Goal: Transaction & Acquisition: Purchase product/service

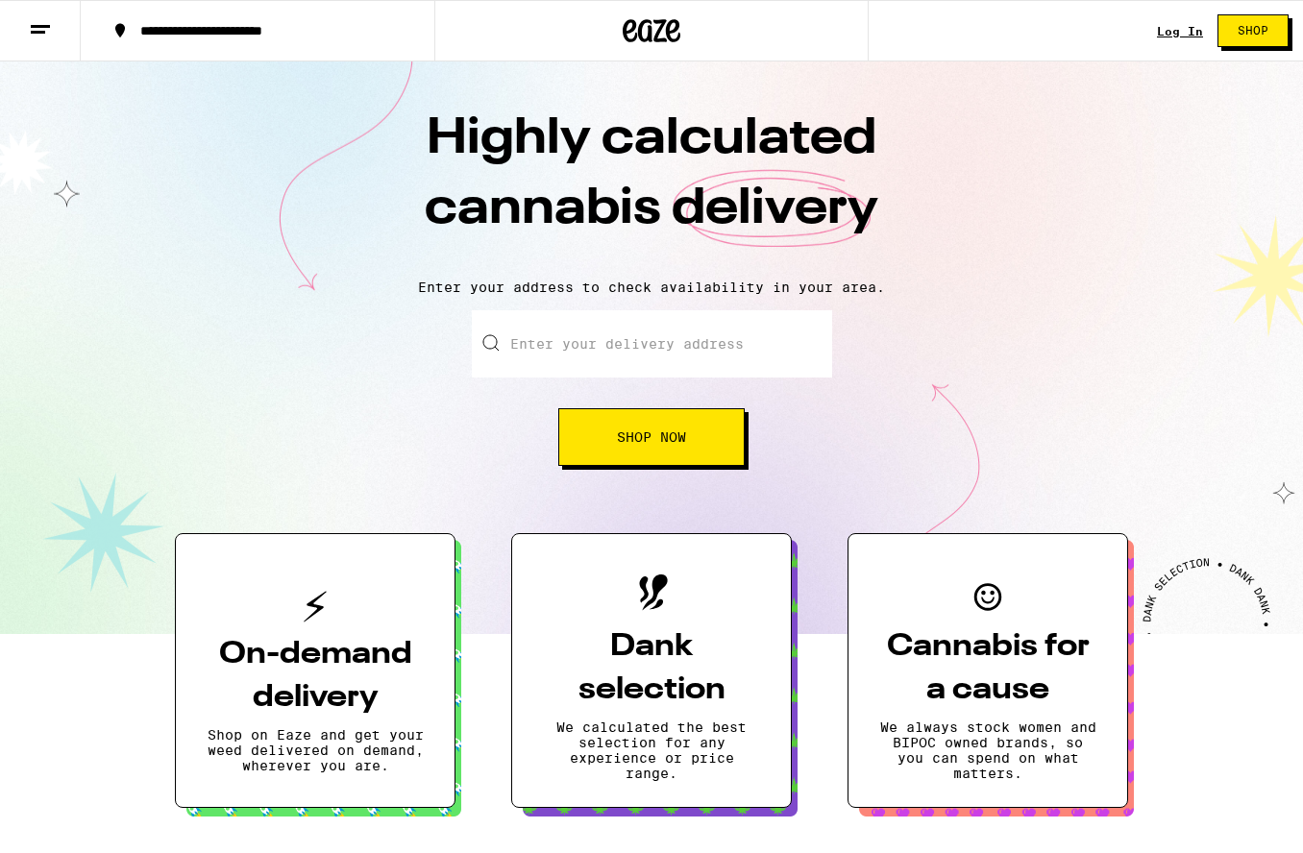
click at [1186, 32] on link "Log In" at bounding box center [1180, 31] width 46 height 12
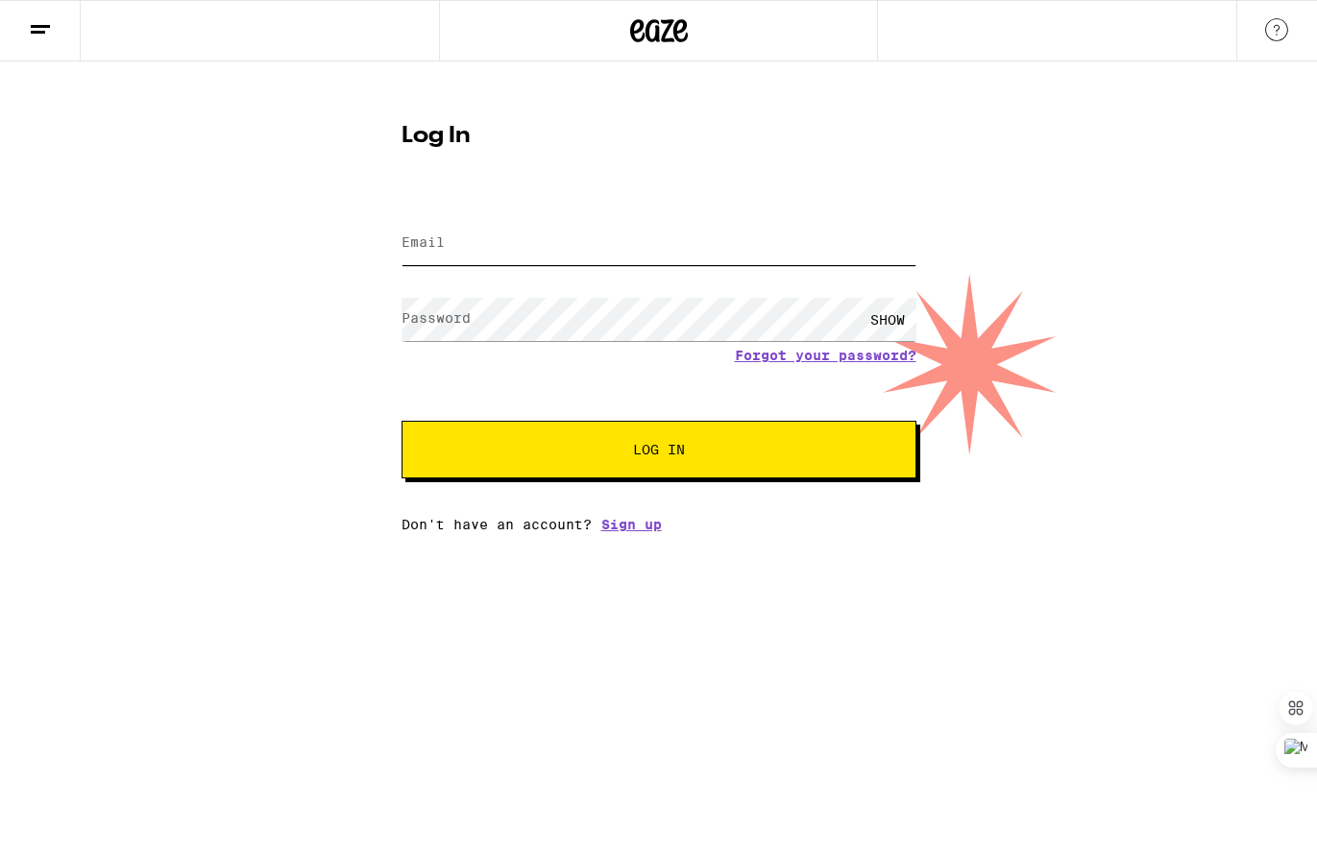
type input "[PERSON_NAME][EMAIL_ADDRESS][PERSON_NAME][DOMAIN_NAME]"
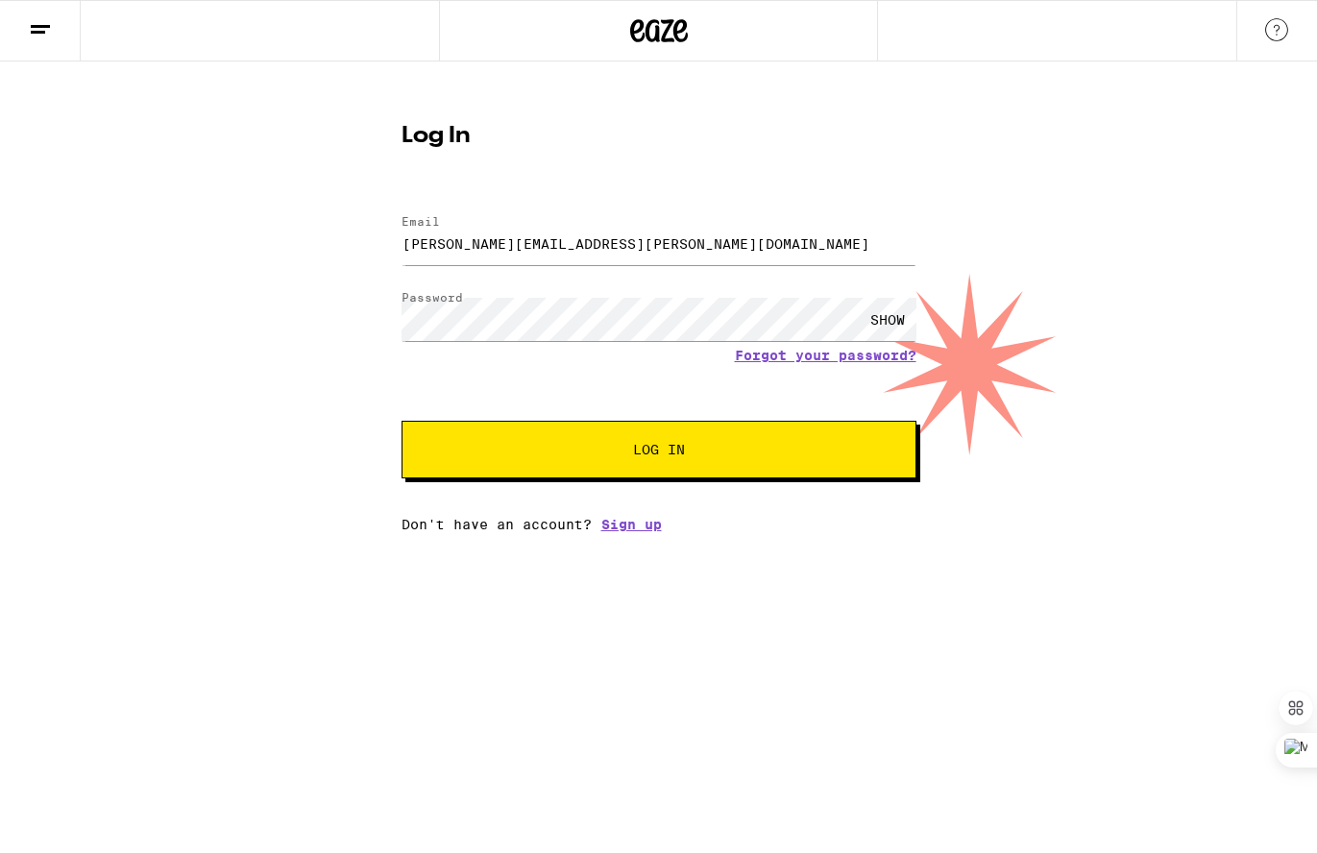
click at [702, 484] on div "Email Email [PERSON_NAME][EMAIL_ADDRESS][PERSON_NAME][DOMAIN_NAME] Password Pas…" at bounding box center [659, 364] width 515 height 336
click at [699, 473] on button "Log In" at bounding box center [659, 450] width 515 height 58
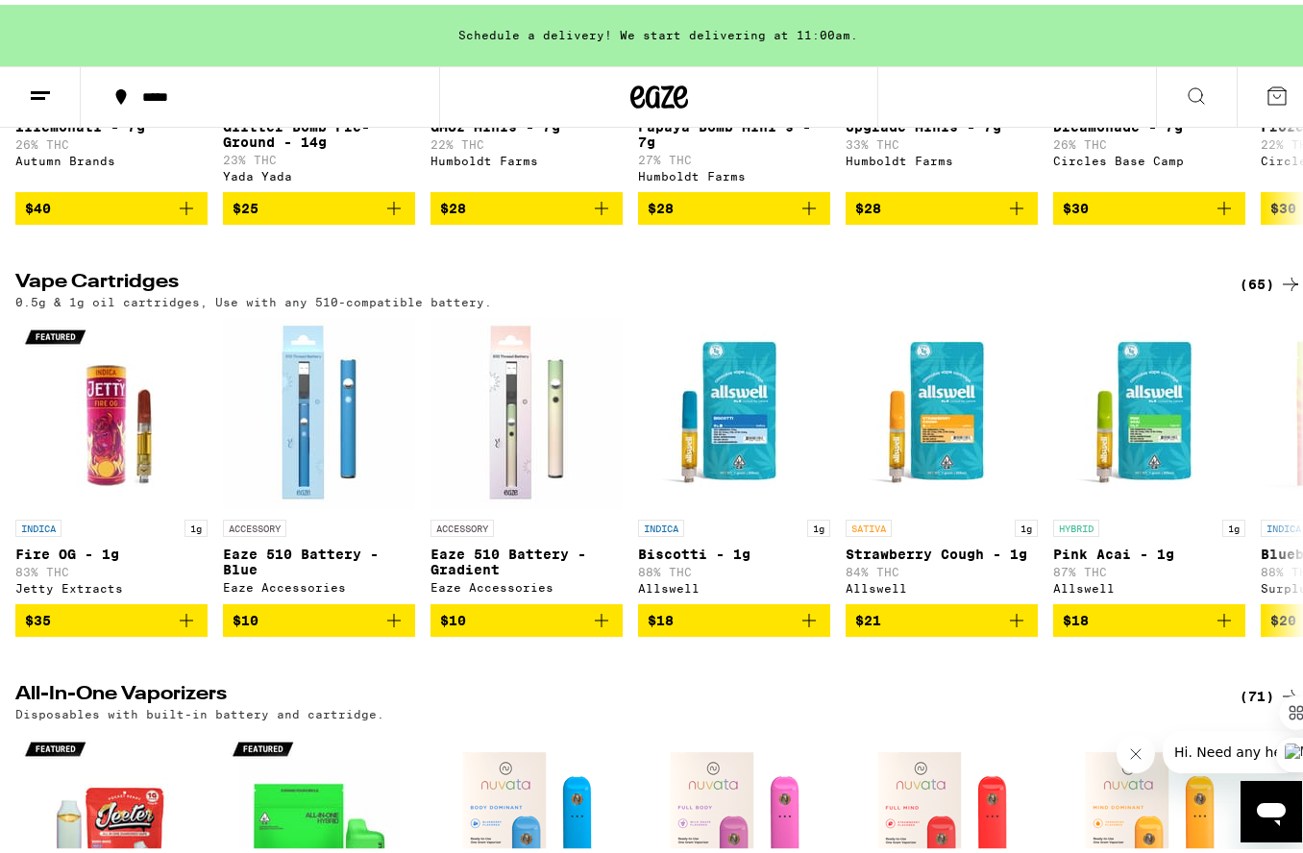
scroll to position [2284, 0]
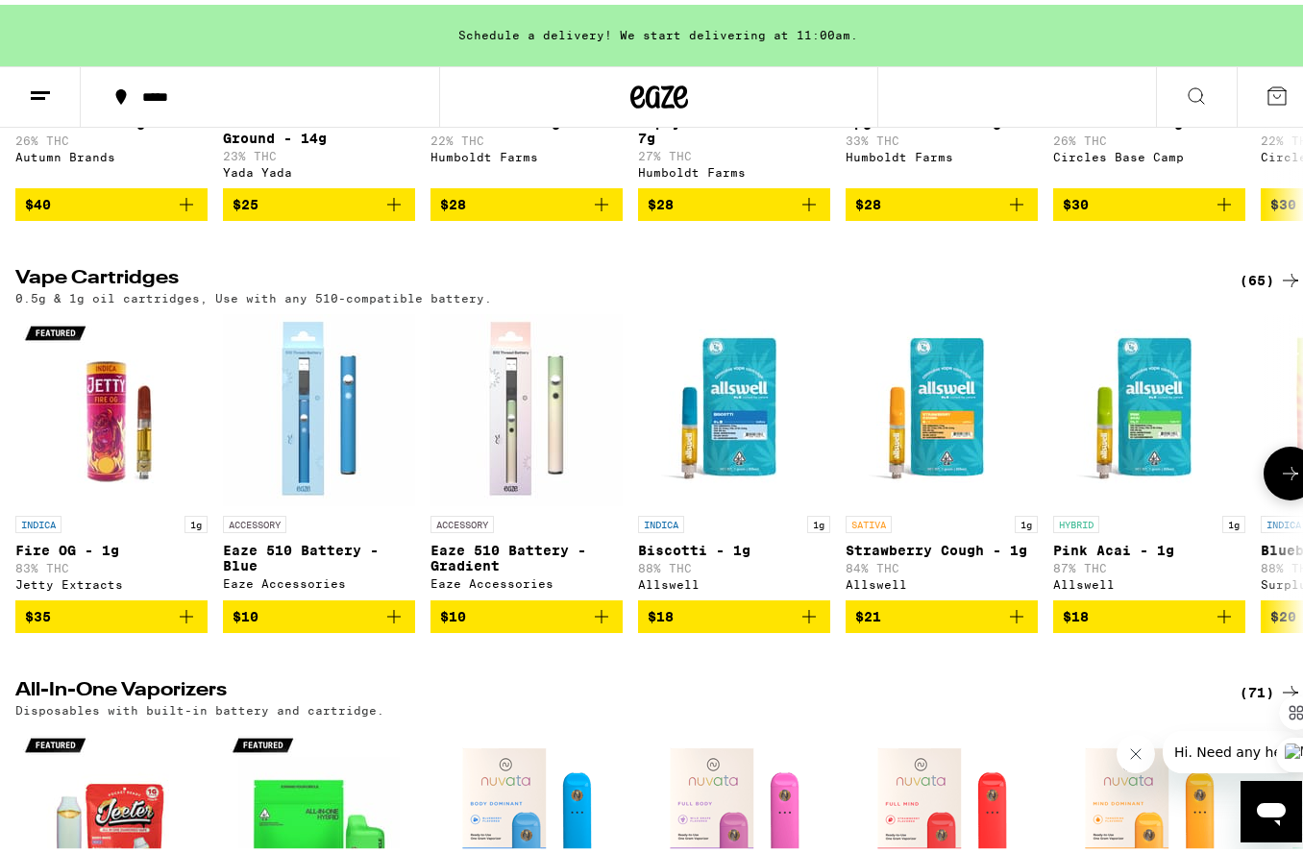
click at [1279, 480] on icon at bounding box center [1290, 468] width 23 height 23
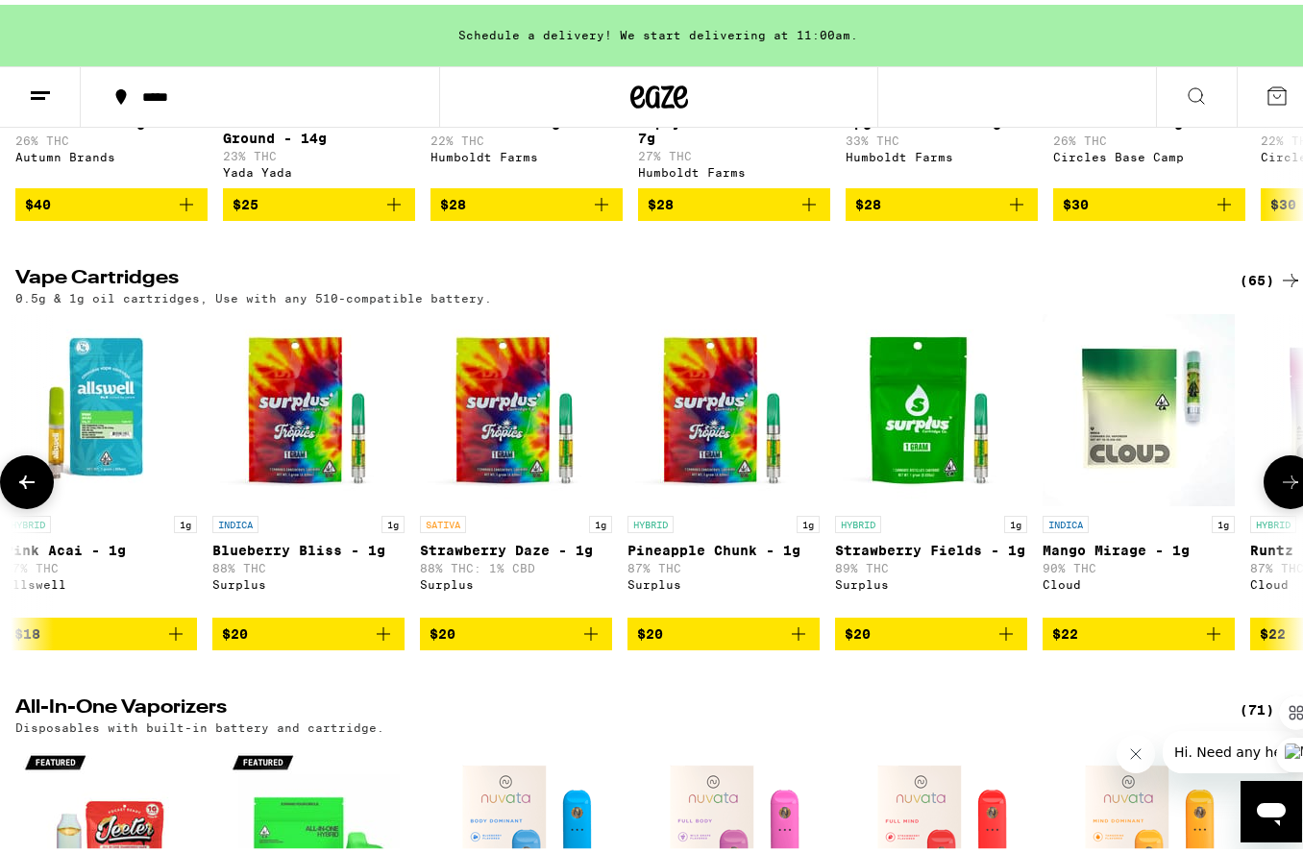
scroll to position [0, 1063]
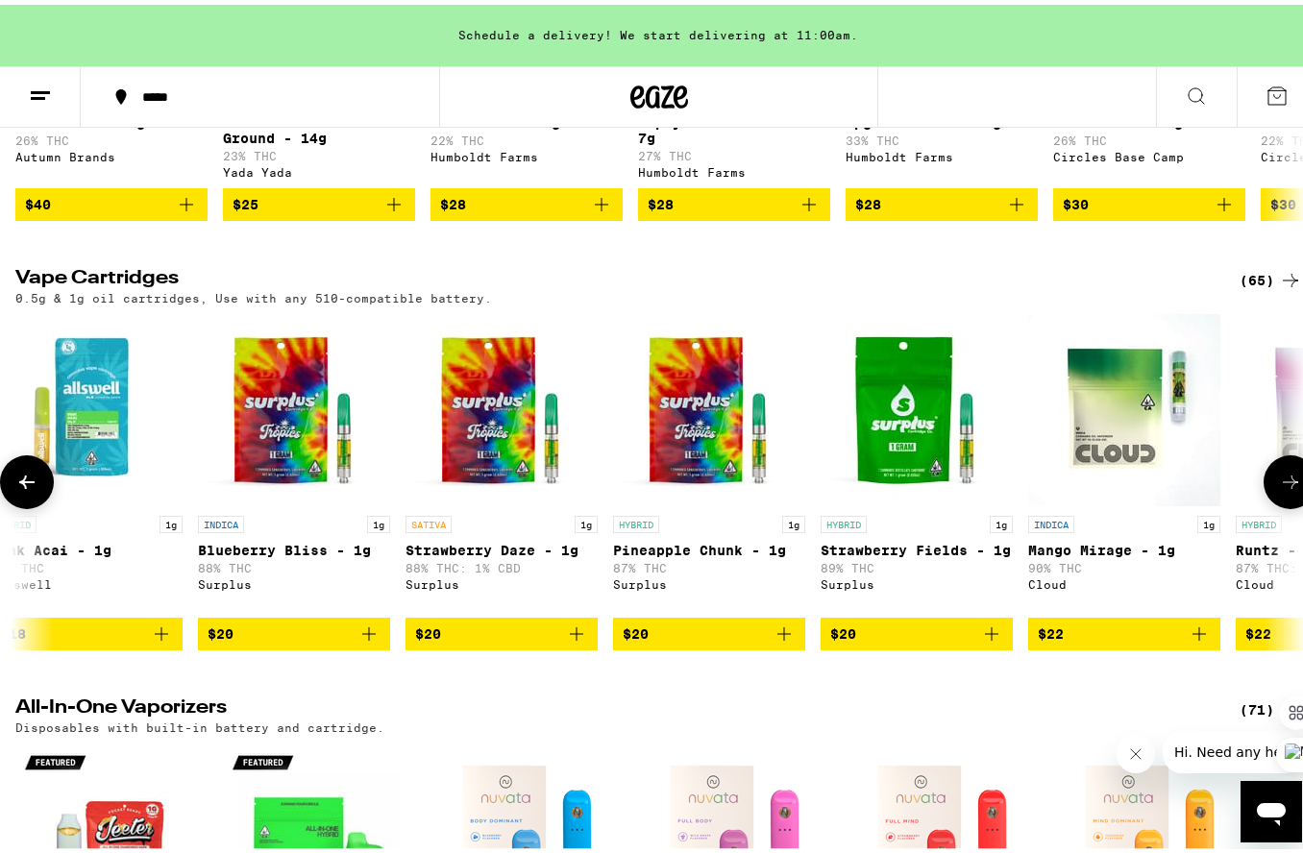
click at [1280, 489] on icon at bounding box center [1290, 477] width 23 height 23
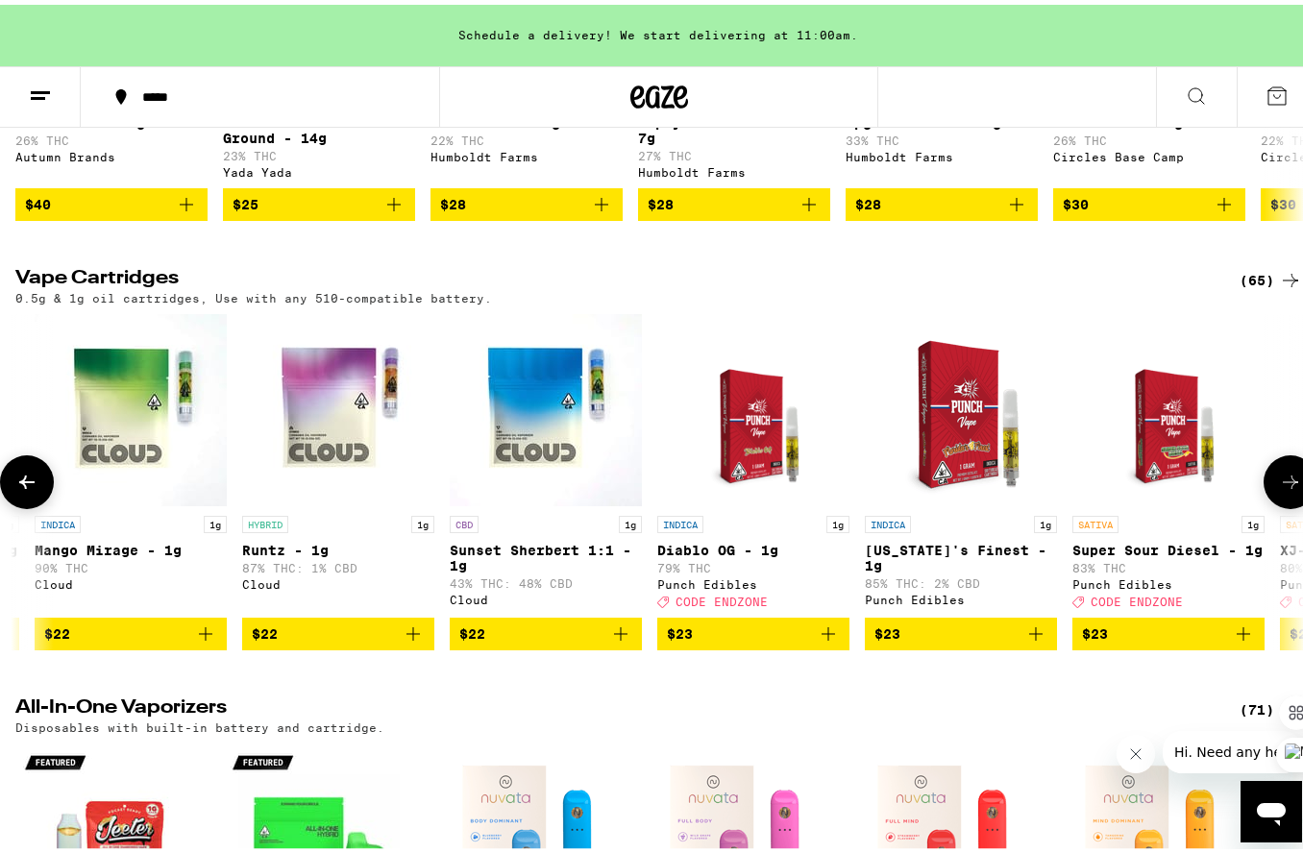
scroll to position [0, 2126]
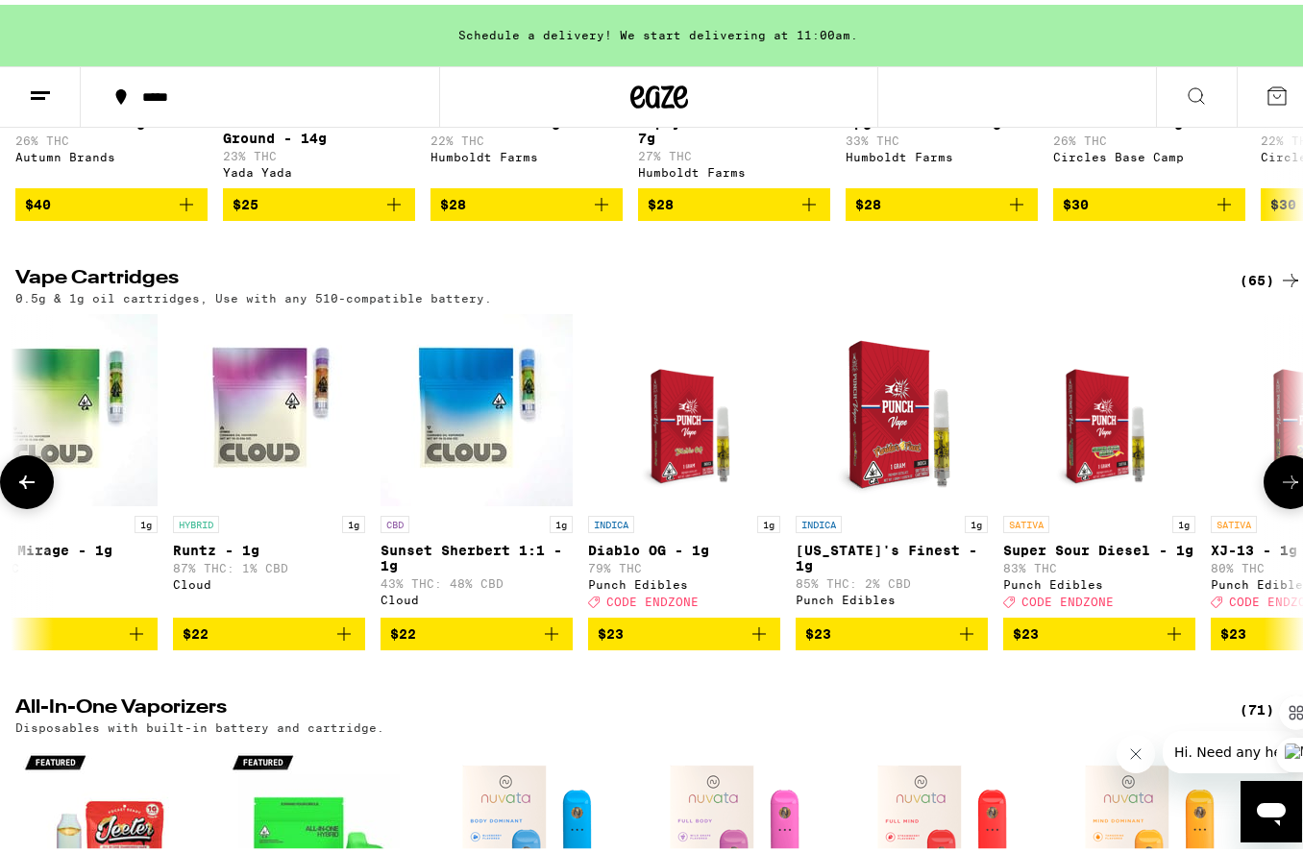
click at [1279, 489] on icon at bounding box center [1290, 477] width 23 height 23
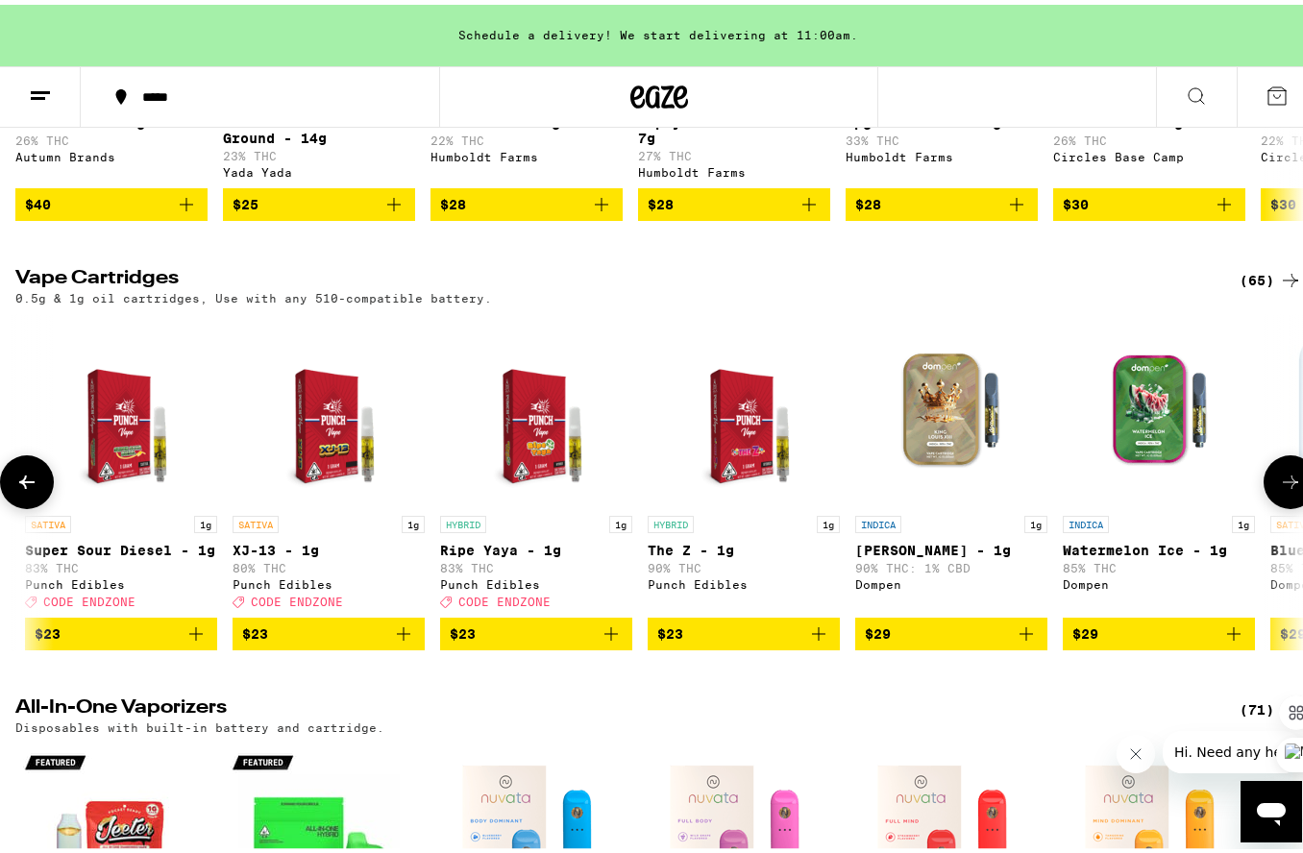
scroll to position [0, 3188]
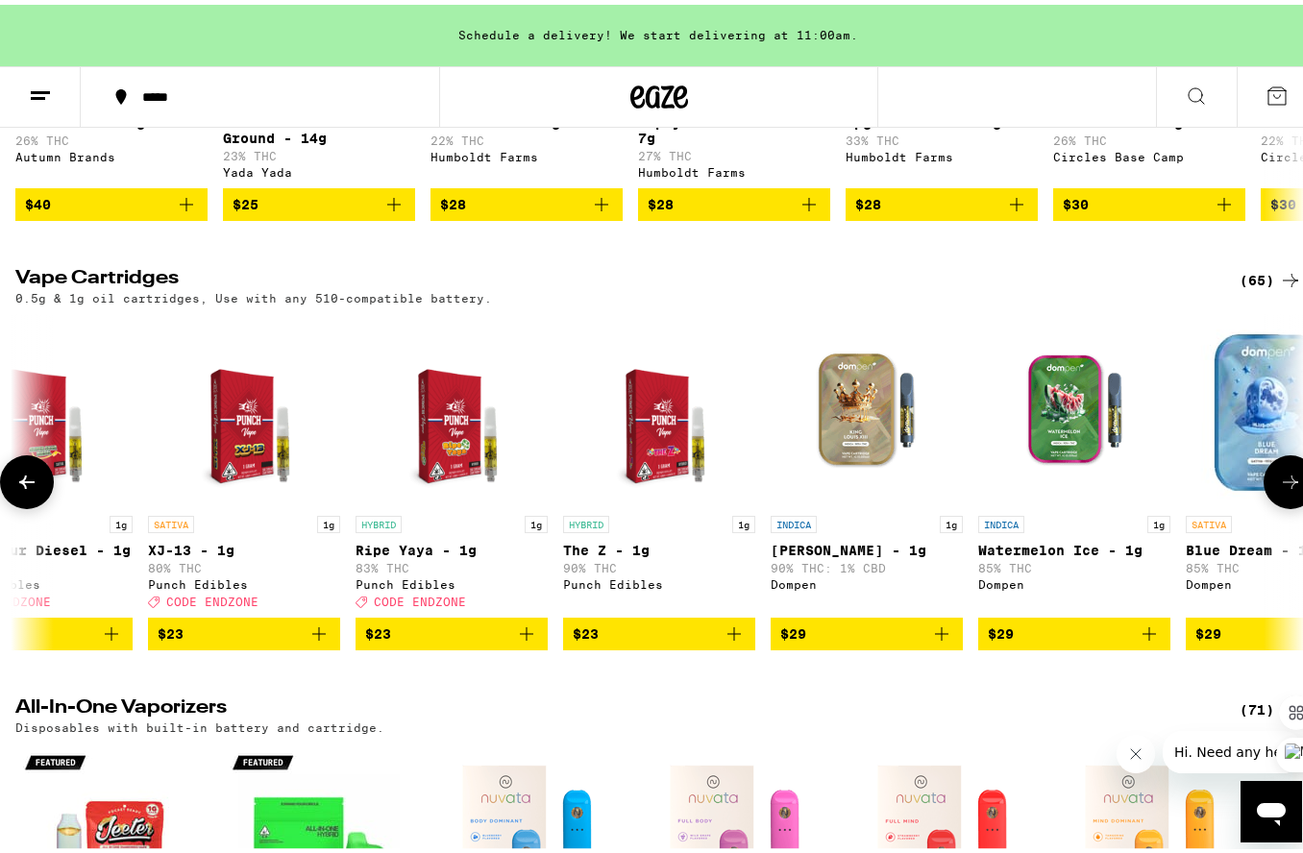
click at [1279, 489] on icon at bounding box center [1290, 477] width 23 height 23
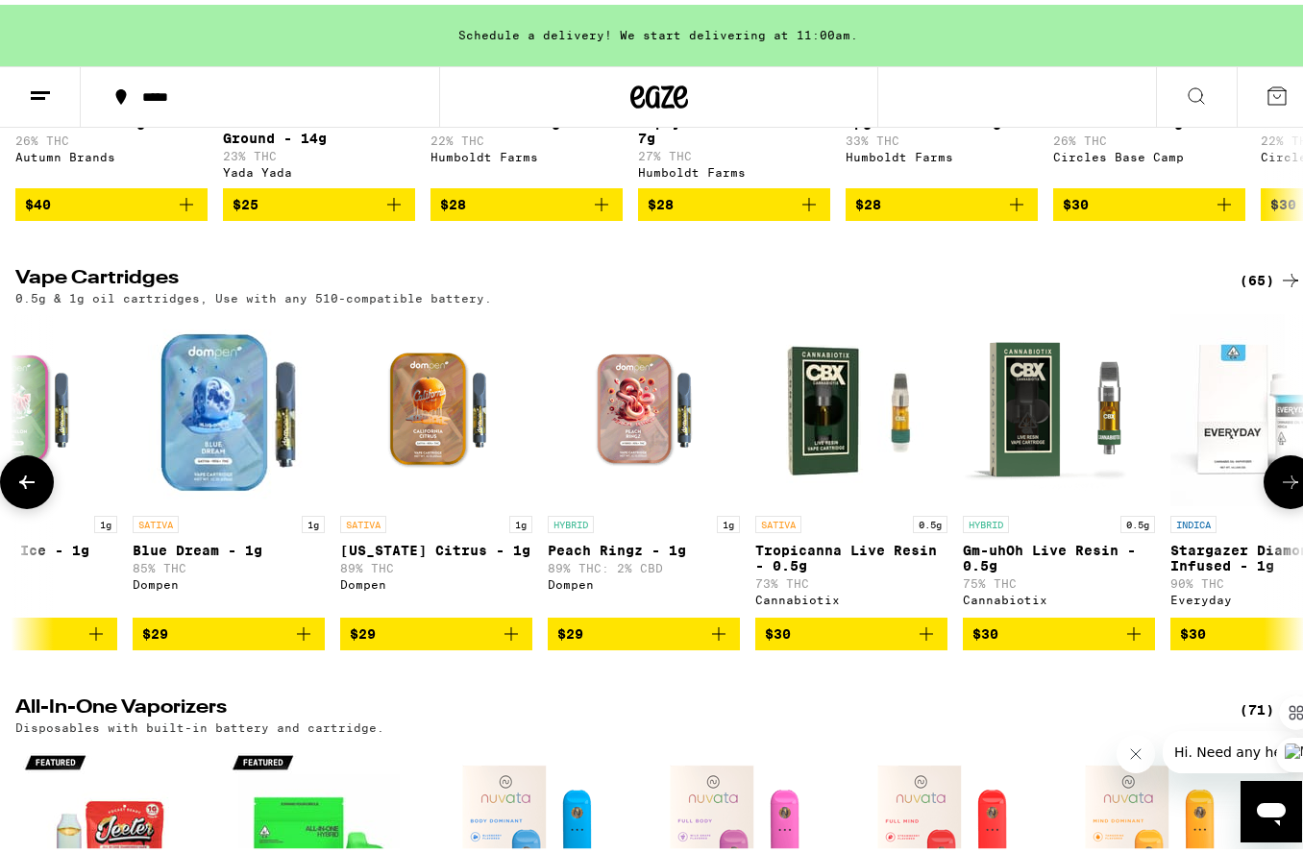
scroll to position [0, 4251]
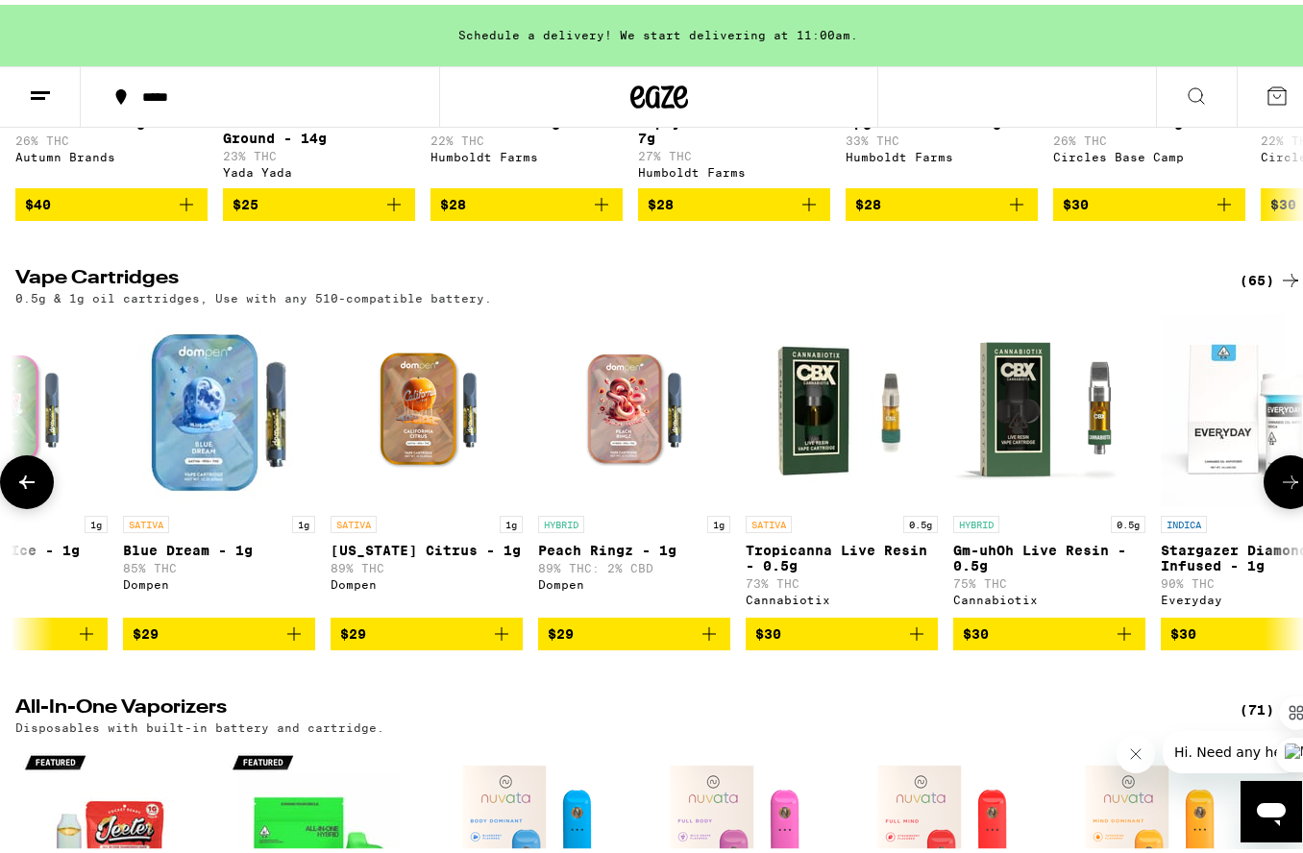
click at [187, 641] on span "$29" at bounding box center [219, 629] width 173 height 23
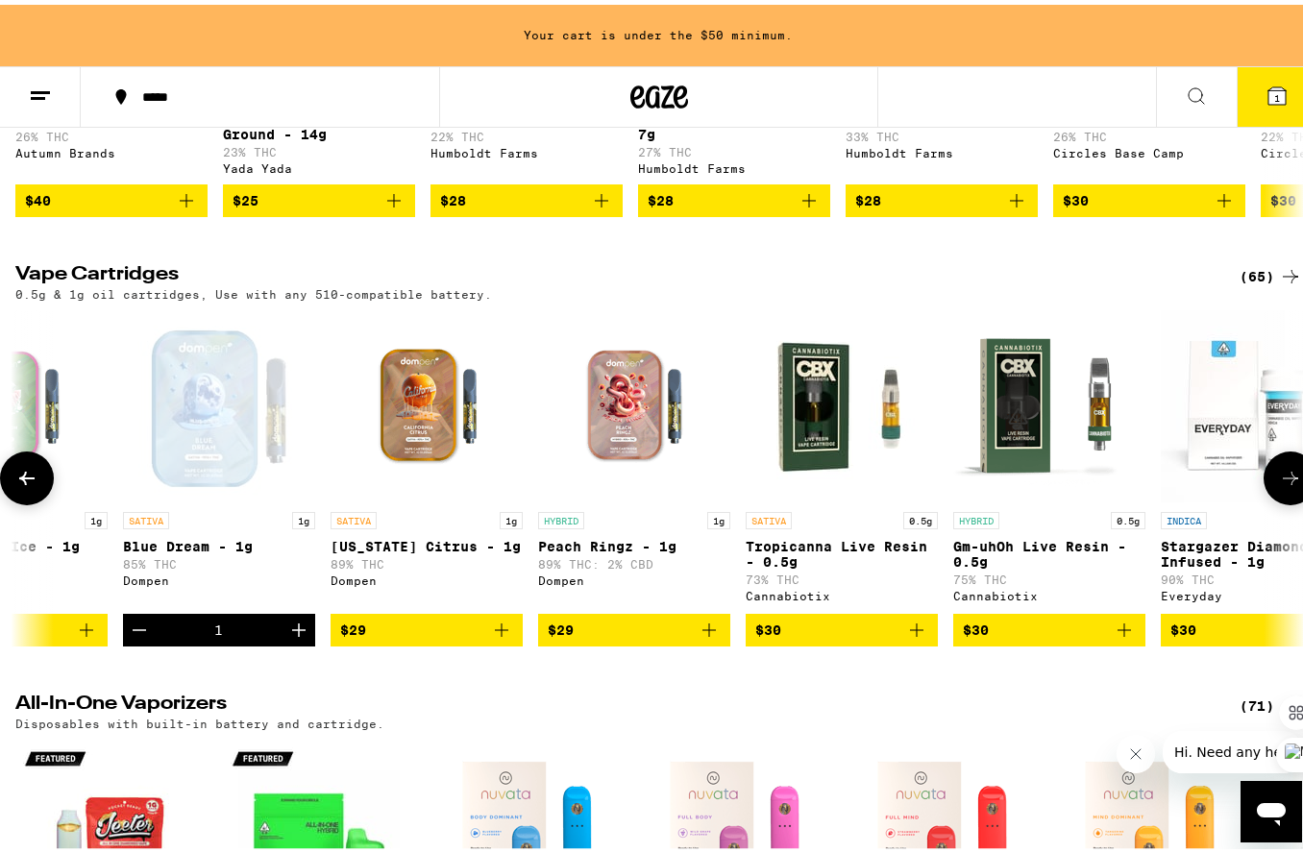
scroll to position [2292, 0]
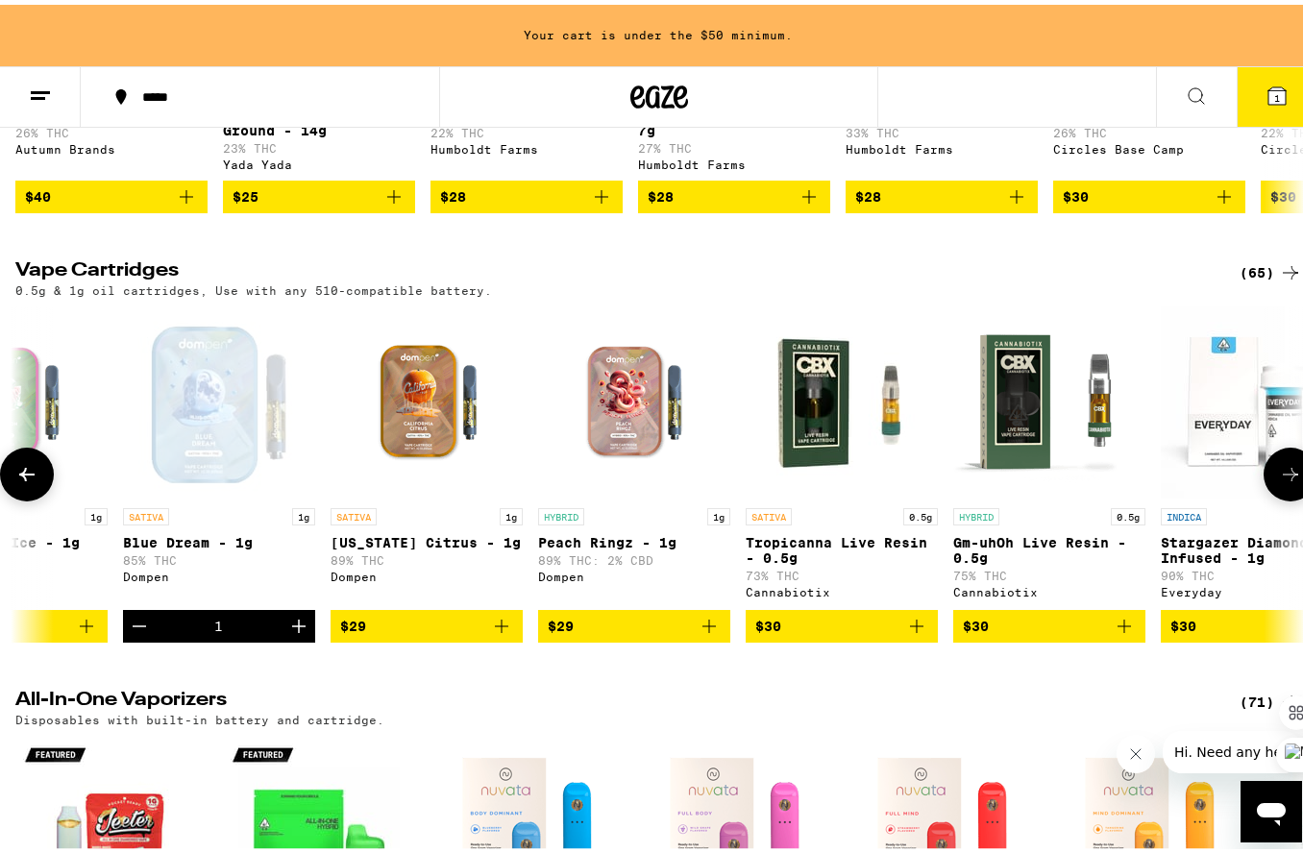
click at [505, 633] on icon "Add to bag" at bounding box center [501, 621] width 23 height 23
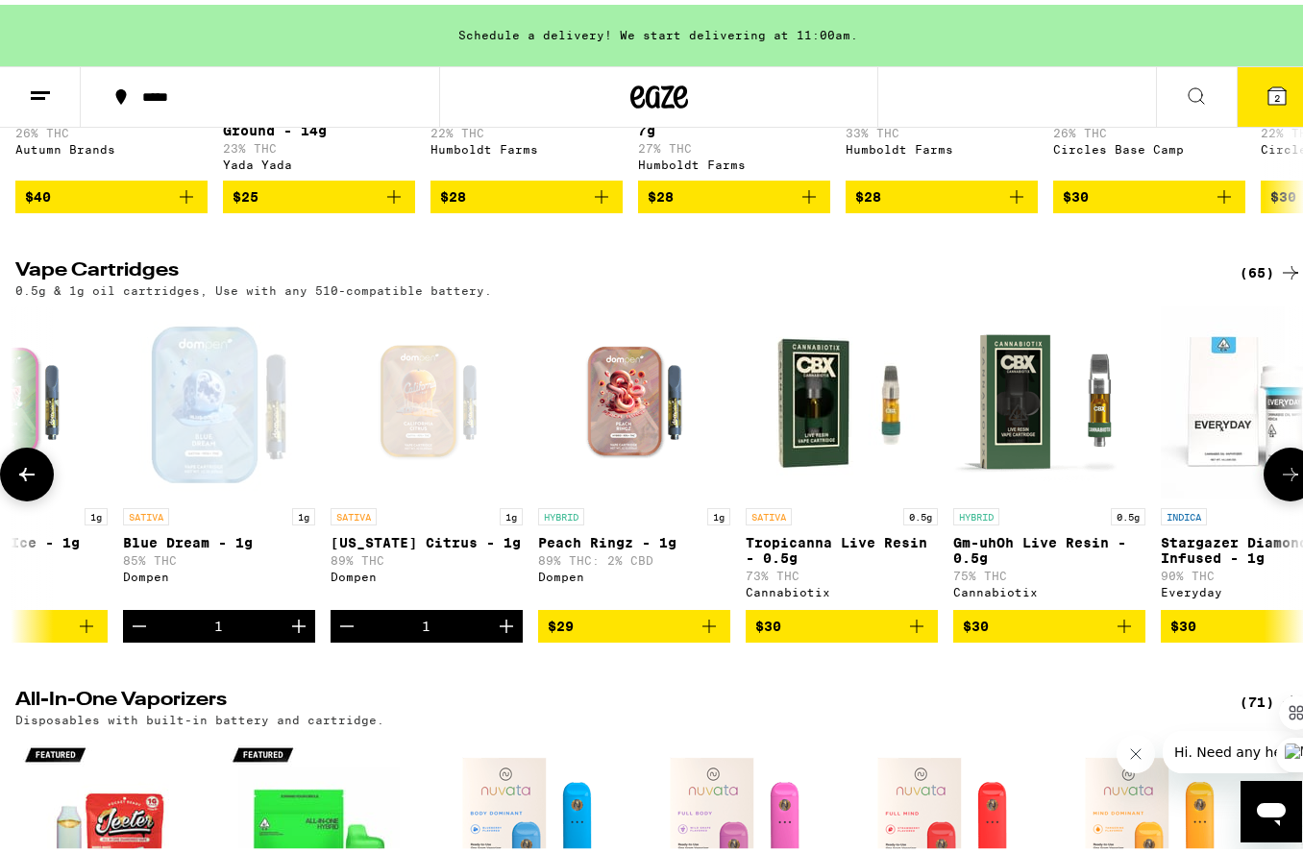
click at [1280, 481] on icon at bounding box center [1290, 469] width 23 height 23
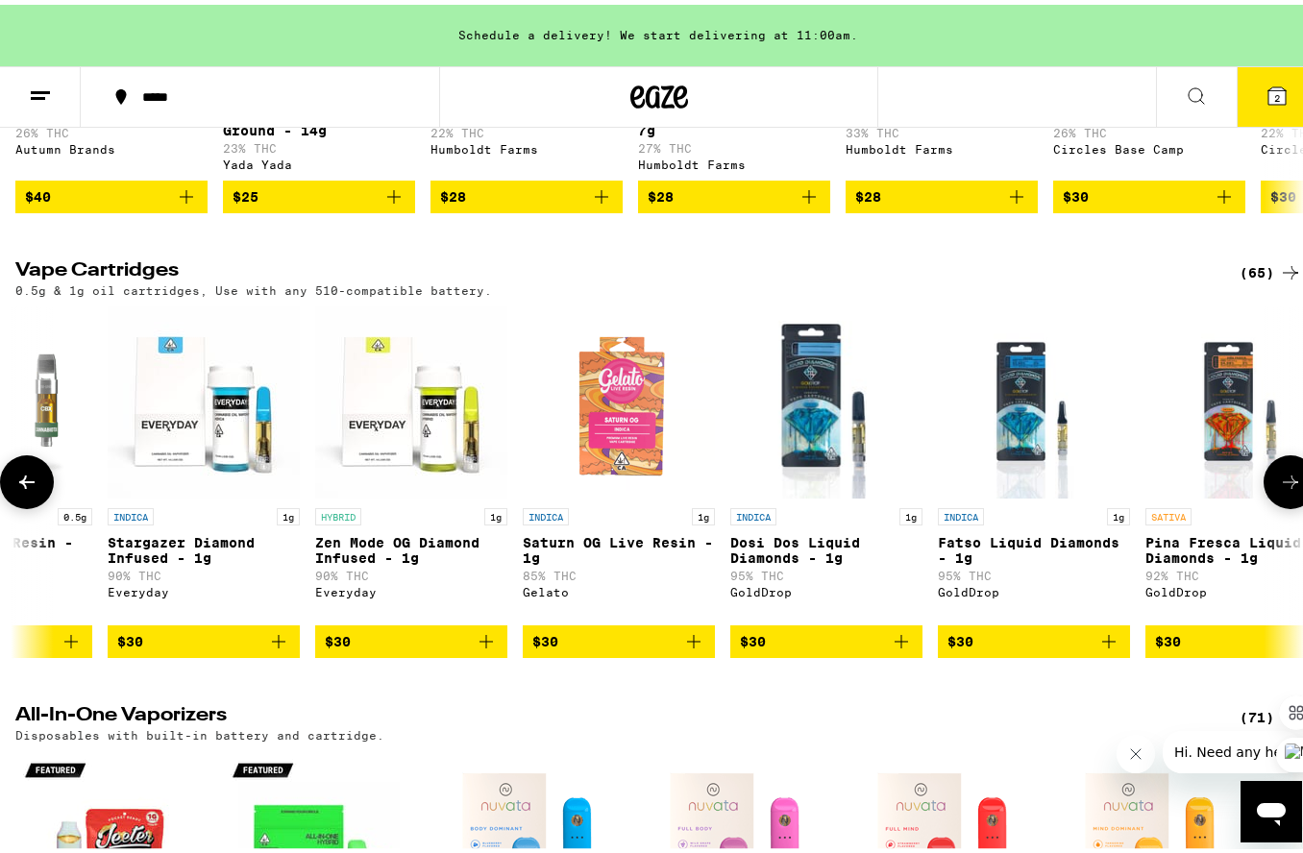
scroll to position [0, 5314]
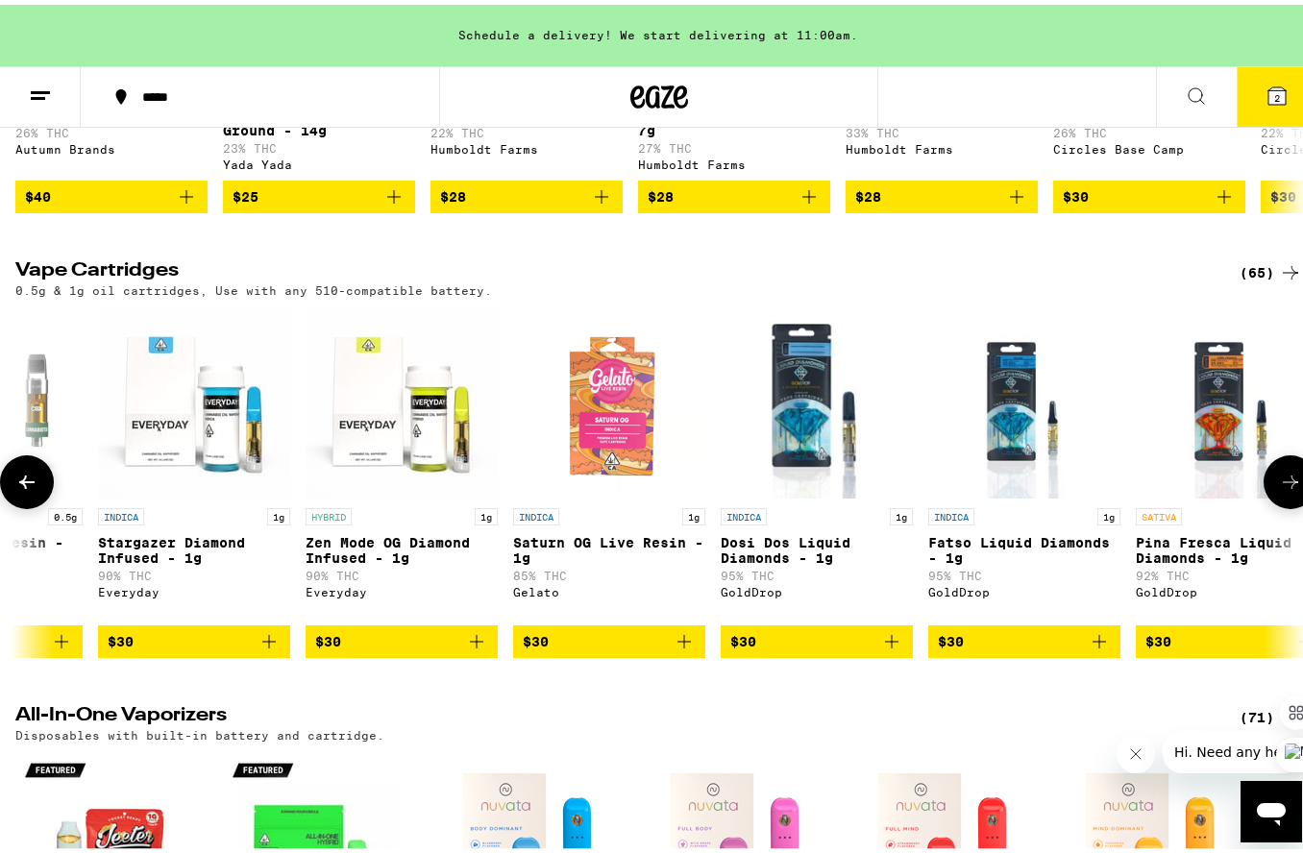
click at [1285, 504] on button at bounding box center [1291, 478] width 54 height 54
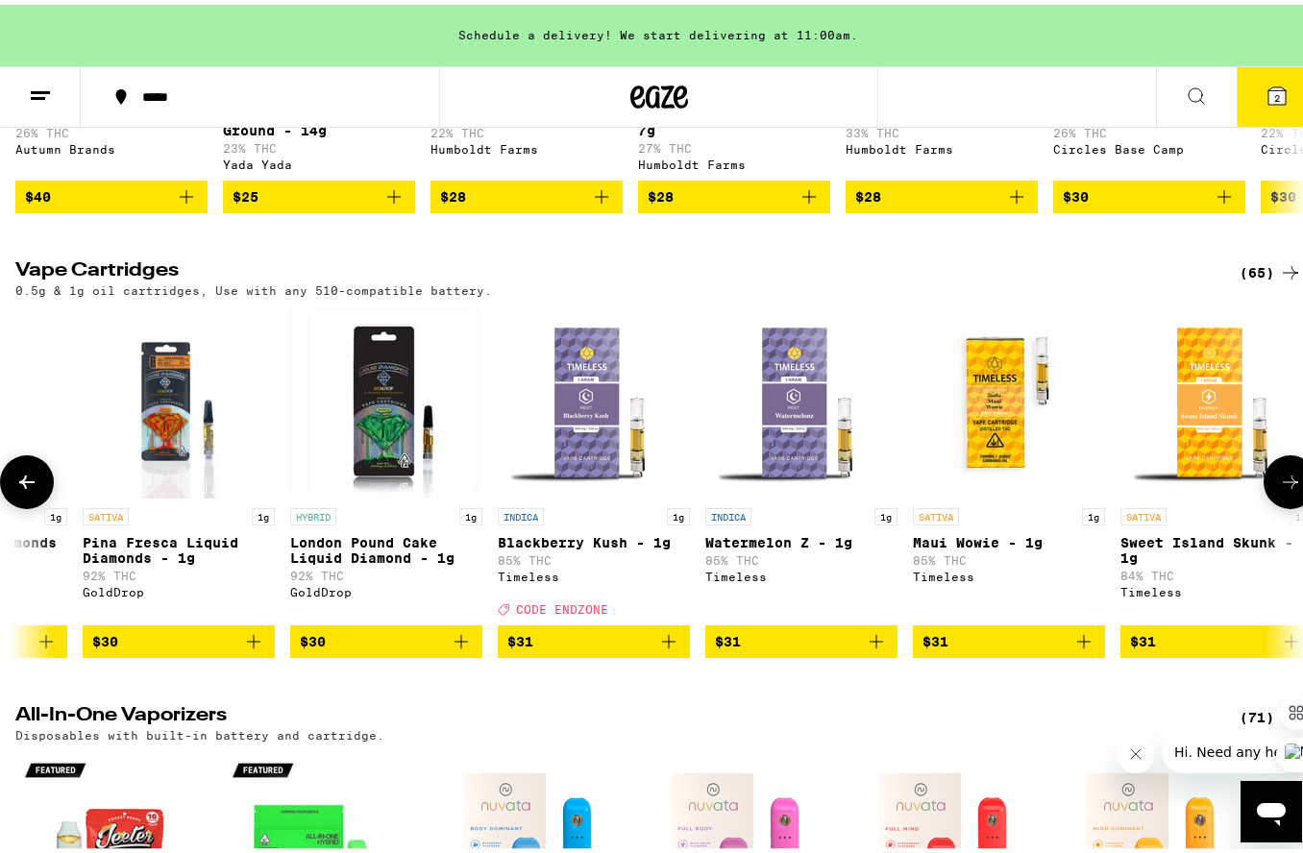
scroll to position [0, 6377]
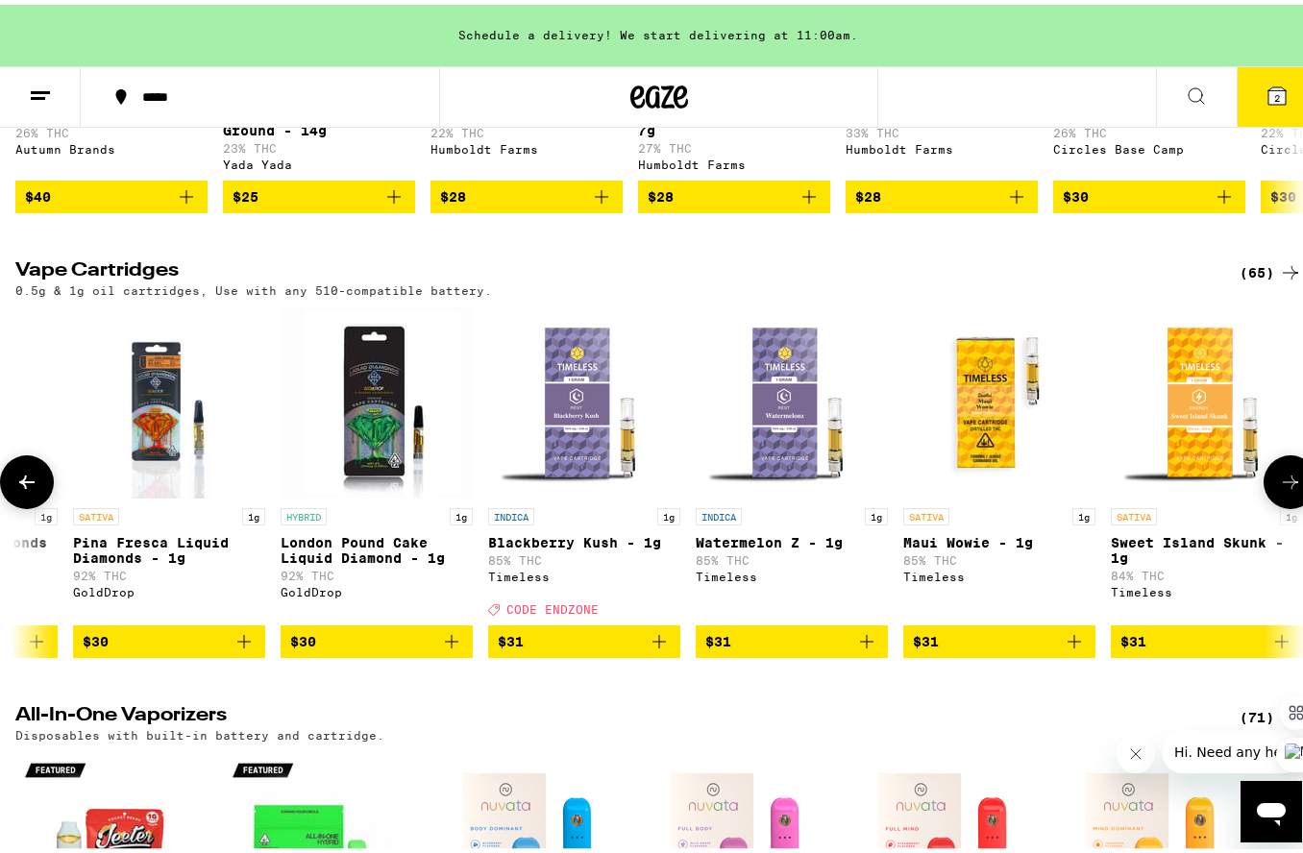
click at [246, 649] on icon "Add to bag" at bounding box center [244, 637] width 23 height 23
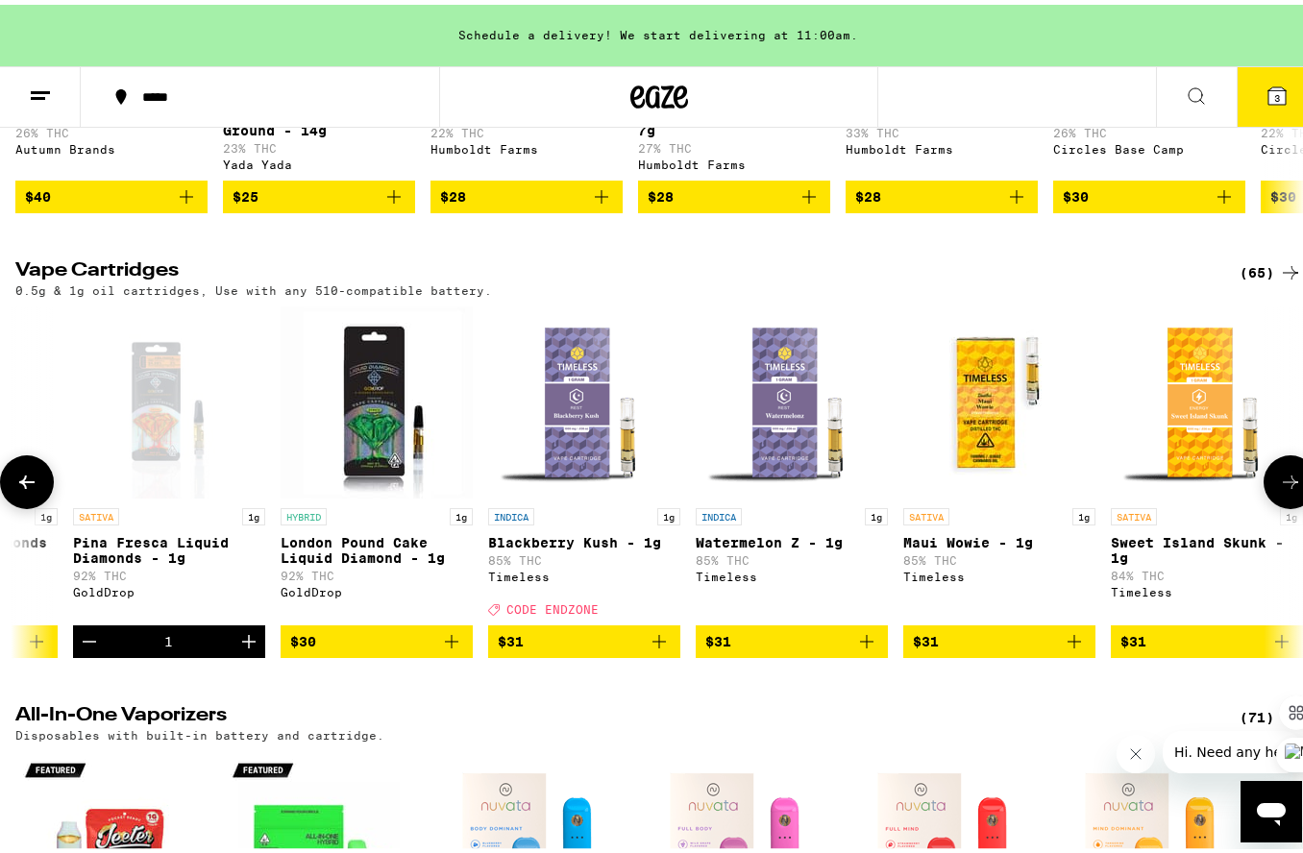
click at [1279, 489] on icon at bounding box center [1290, 477] width 23 height 23
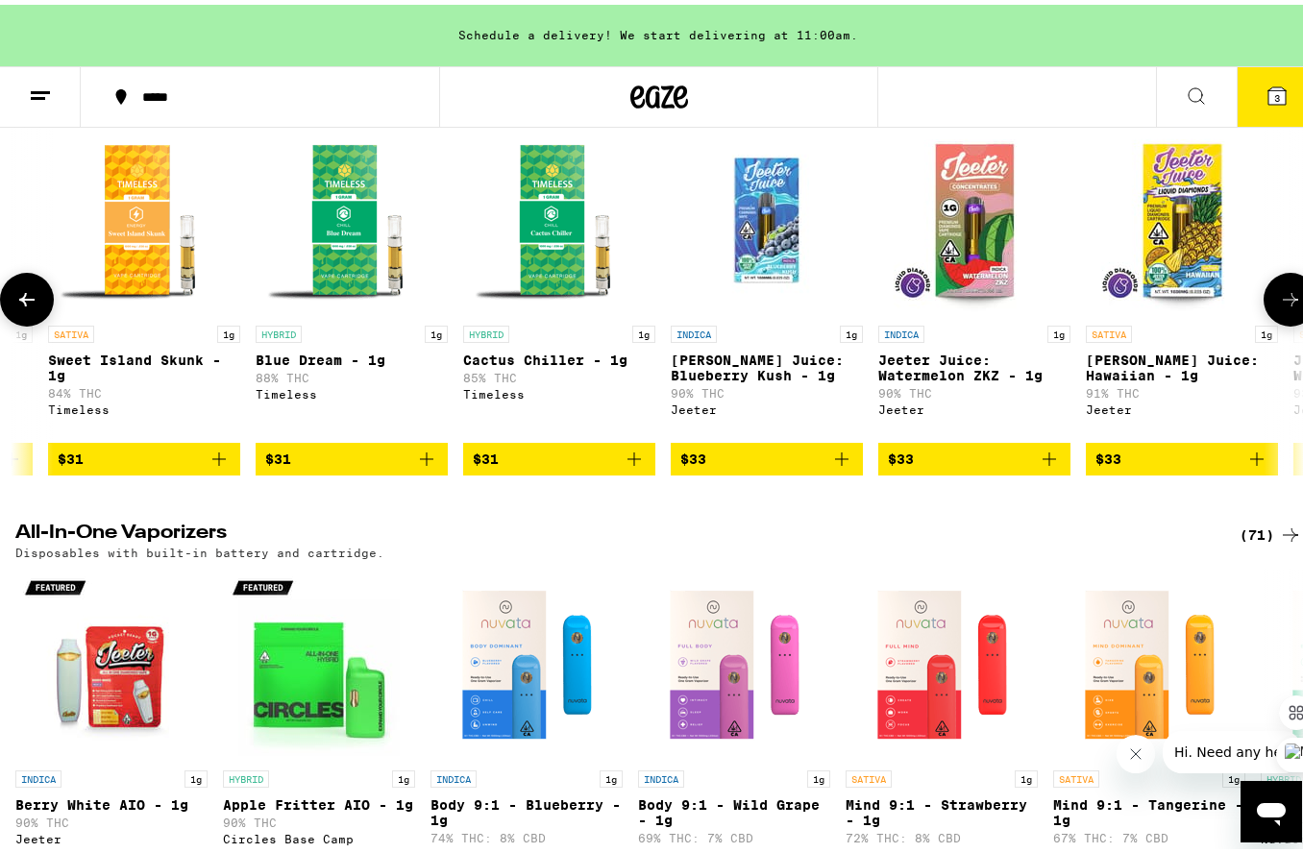
scroll to position [2497, 0]
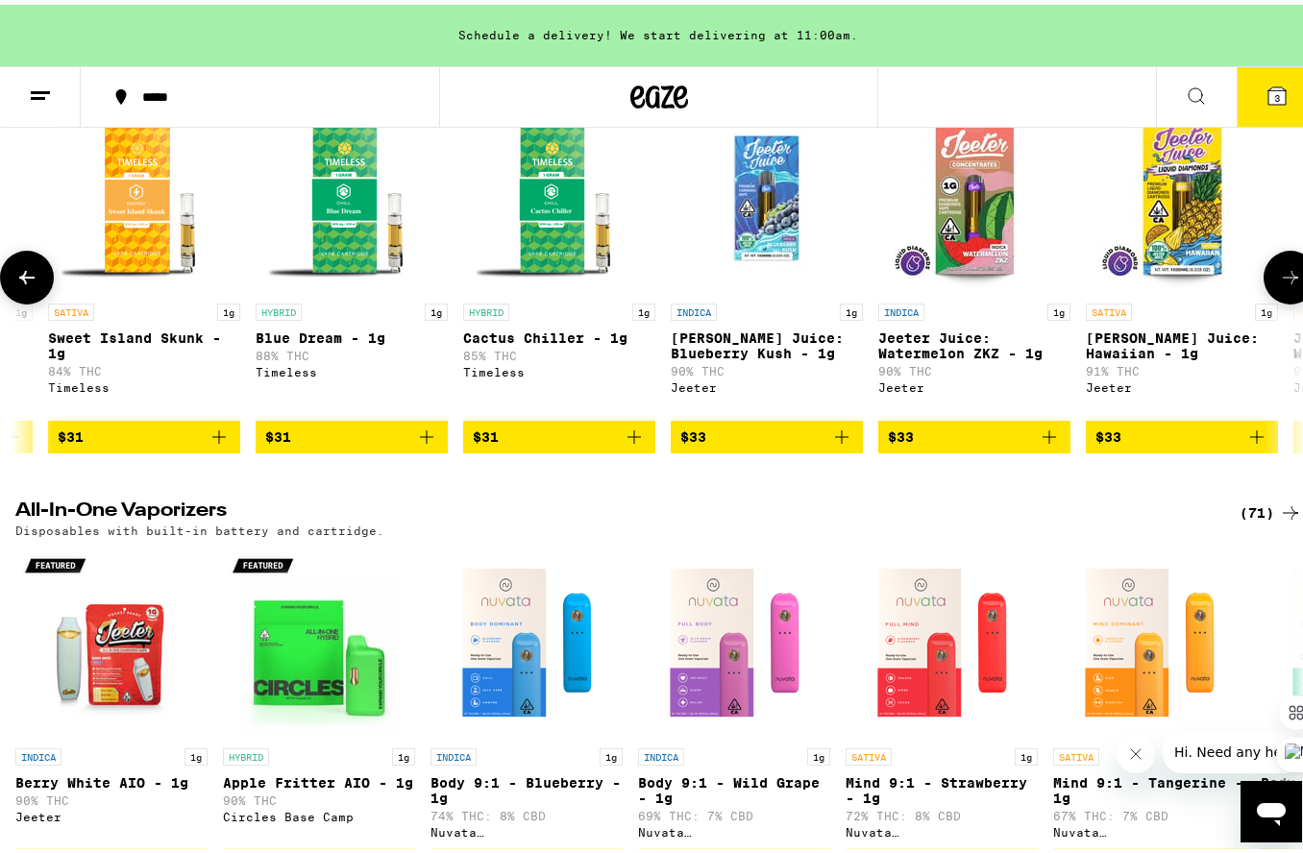
click at [1261, 444] on icon "Add to bag" at bounding box center [1256, 432] width 23 height 23
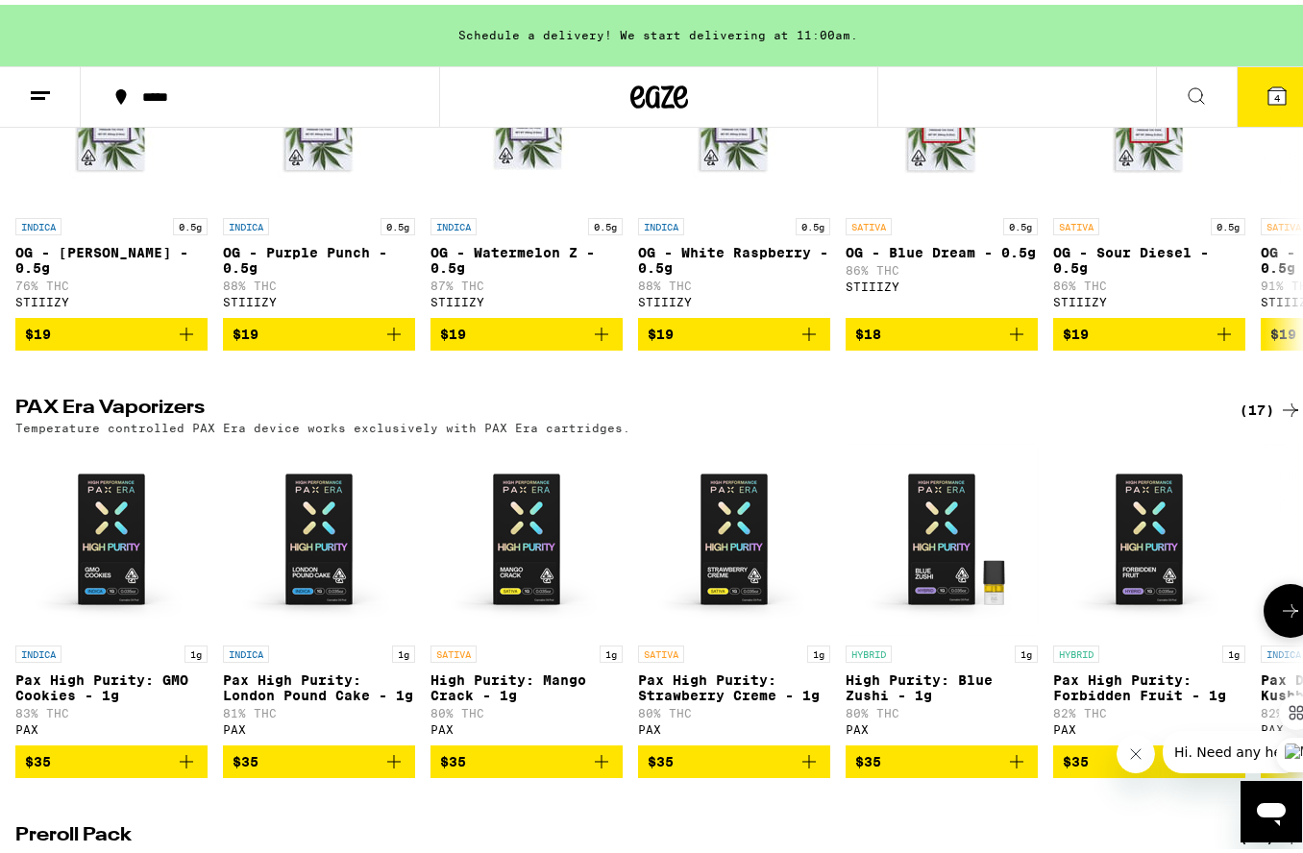
scroll to position [2852, 0]
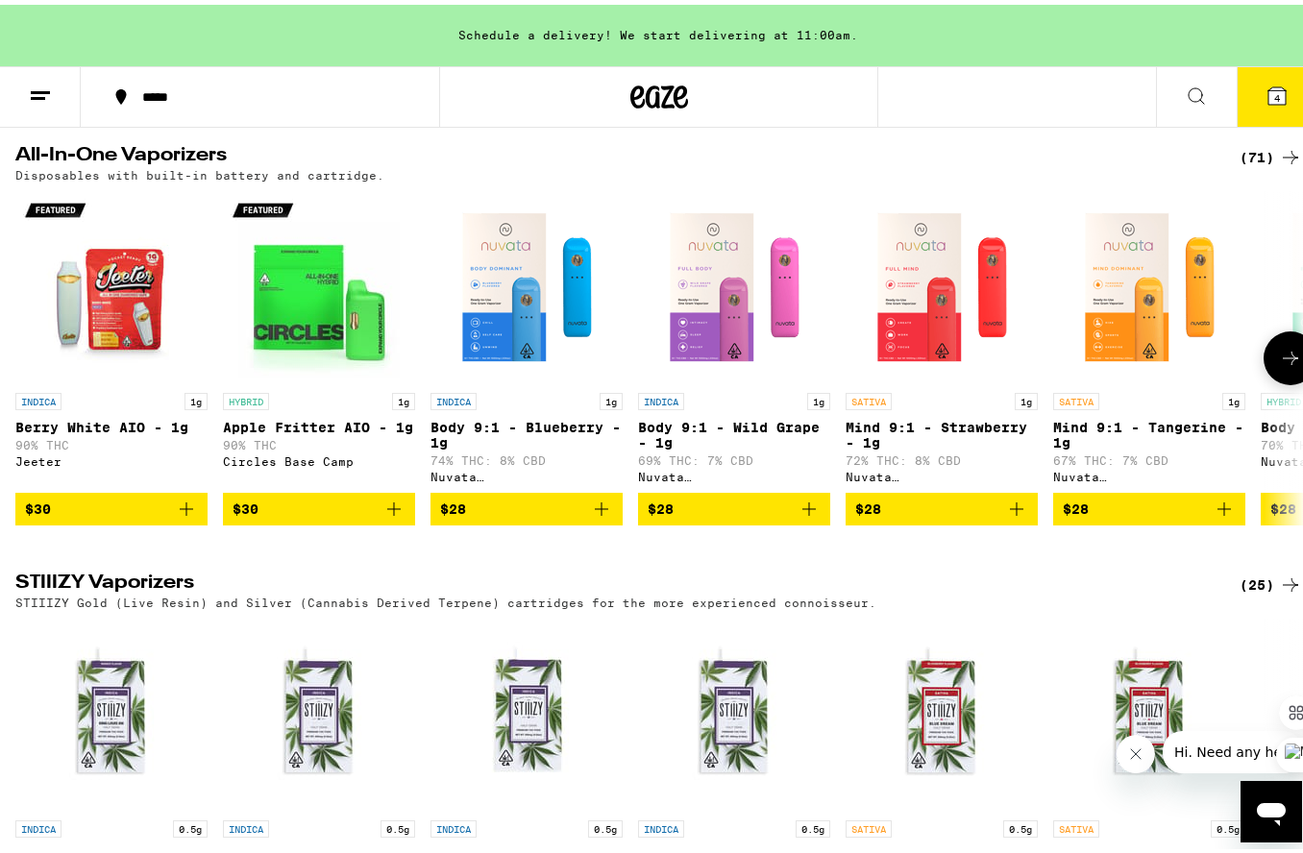
click at [1283, 360] on icon at bounding box center [1290, 353] width 15 height 13
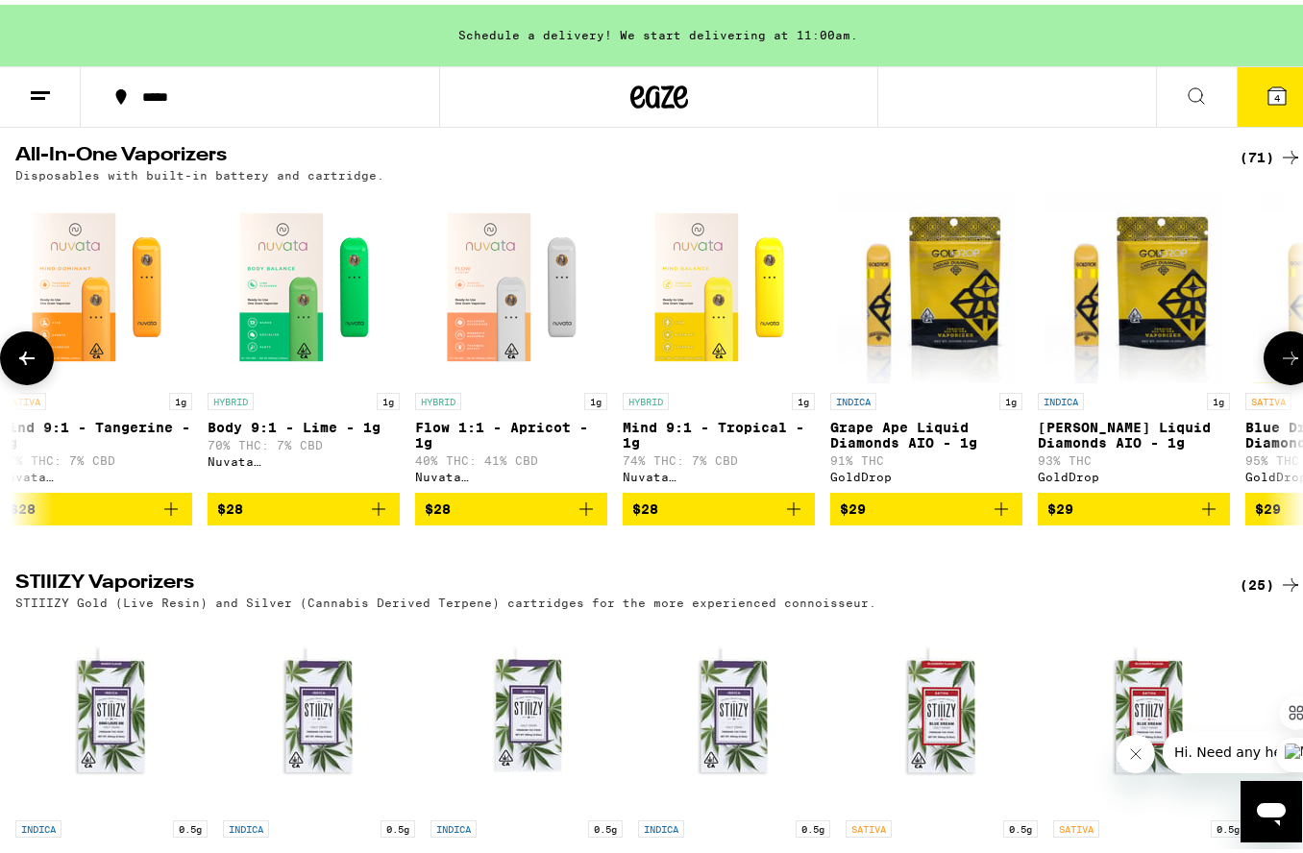
scroll to position [0, 1063]
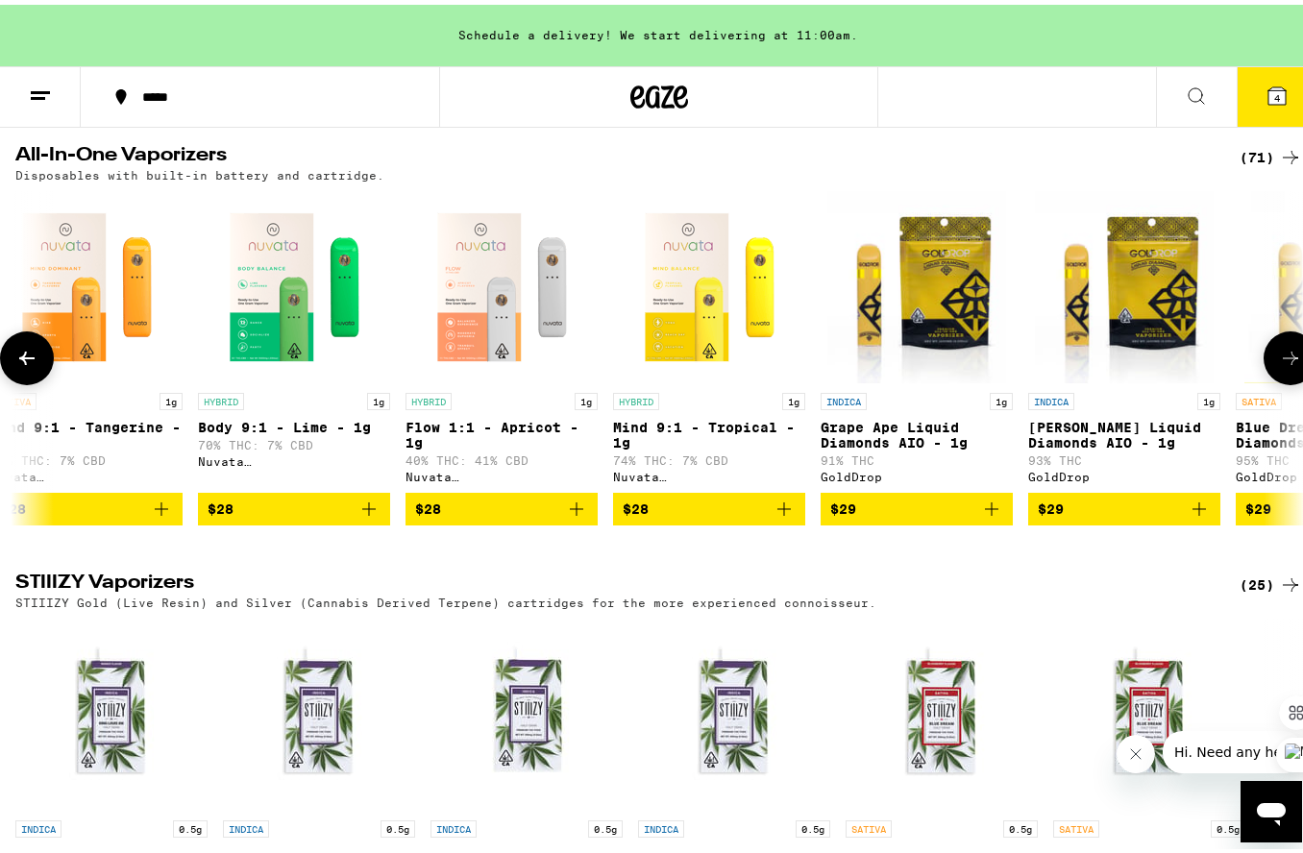
click at [1279, 365] on icon at bounding box center [1290, 353] width 23 height 23
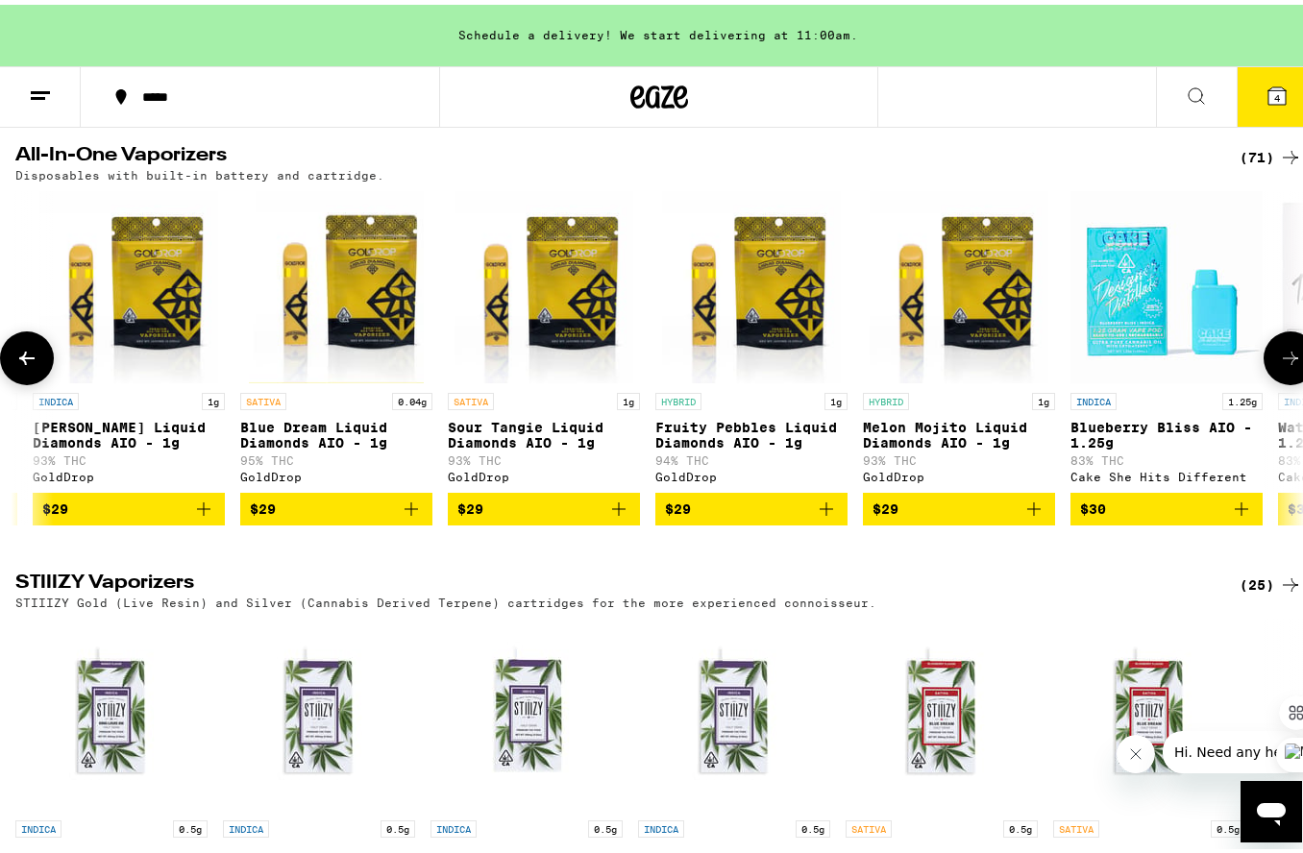
scroll to position [0, 2126]
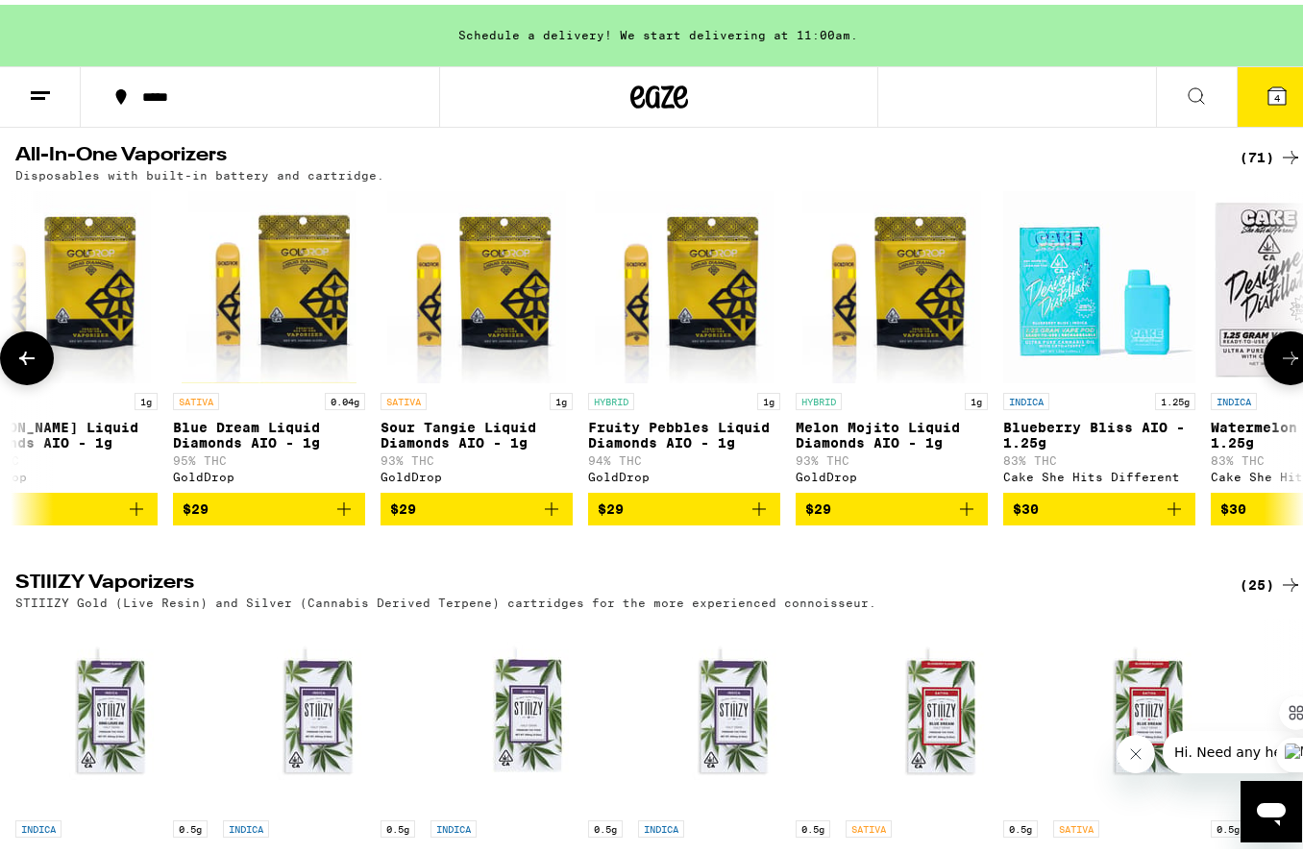
click at [1289, 381] on button at bounding box center [1291, 354] width 54 height 54
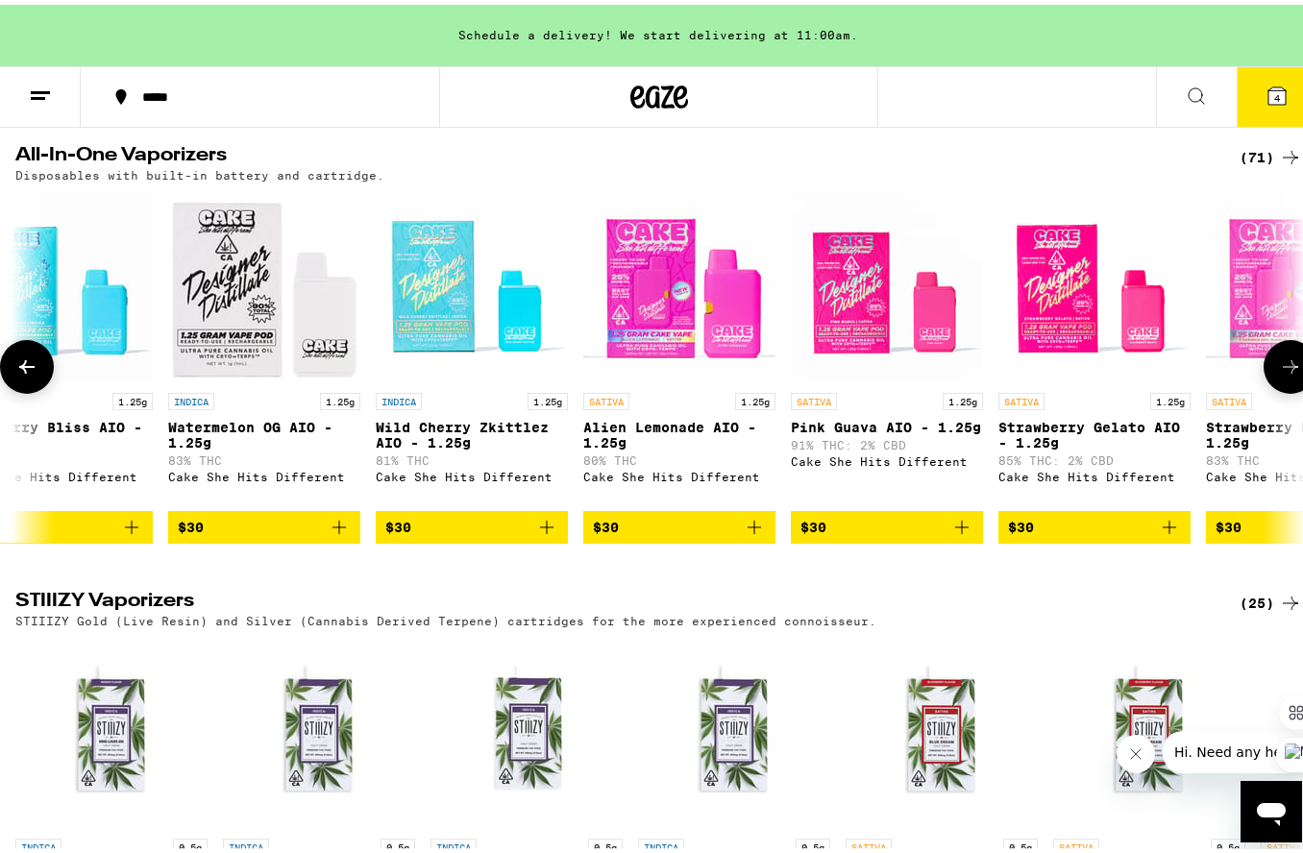
scroll to position [0, 3188]
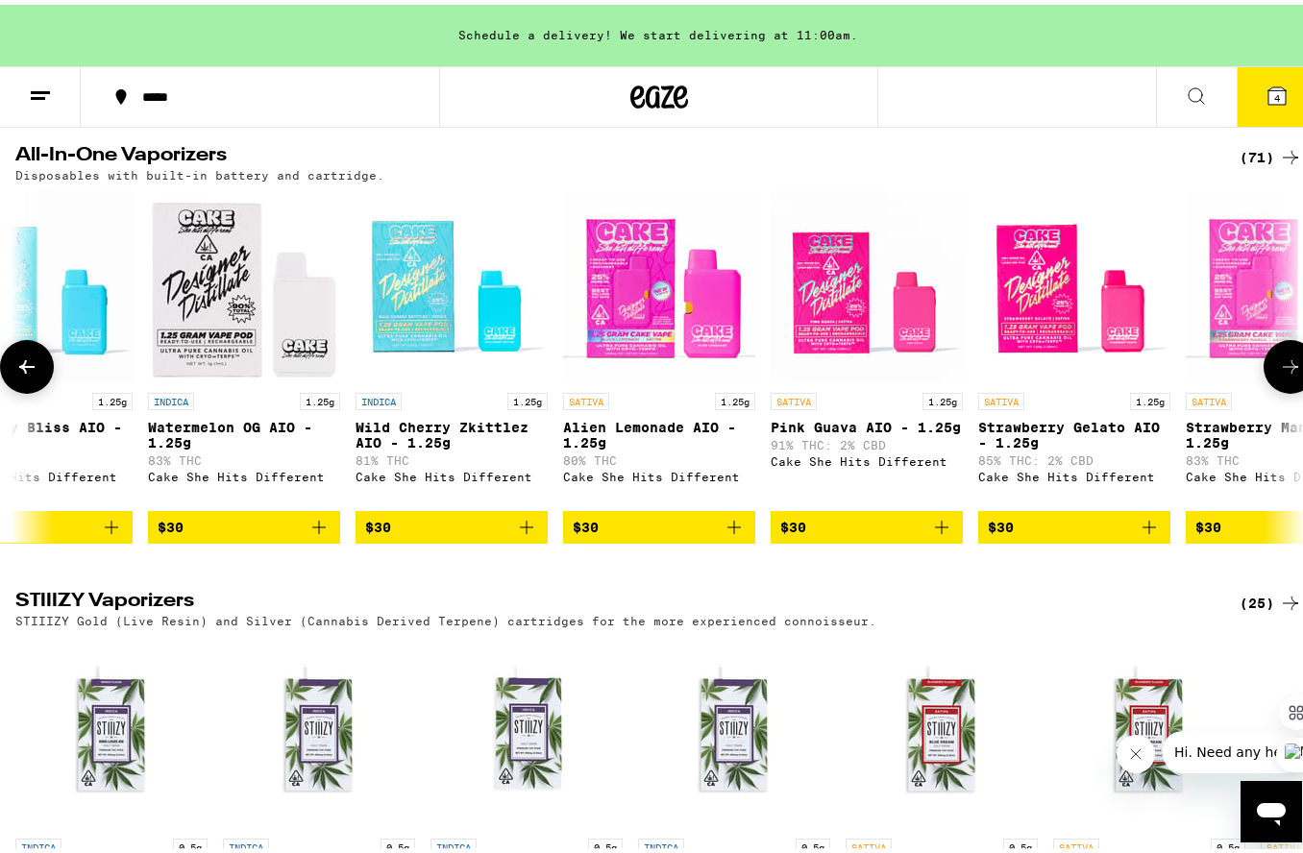
click at [1277, 389] on button at bounding box center [1291, 362] width 54 height 54
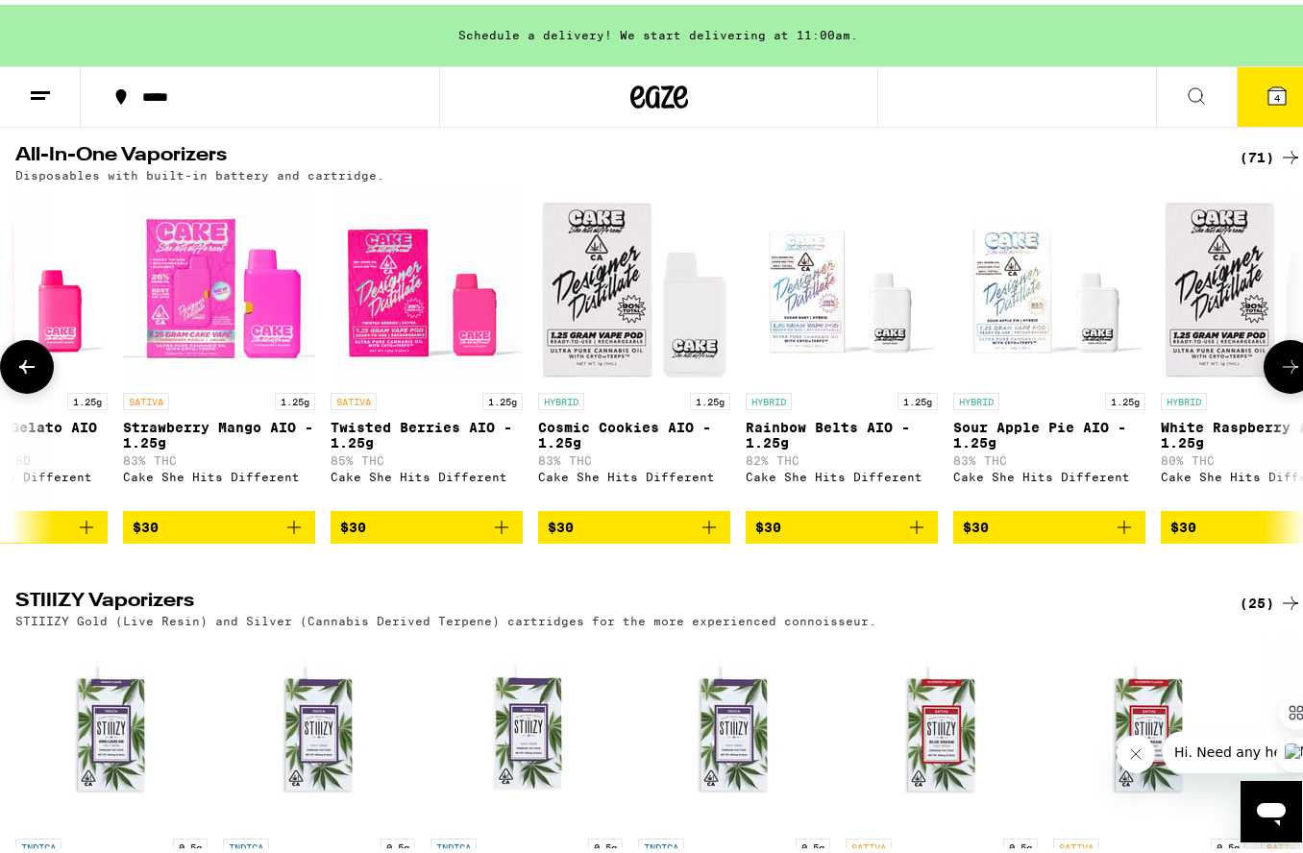
click at [1279, 374] on icon at bounding box center [1290, 362] width 23 height 23
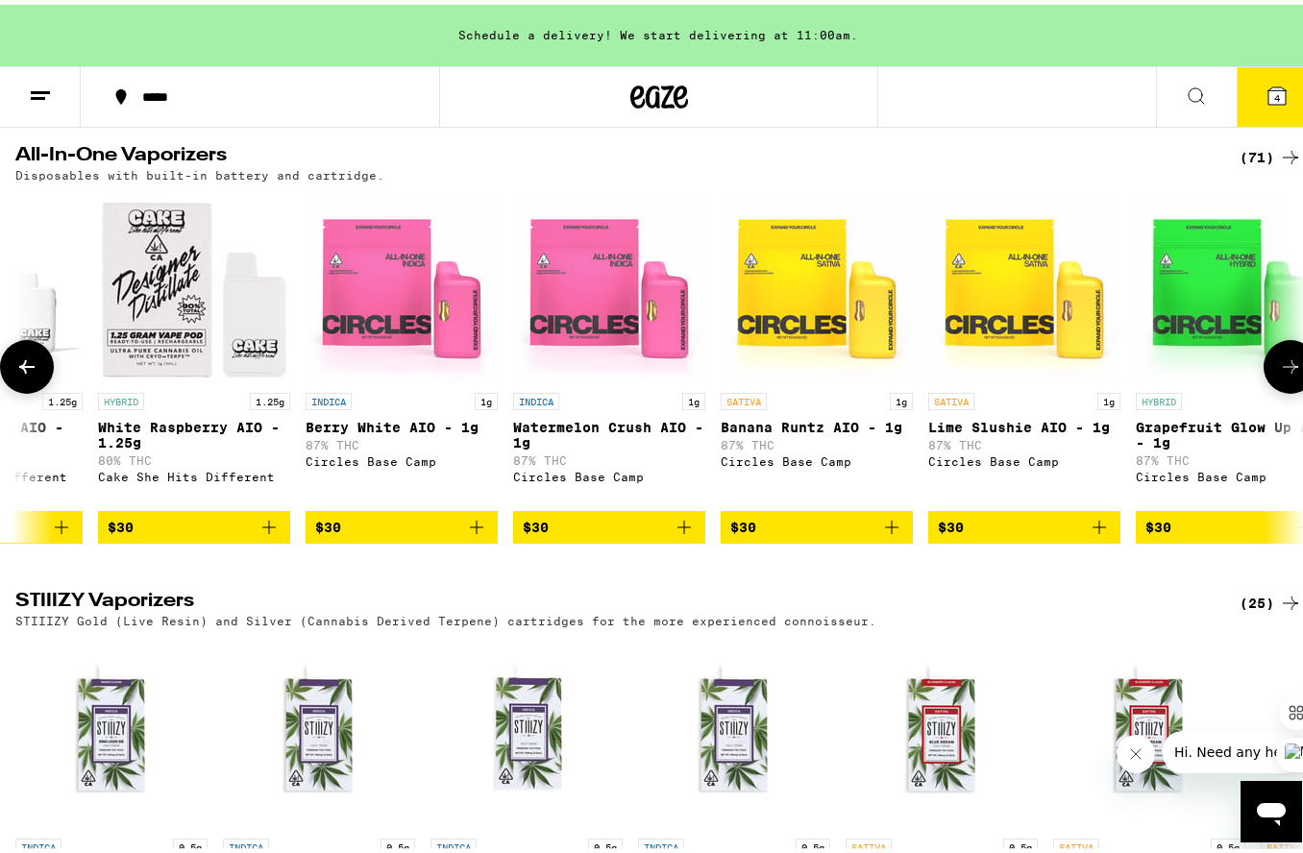
click at [1279, 374] on icon at bounding box center [1290, 362] width 23 height 23
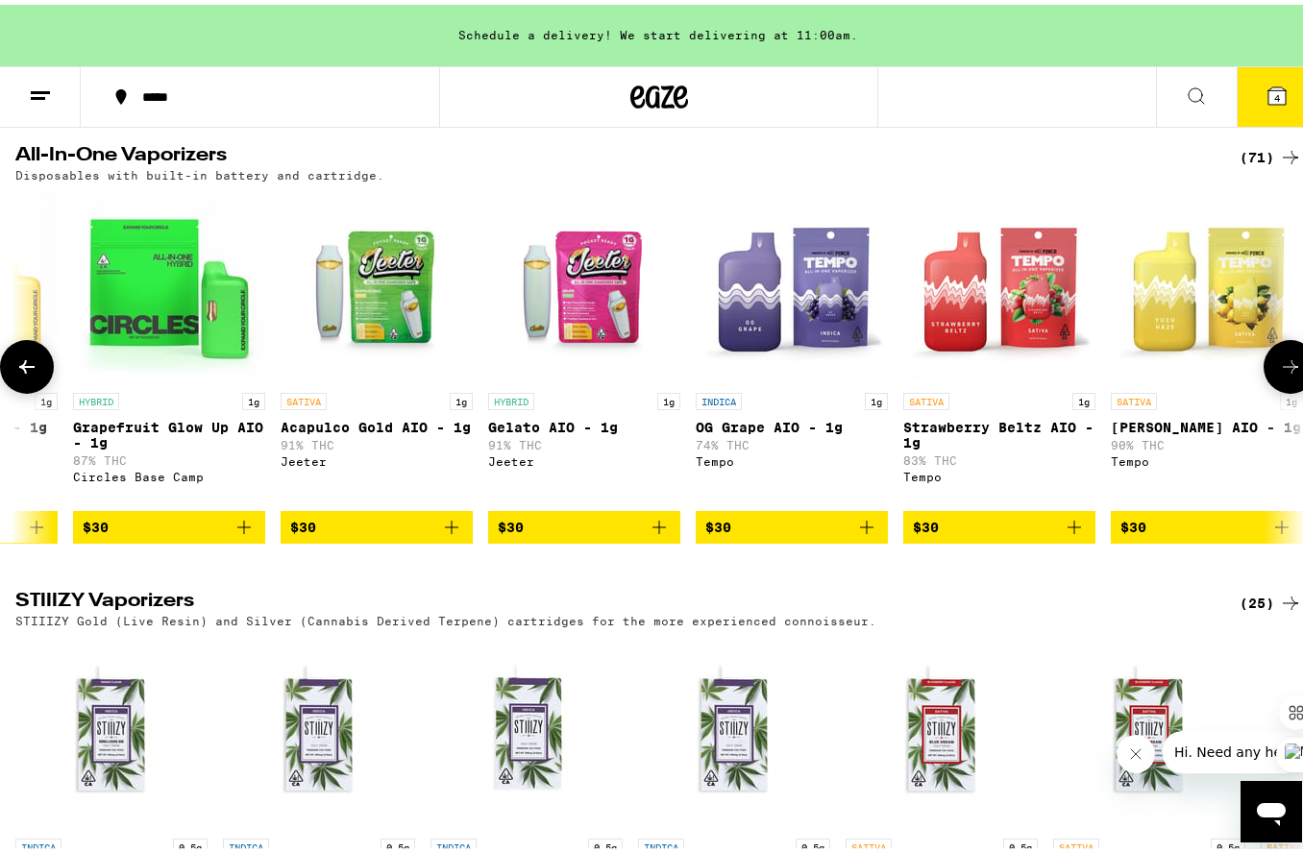
click at [1279, 374] on icon at bounding box center [1290, 362] width 23 height 23
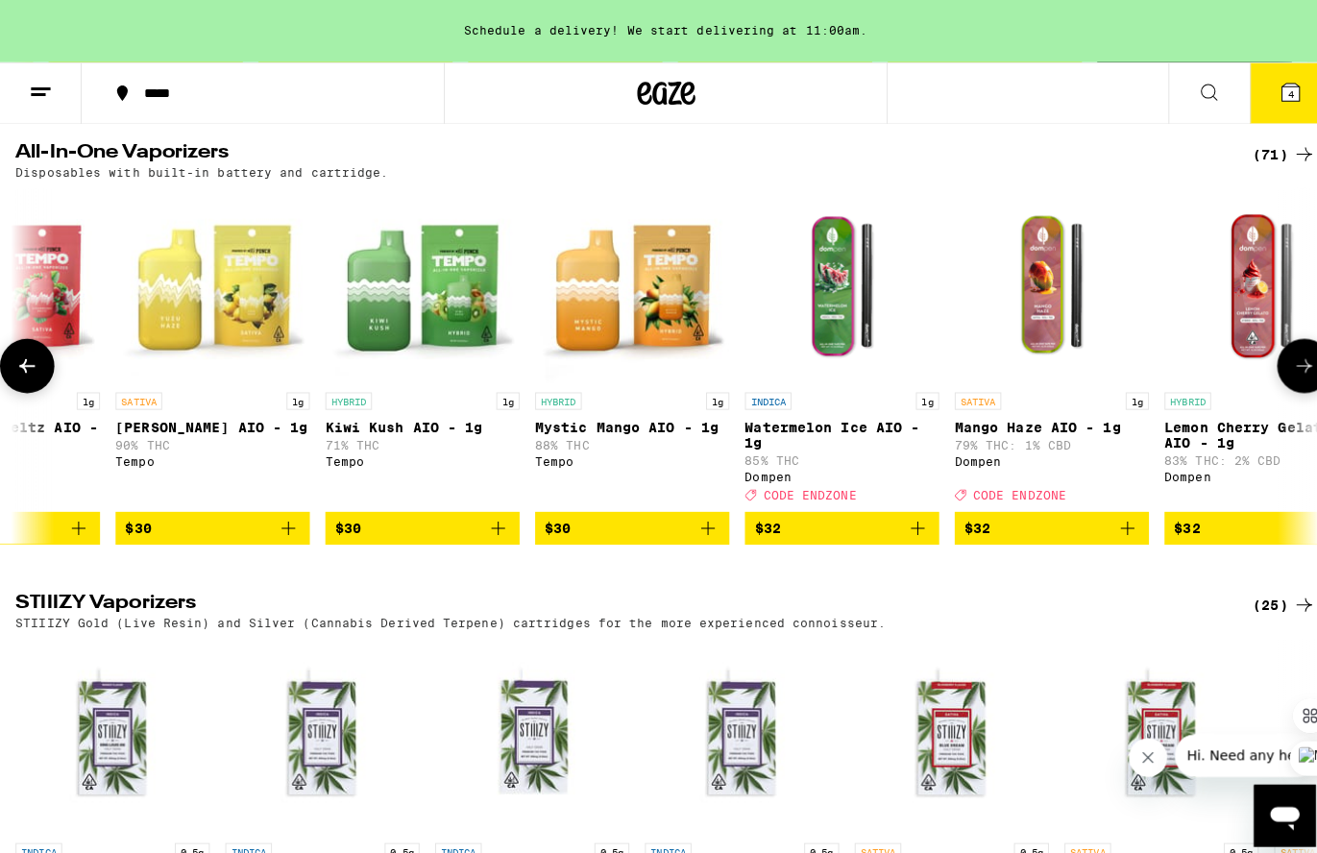
scroll to position [0, 7440]
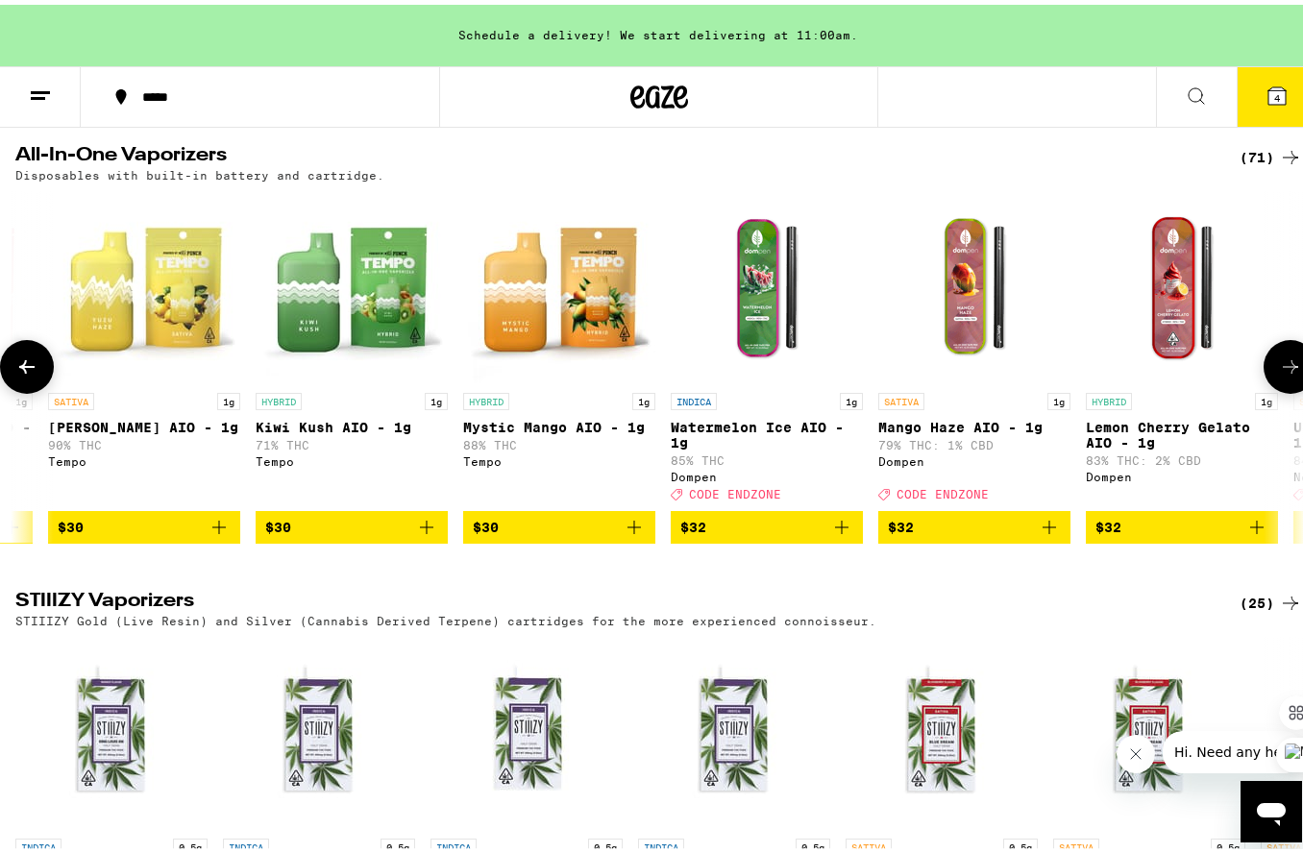
click at [219, 529] on icon "Add to bag" at bounding box center [218, 522] width 13 height 13
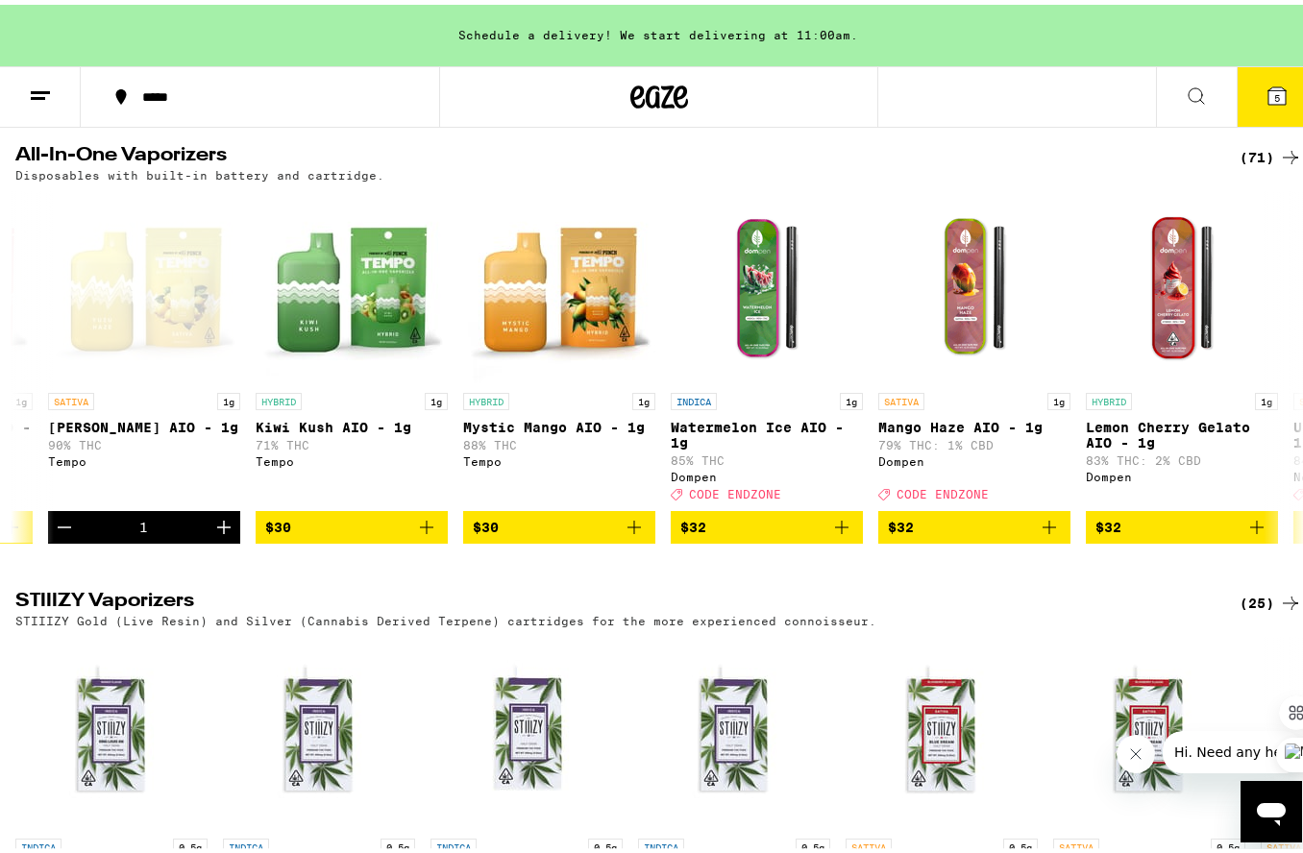
click at [1274, 89] on span "5" at bounding box center [1277, 93] width 6 height 12
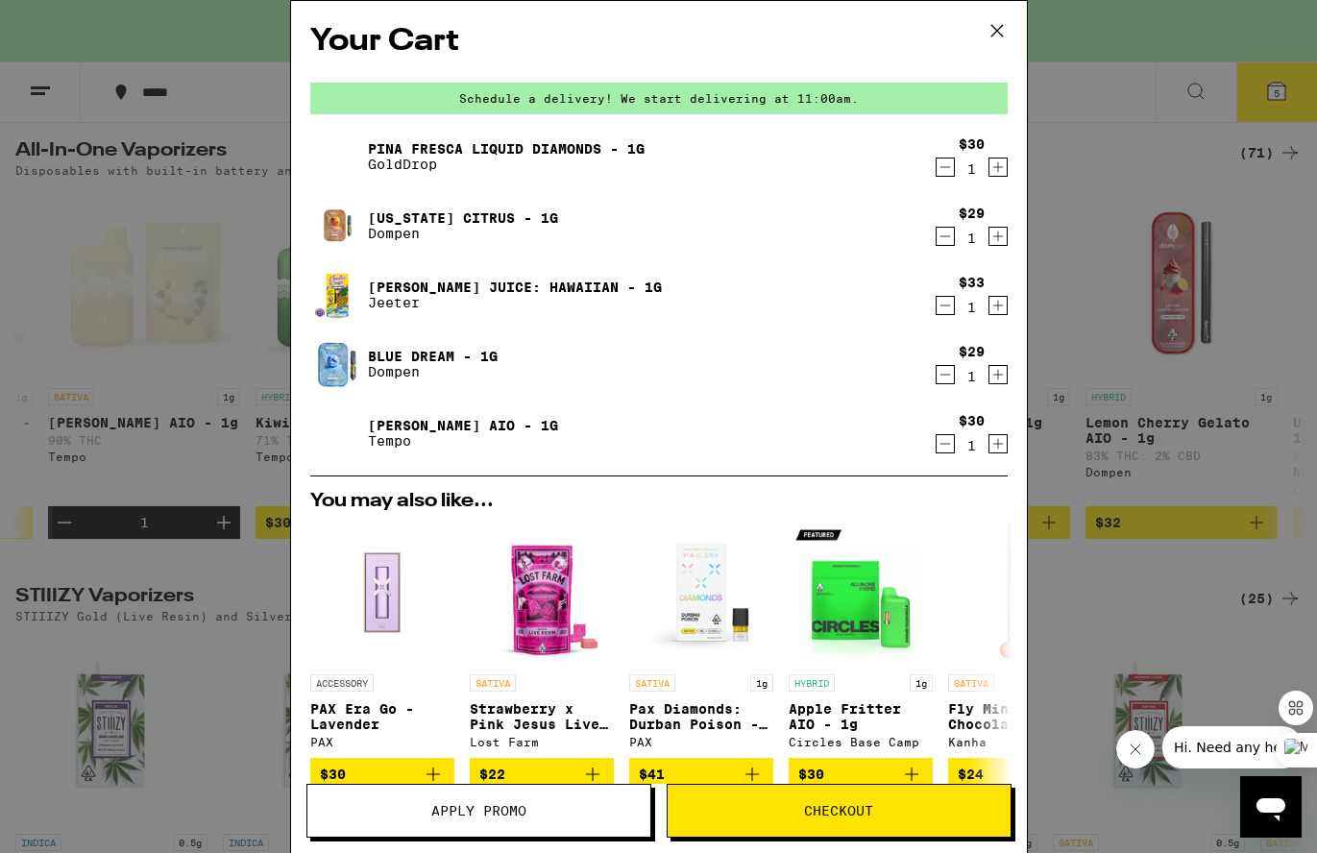
click at [867, 807] on span "Checkout" at bounding box center [838, 810] width 69 height 13
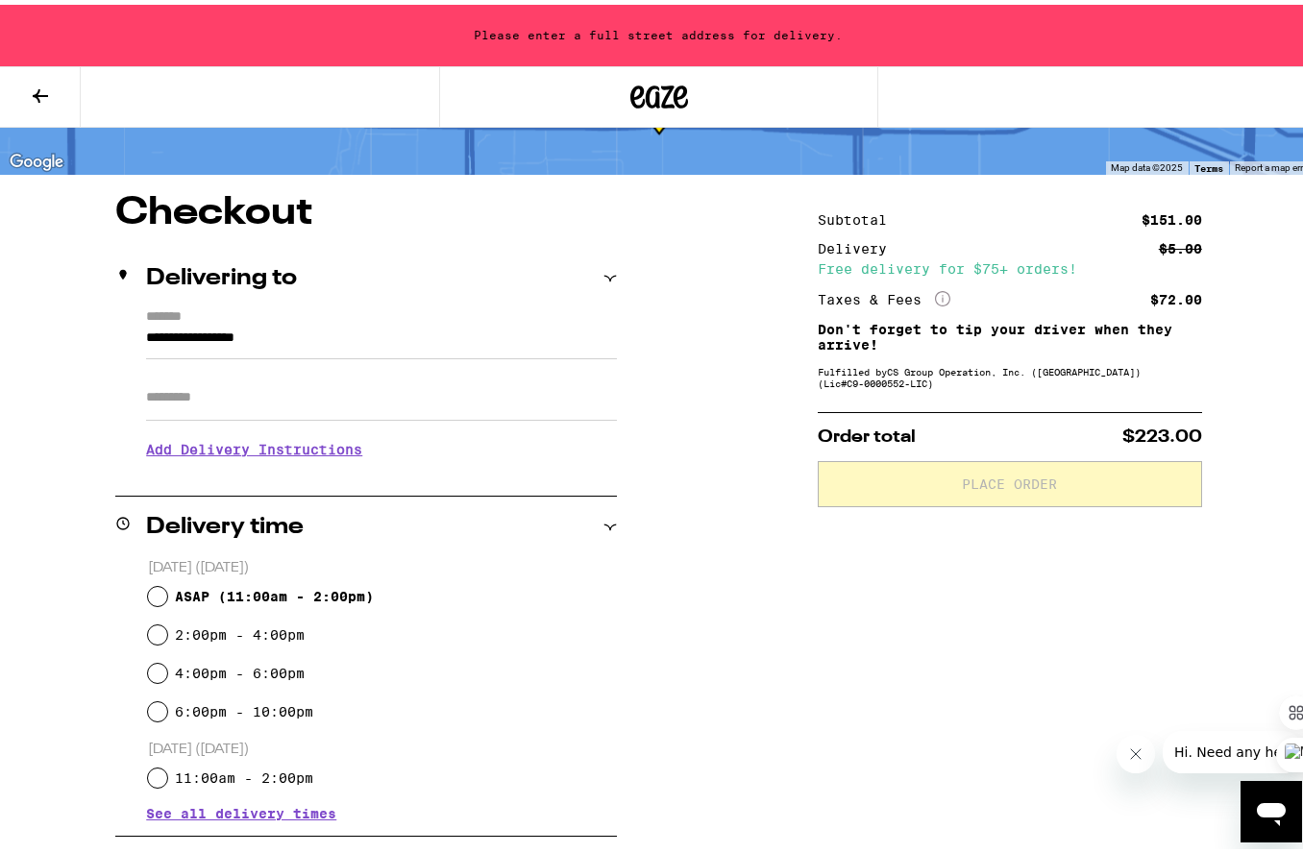
scroll to position [117, 0]
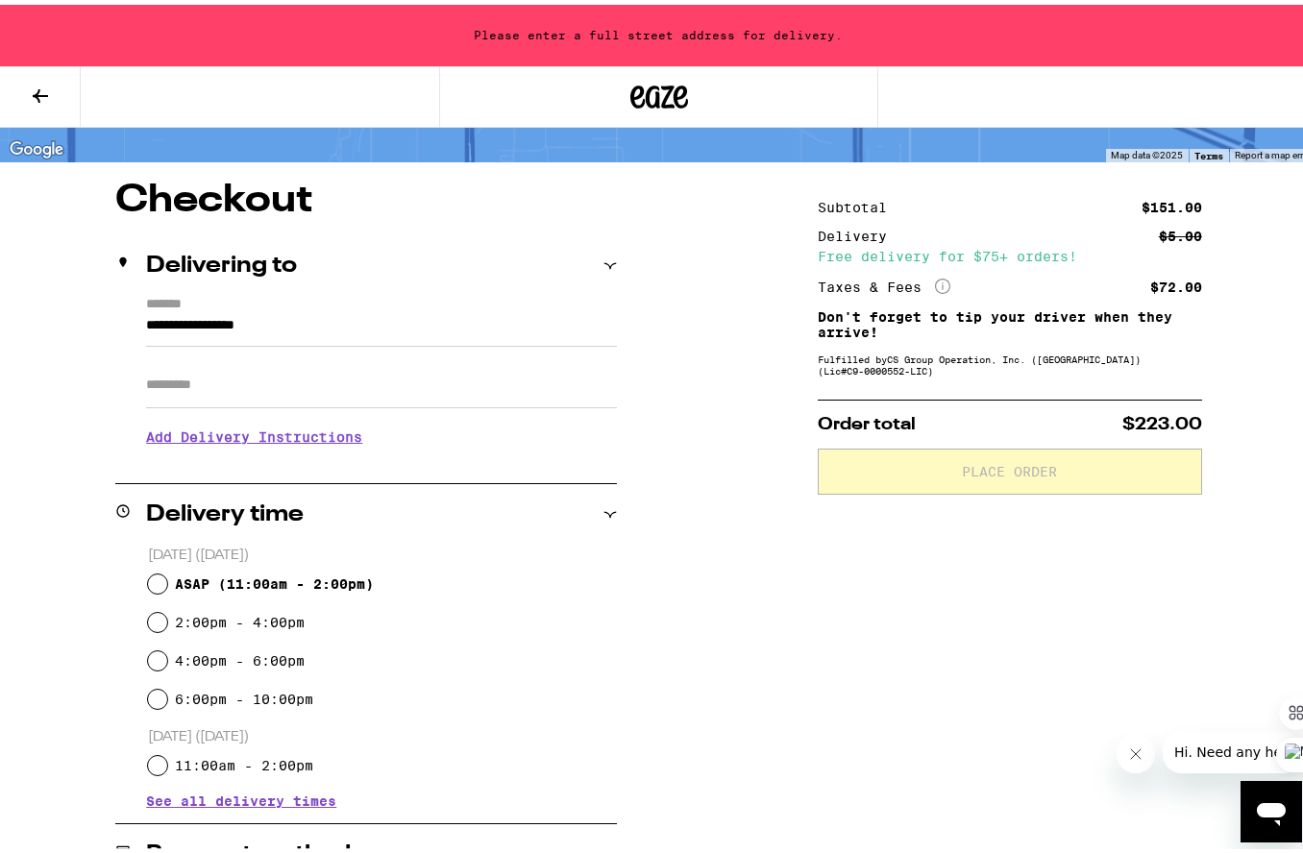
click at [211, 386] on input "Apt/Suite" at bounding box center [381, 380] width 471 height 46
type input "*"
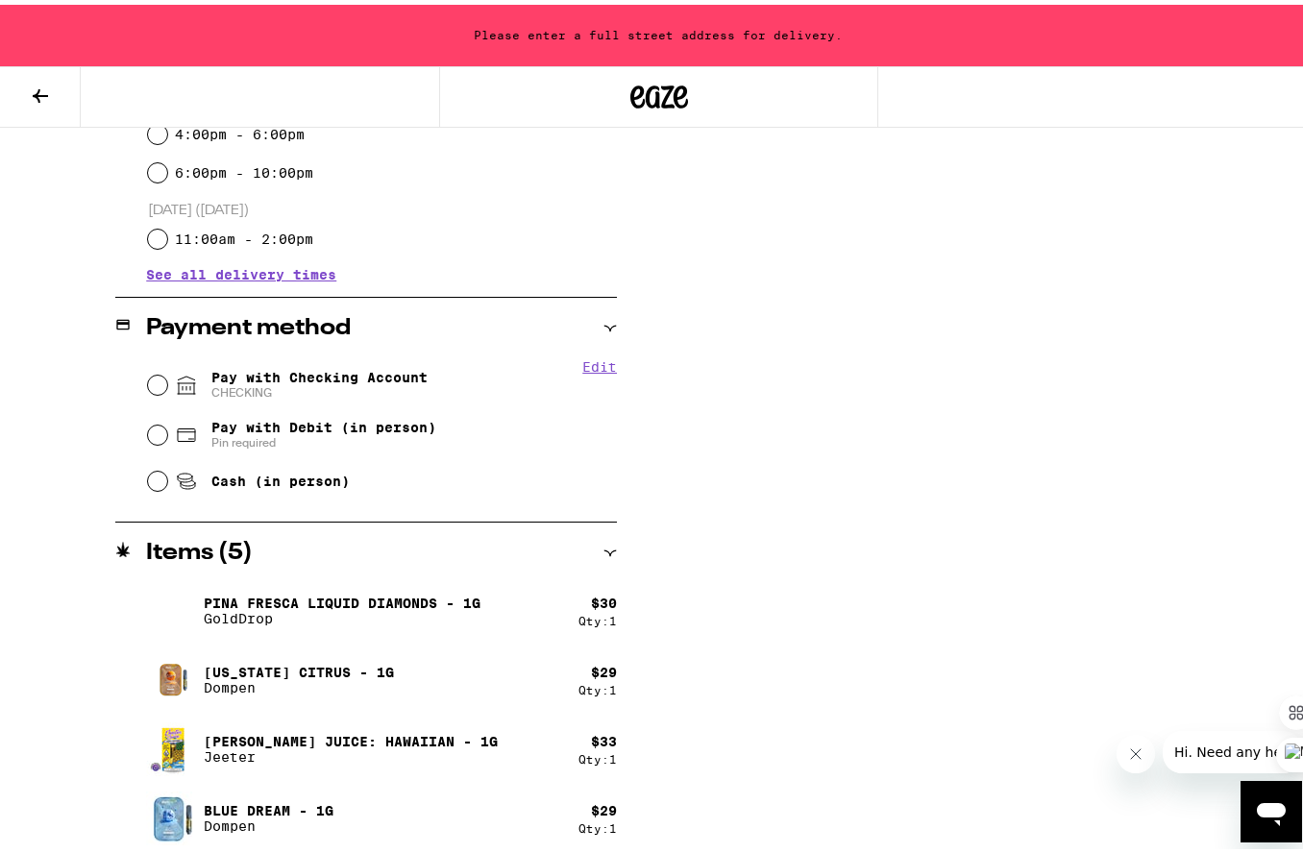
scroll to position [734, 0]
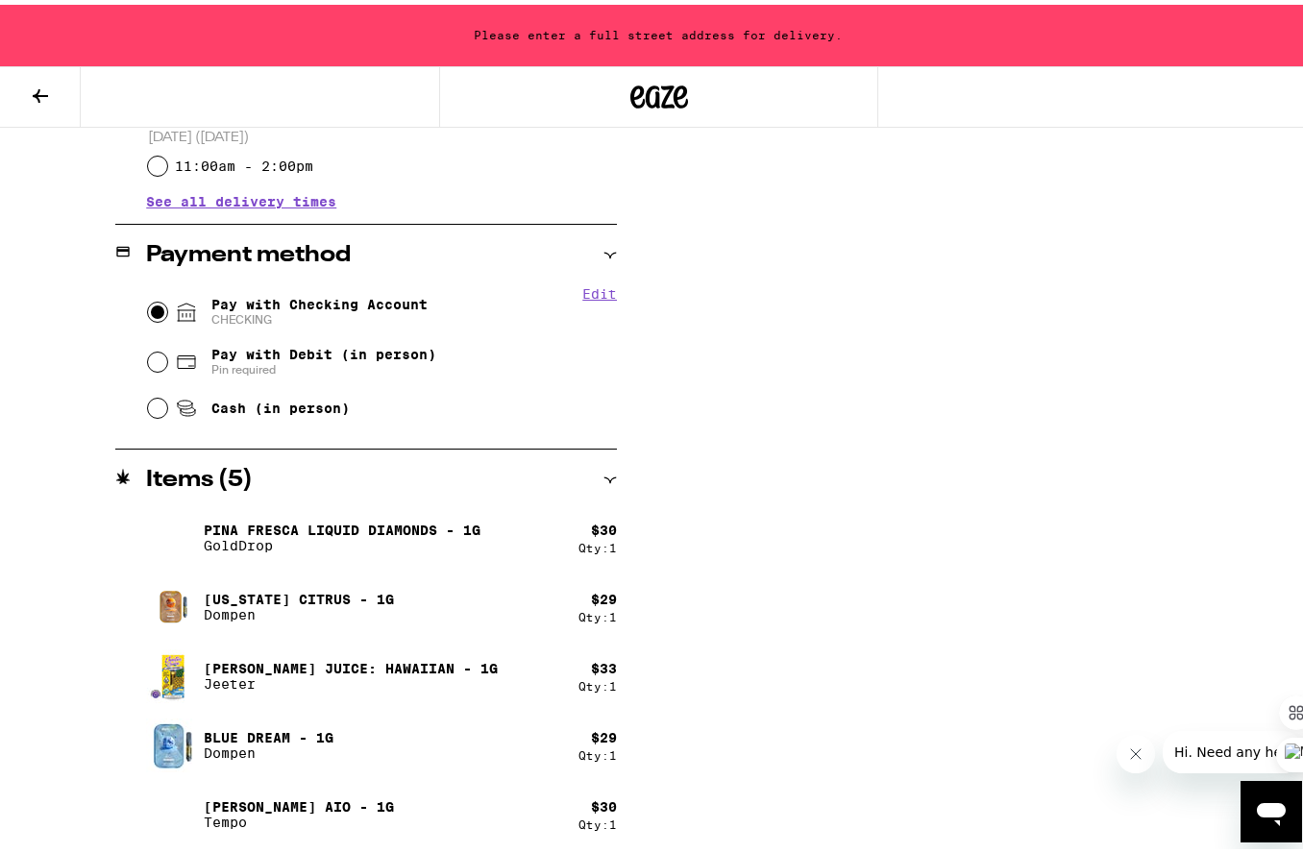
click at [156, 308] on input "Pay with Checking Account CHECKING" at bounding box center [157, 307] width 19 height 19
radio input "true"
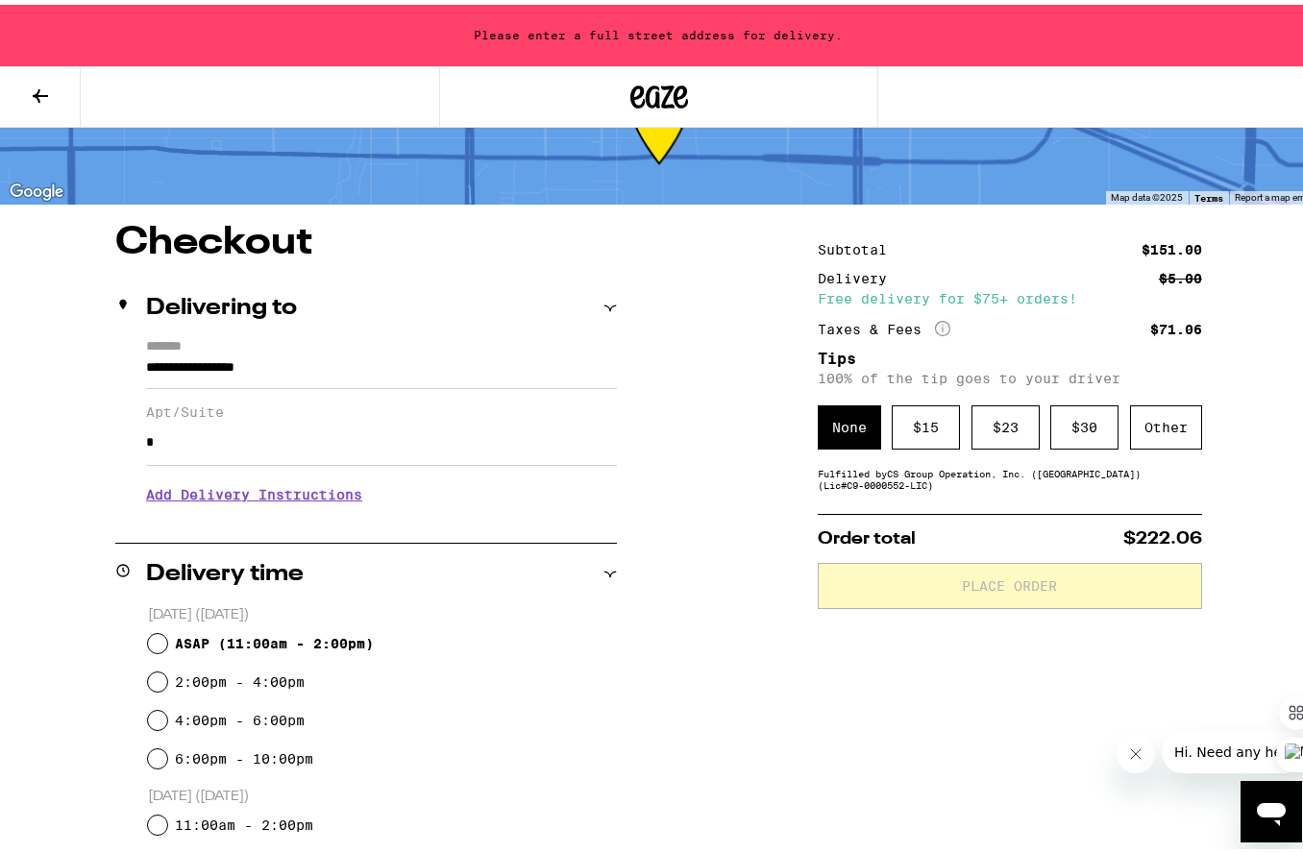
scroll to position [220, 0]
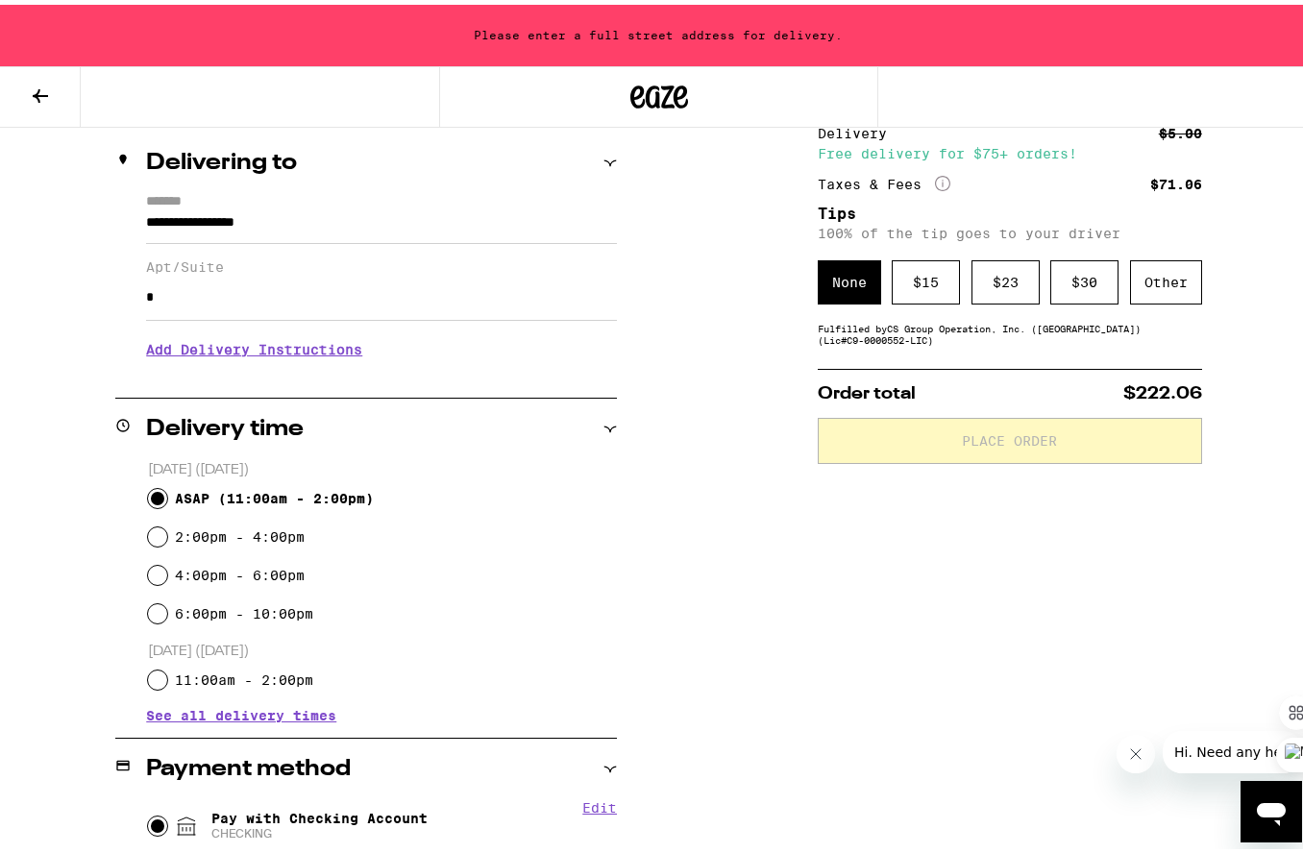
click at [157, 495] on input "ASAP ( 11:00am - 2:00pm )" at bounding box center [157, 493] width 19 height 19
radio input "true"
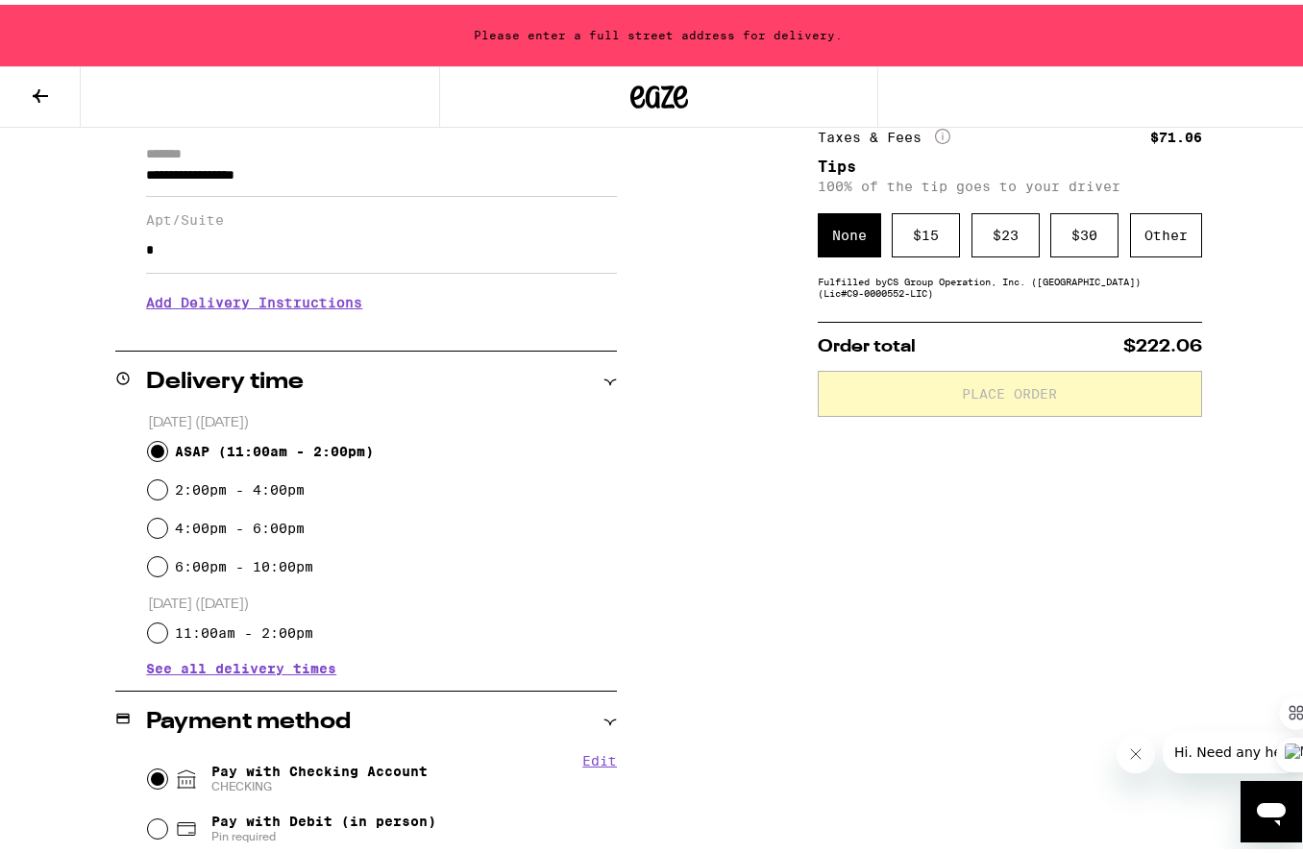
scroll to position [0, 0]
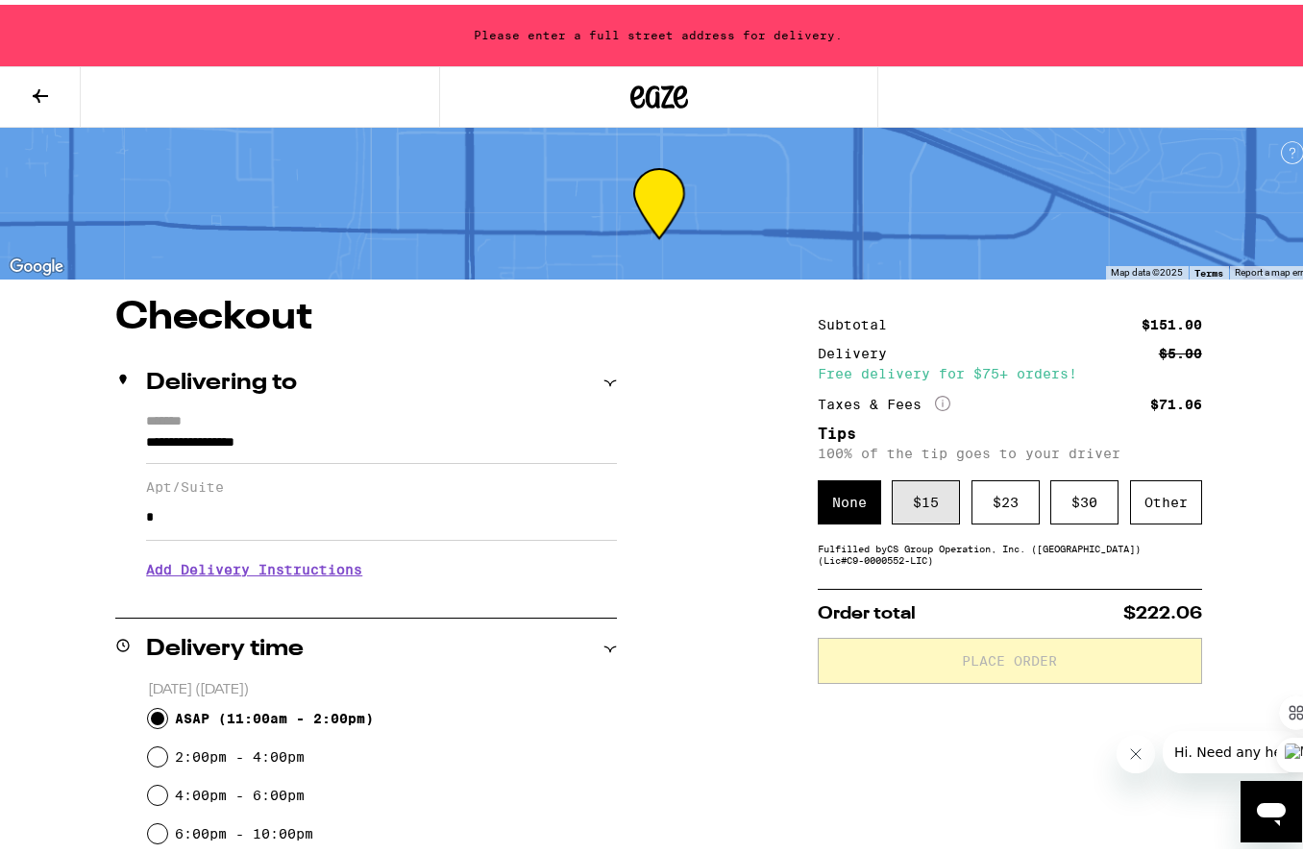
click at [911, 498] on div "$ 15" at bounding box center [926, 498] width 68 height 44
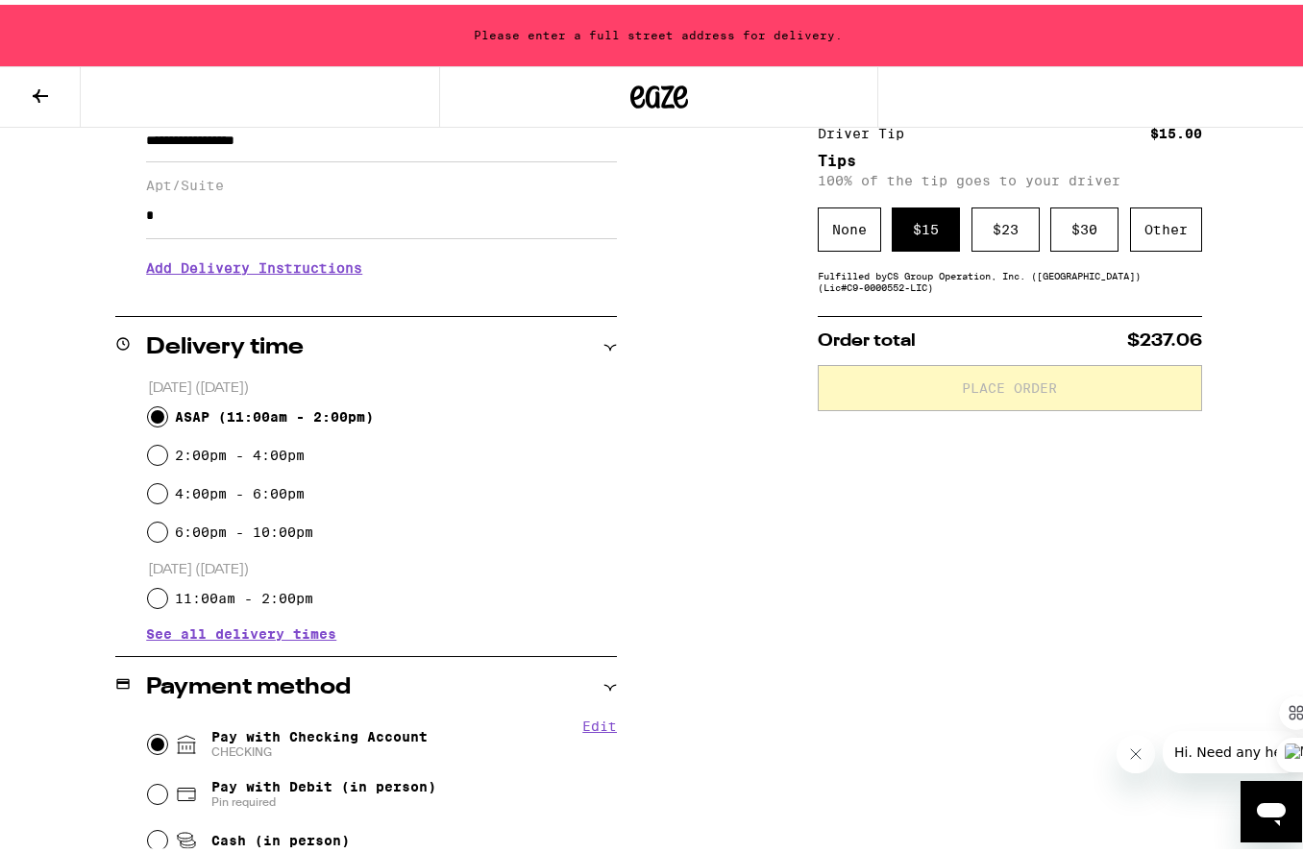
scroll to position [308, 0]
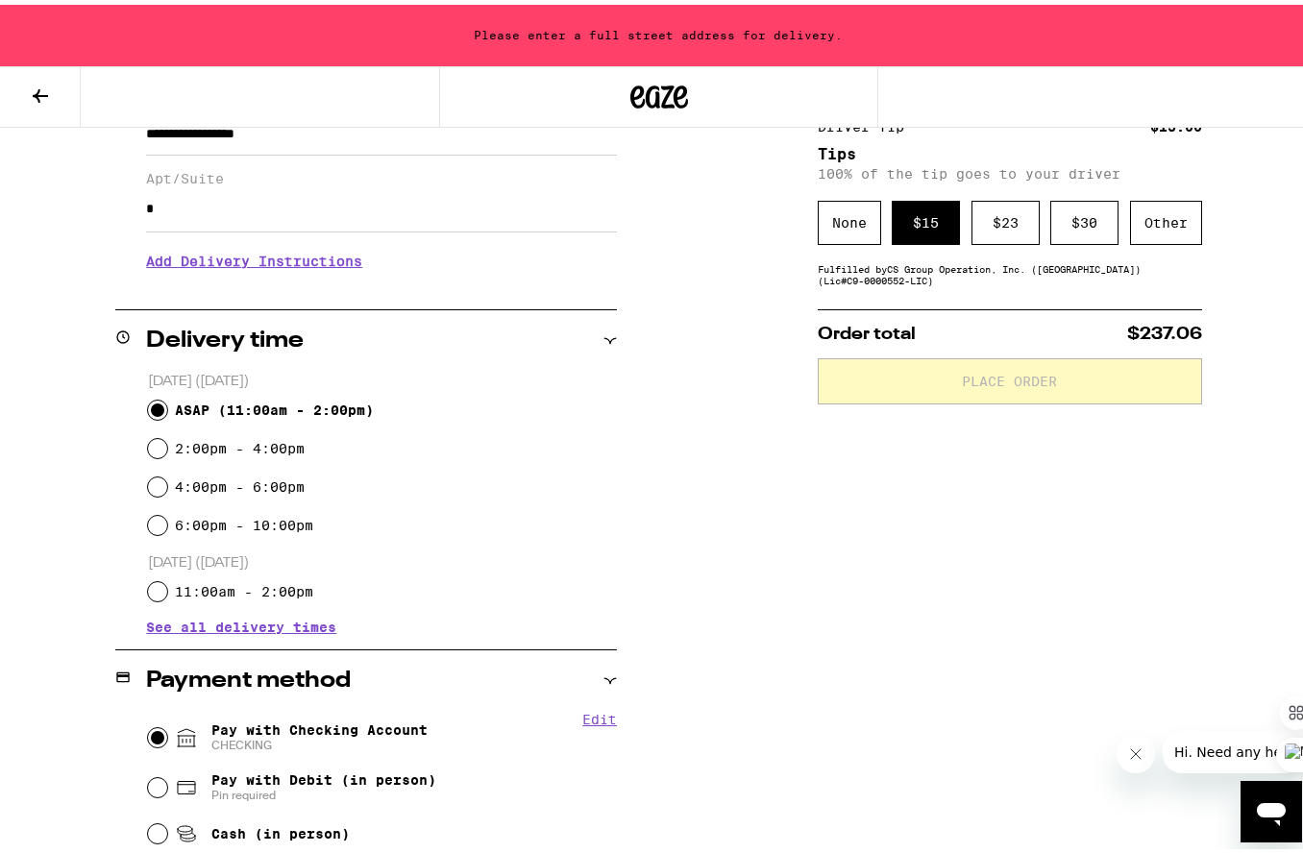
click at [671, 432] on div "**********" at bounding box center [658, 663] width 1317 height 1355
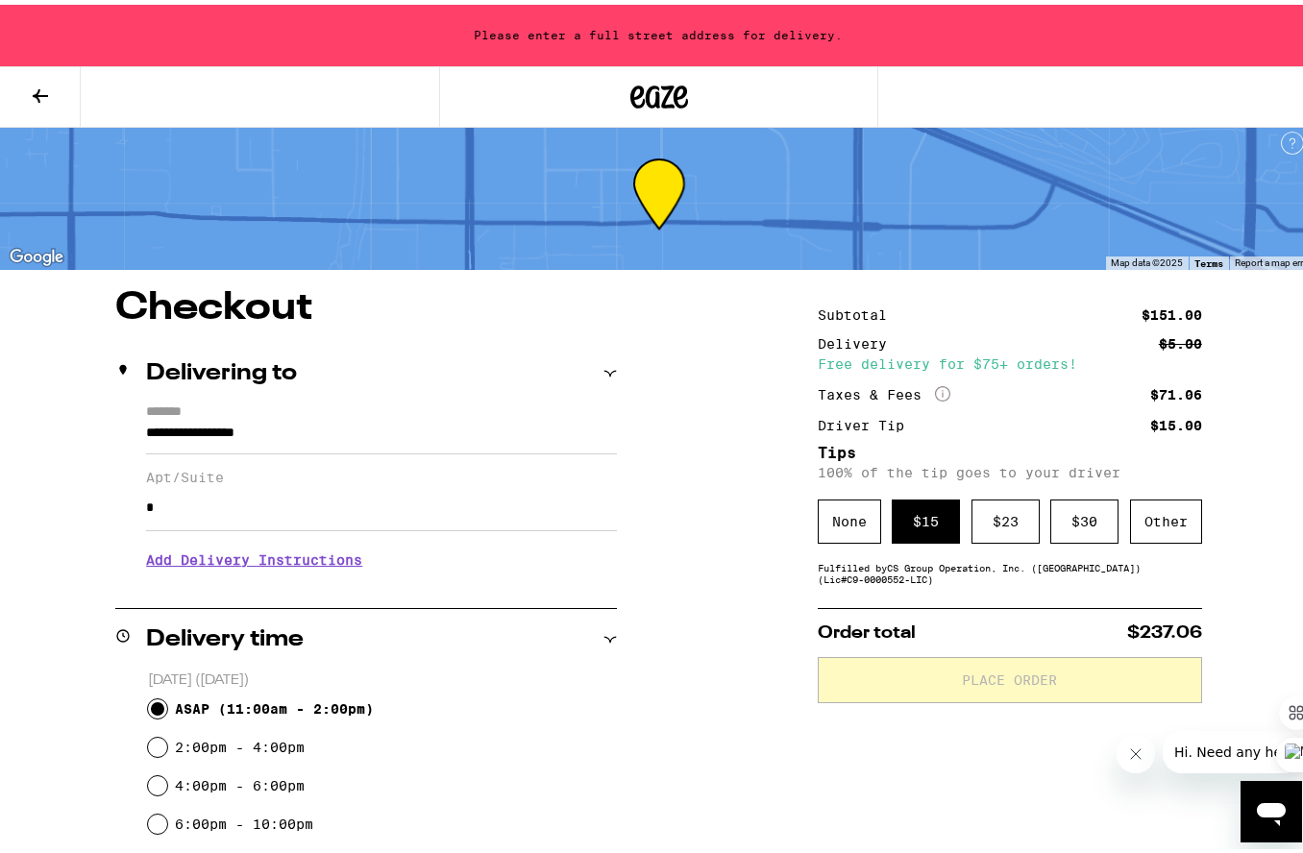
scroll to position [0, 0]
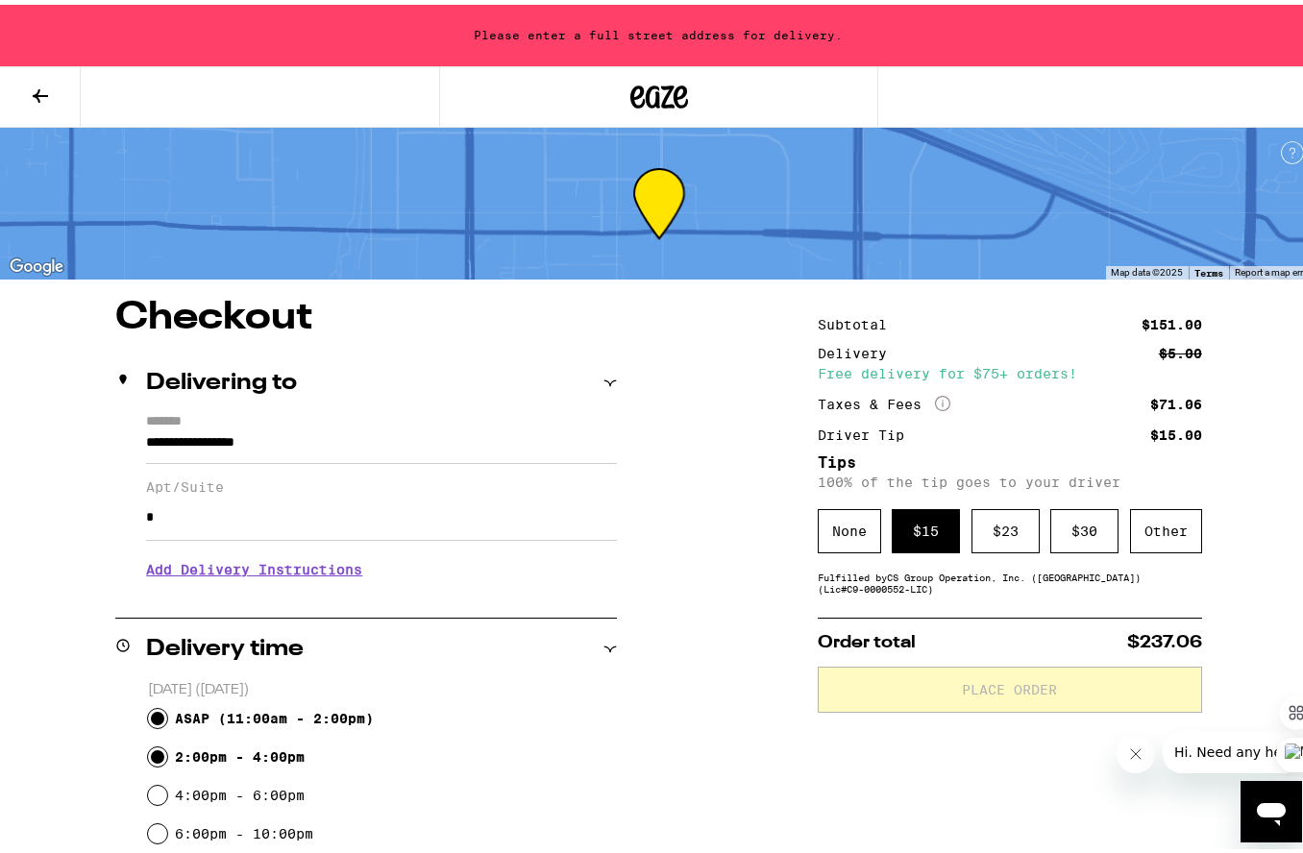
click at [155, 757] on input "2:00pm - 4:00pm" at bounding box center [157, 752] width 19 height 19
radio input "true"
click at [148, 713] on input "ASAP ( 11:00am - 2:00pm )" at bounding box center [157, 713] width 19 height 19
radio input "true"
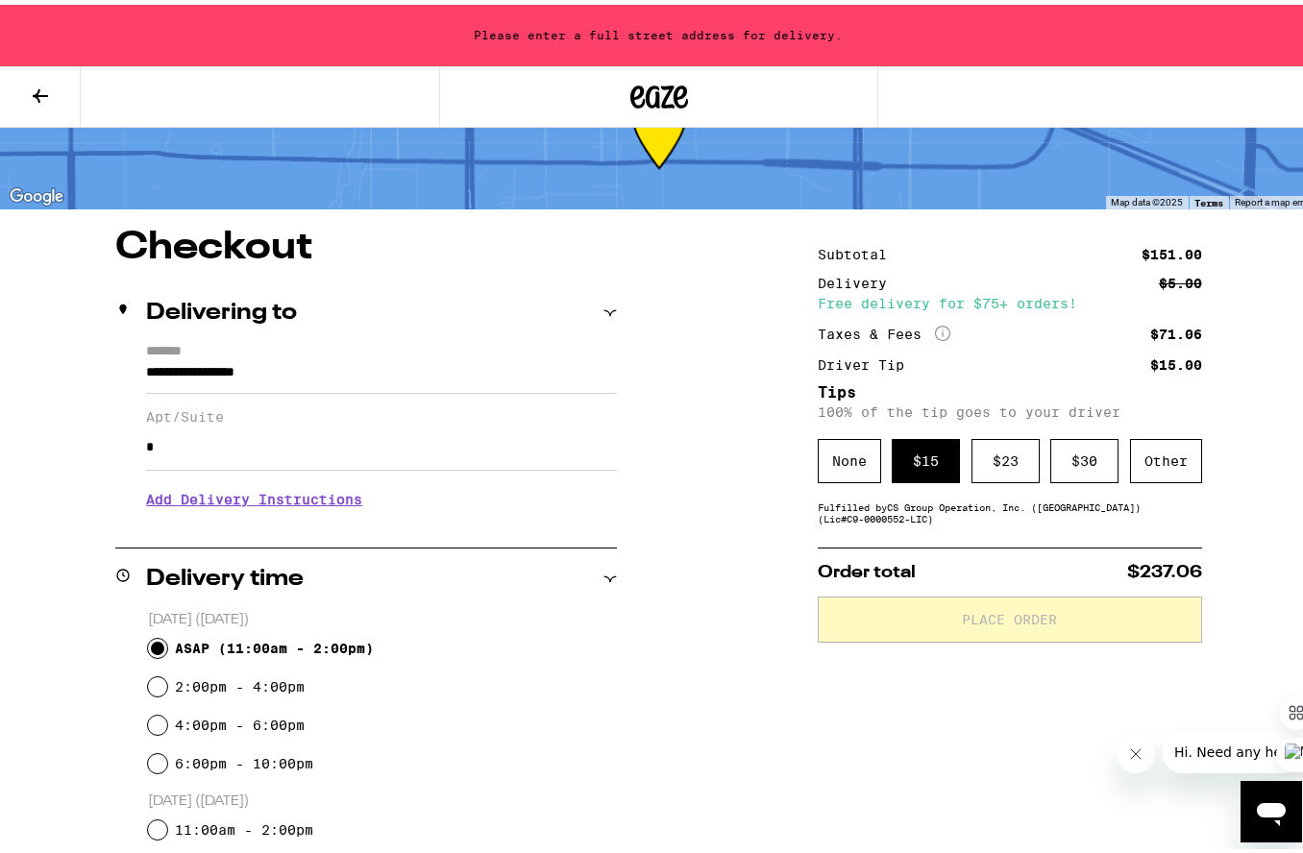
scroll to position [73, 0]
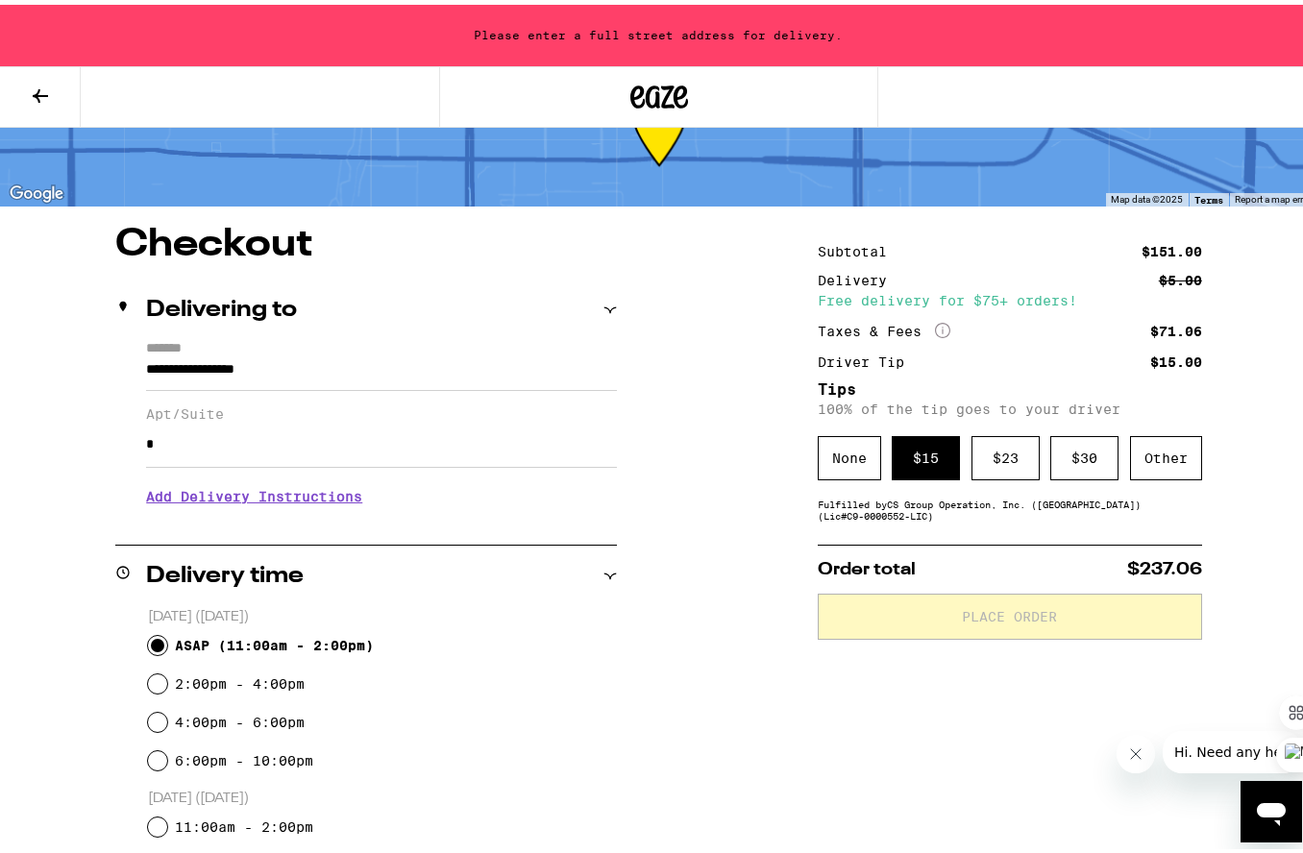
click at [821, 460] on div "None" at bounding box center [849, 453] width 63 height 44
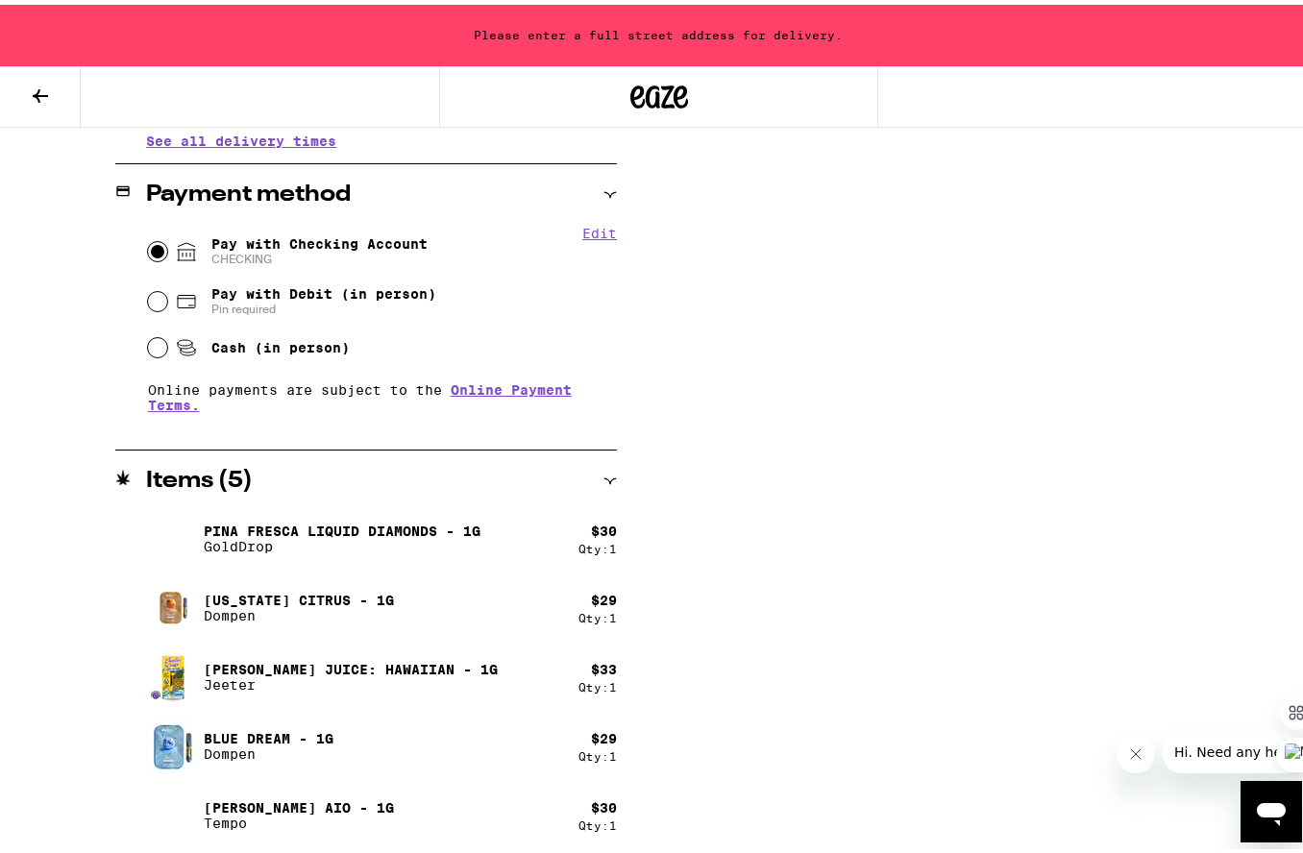
scroll to position [796, 0]
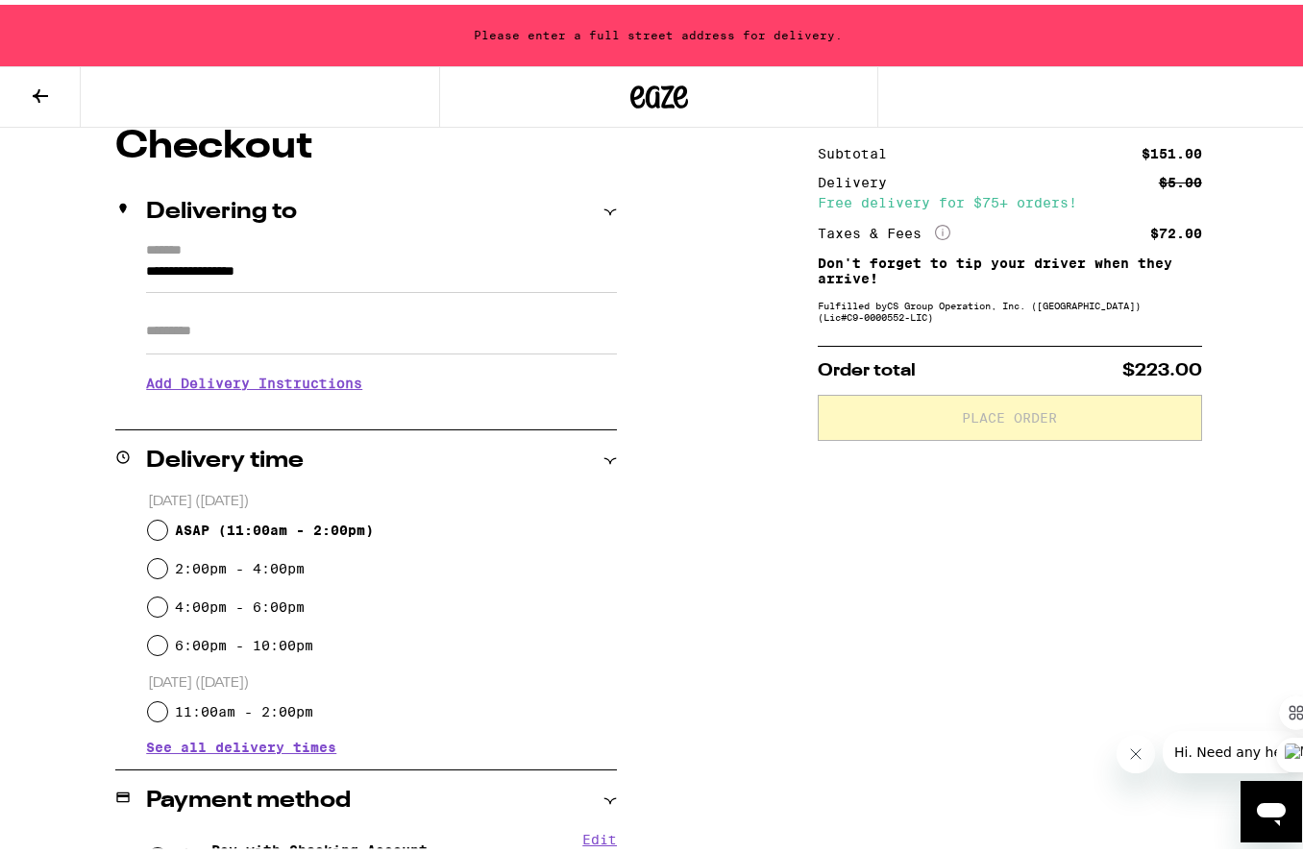
scroll to position [189, 0]
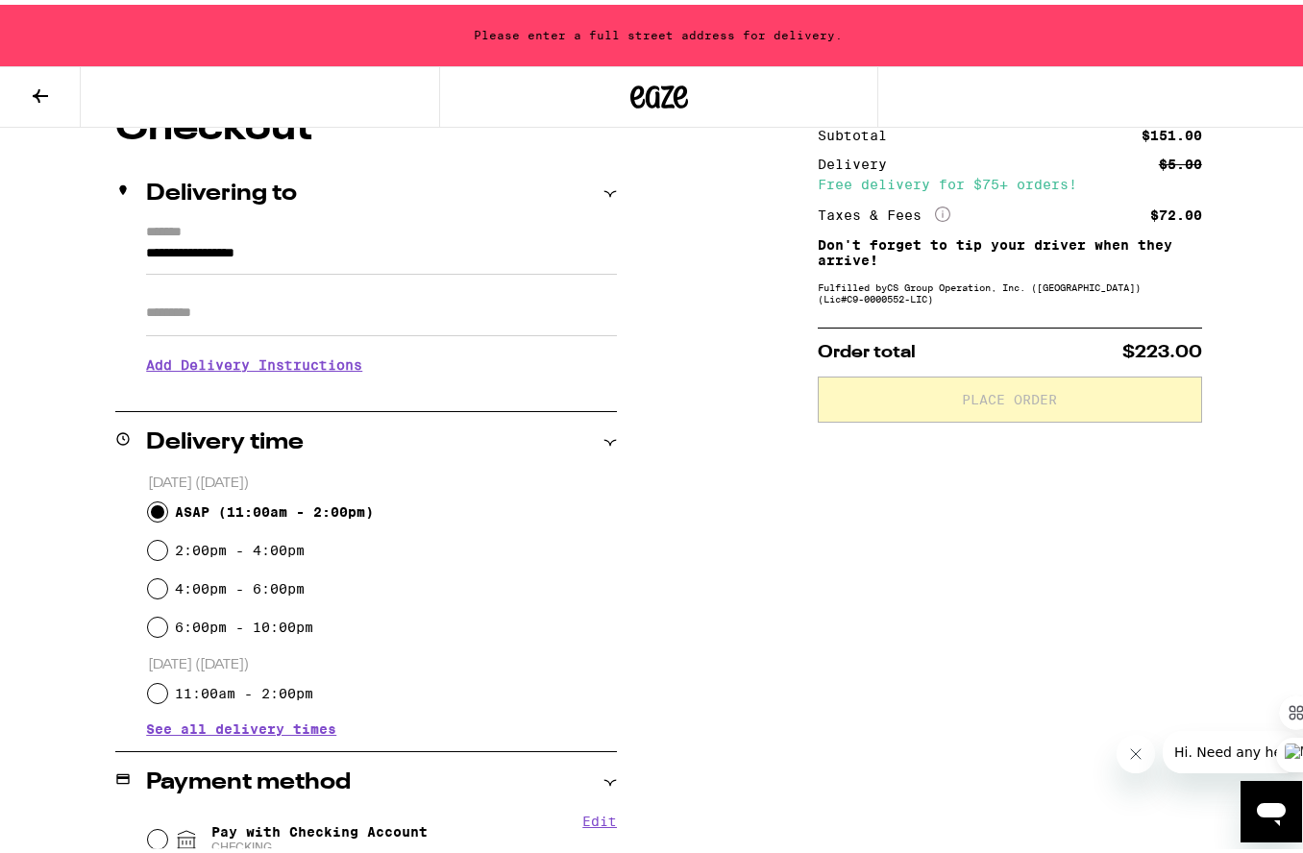
click at [154, 508] on input "ASAP ( 11:00am - 2:00pm )" at bounding box center [157, 507] width 19 height 19
radio input "true"
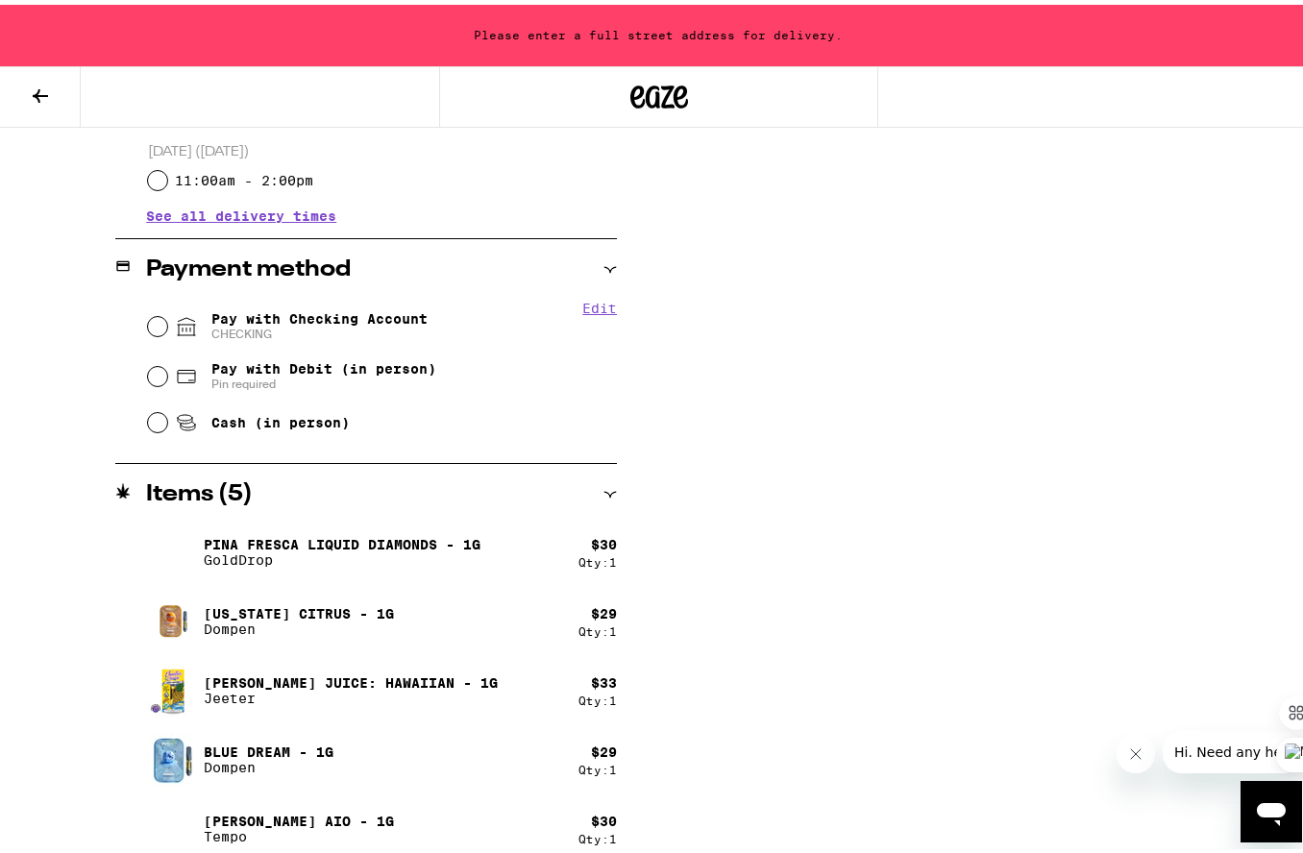
scroll to position [717, 0]
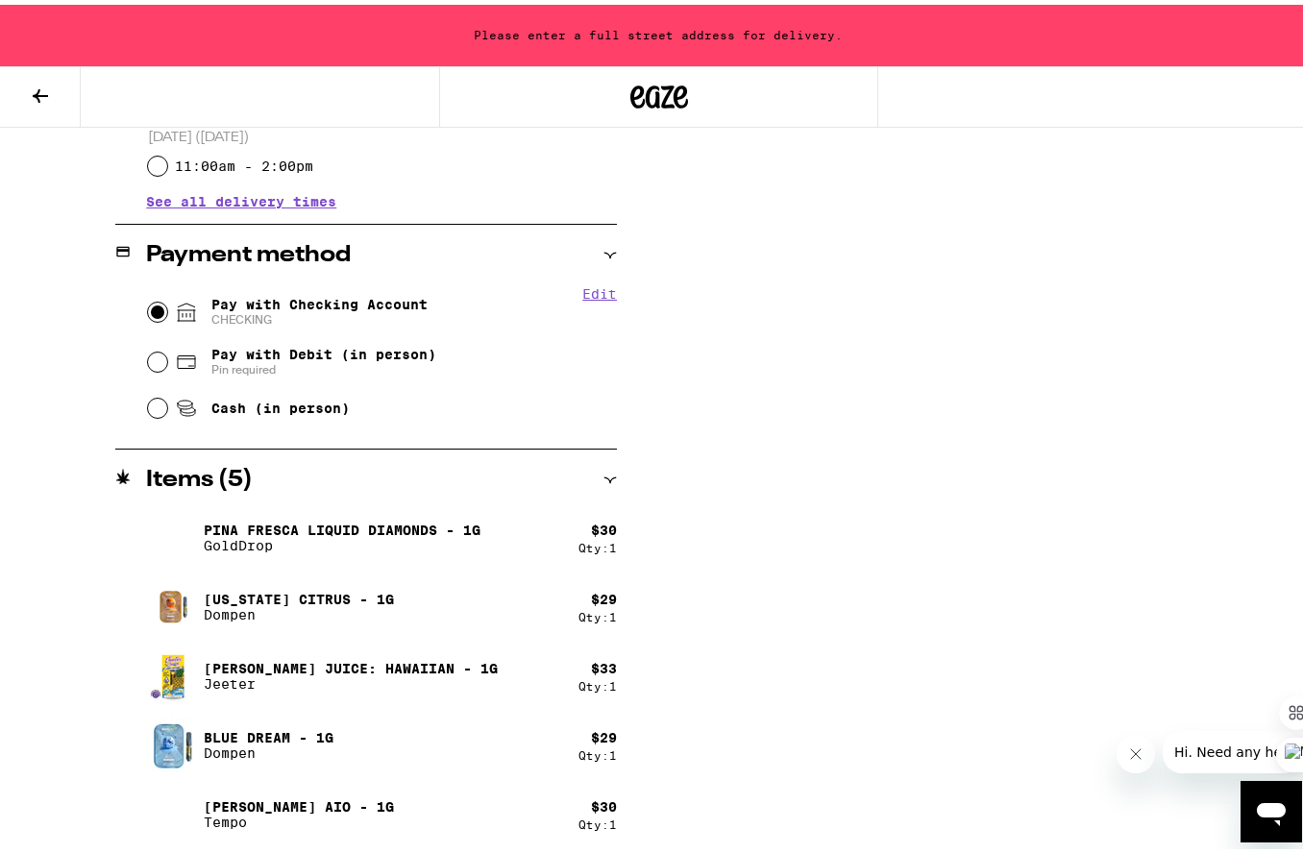
click at [157, 305] on input "Pay with Checking Account CHECKING" at bounding box center [157, 307] width 19 height 19
radio input "true"
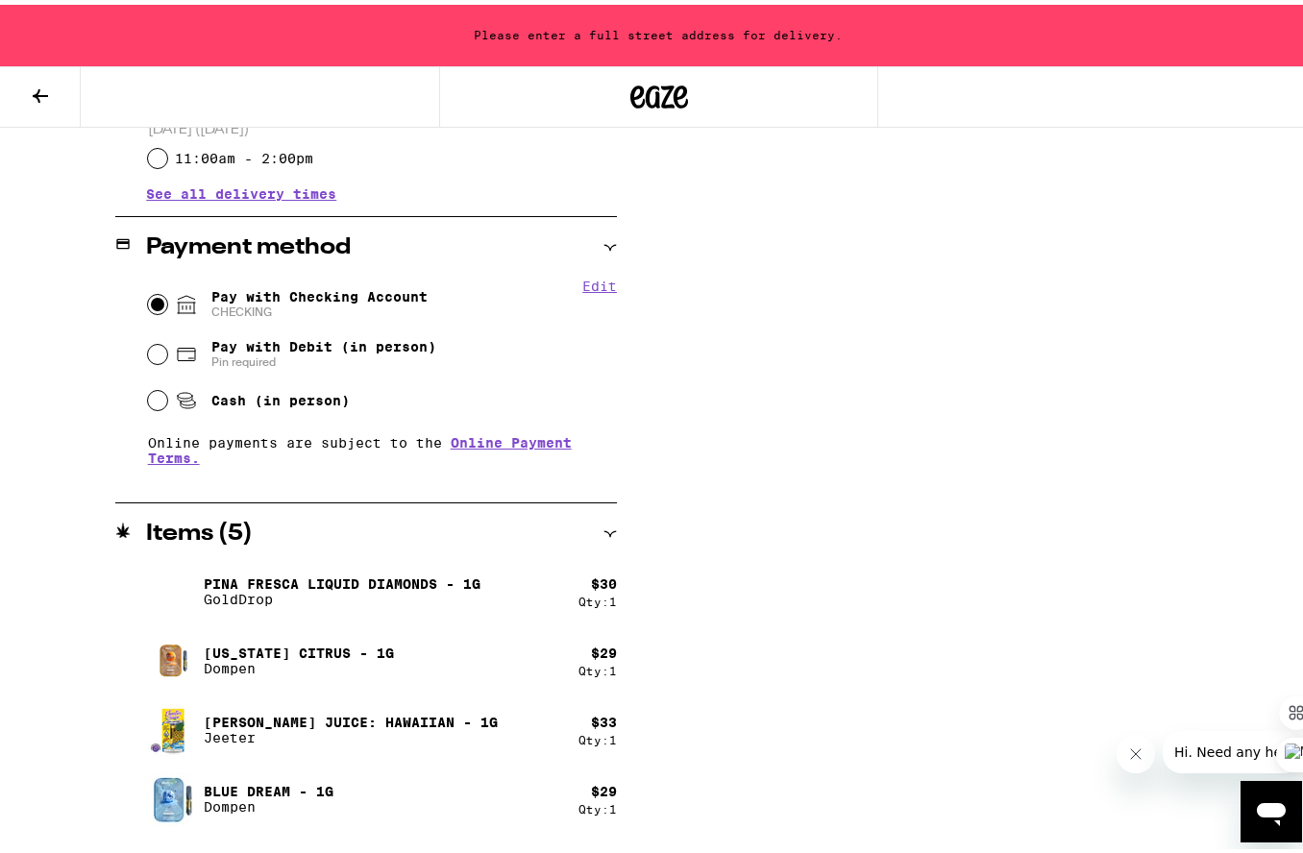
scroll to position [728, 0]
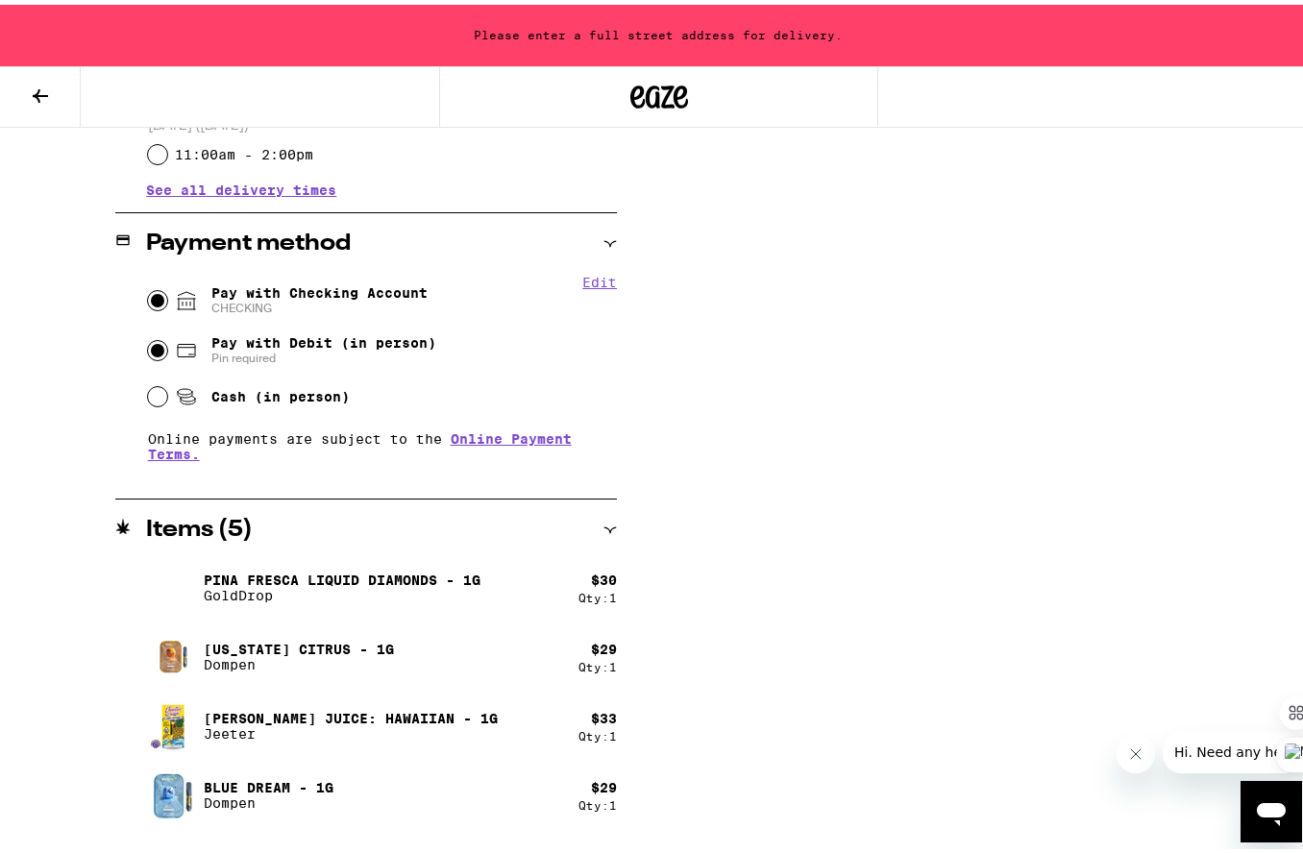
click at [152, 349] on input "Pay with Debit (in person) Pin required" at bounding box center [157, 345] width 19 height 19
radio input "true"
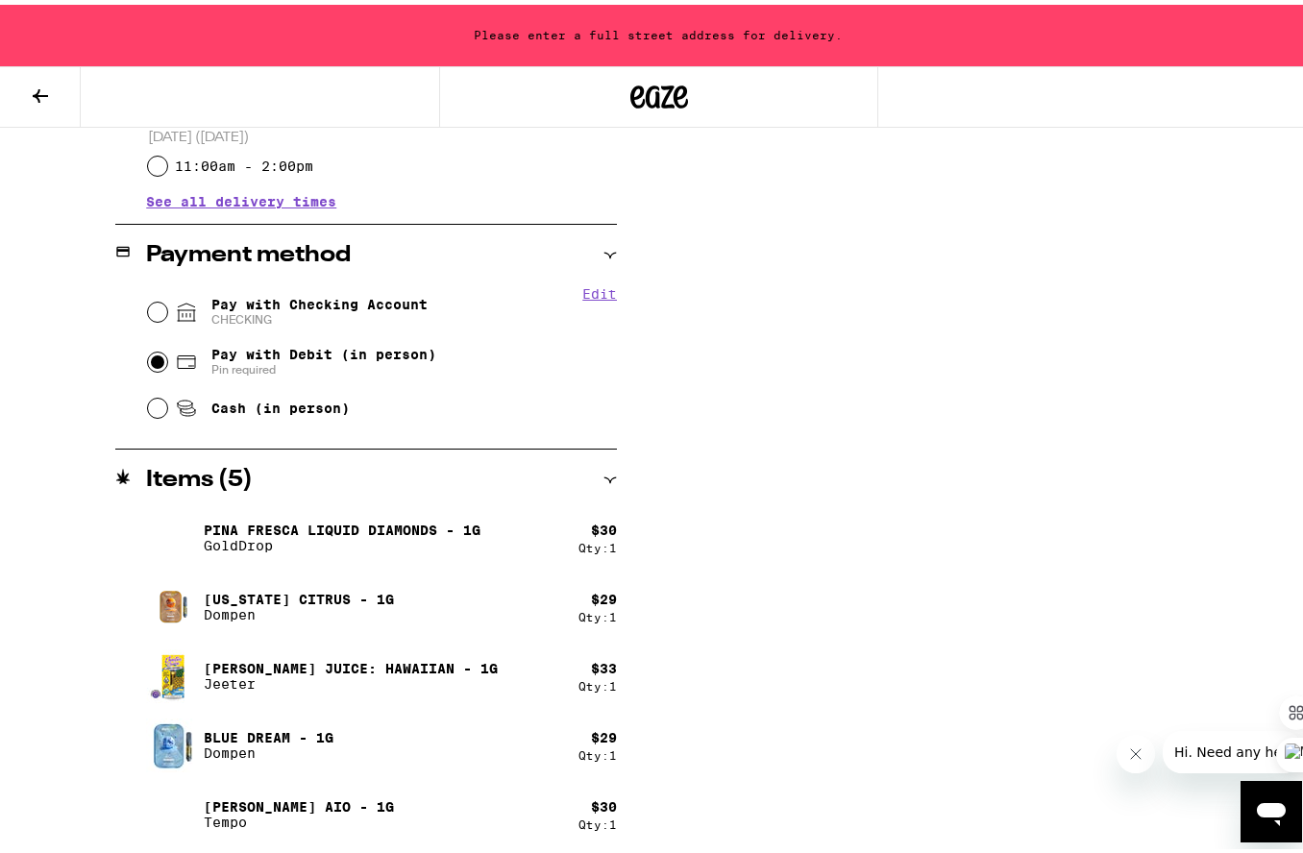
scroll to position [717, 0]
click at [158, 312] on input "Pay with Checking Account CHECKING" at bounding box center [157, 307] width 19 height 19
radio input "true"
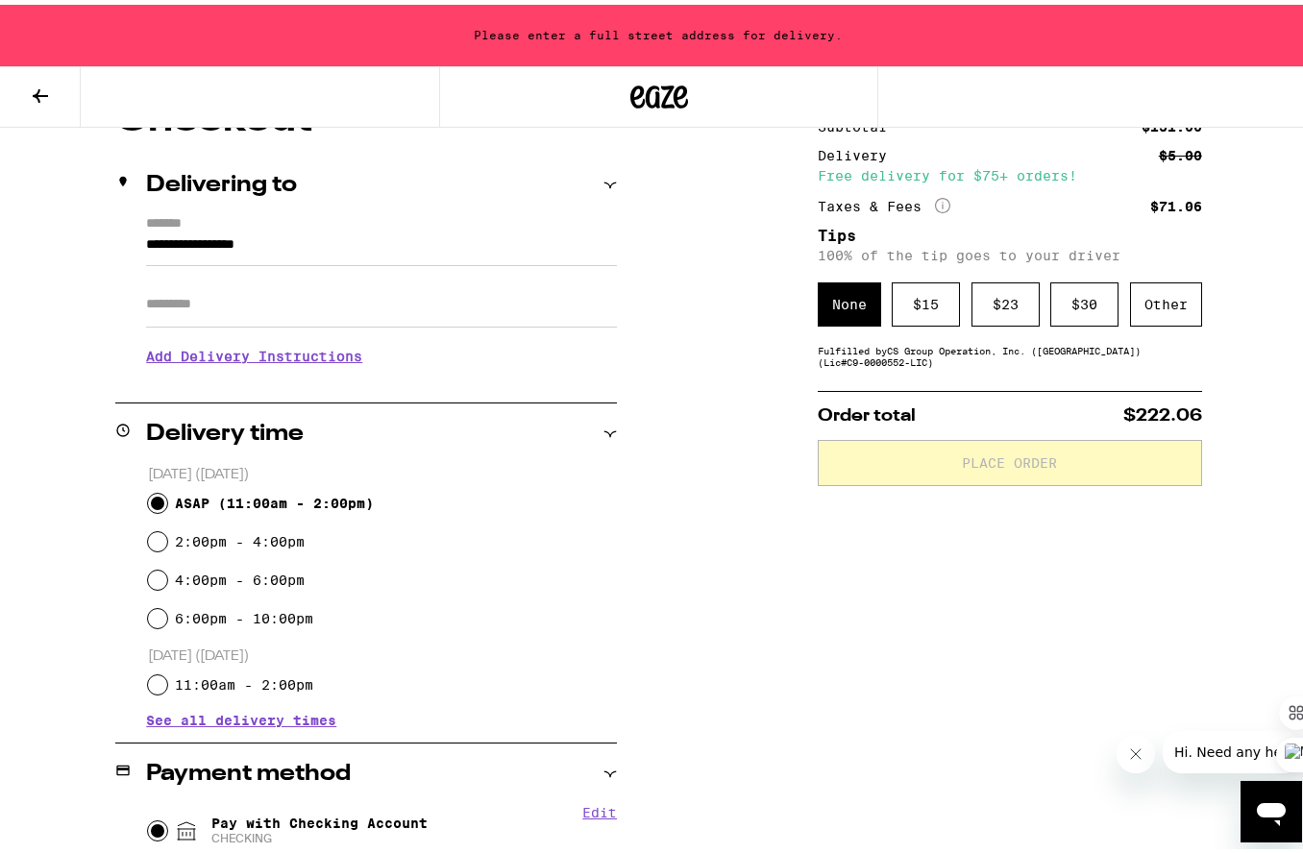
scroll to position [0, 0]
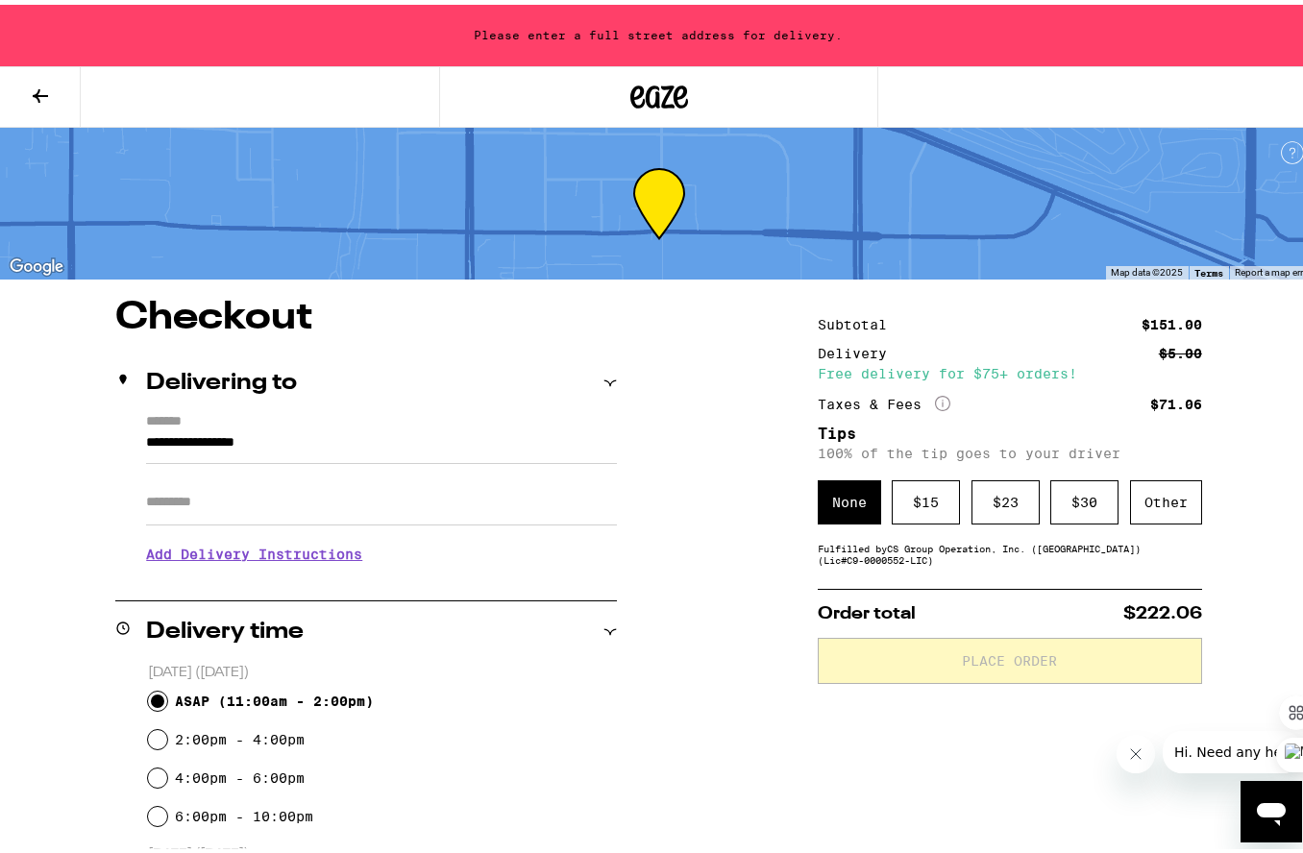
click at [175, 509] on input "Apt/Suite" at bounding box center [381, 498] width 471 height 46
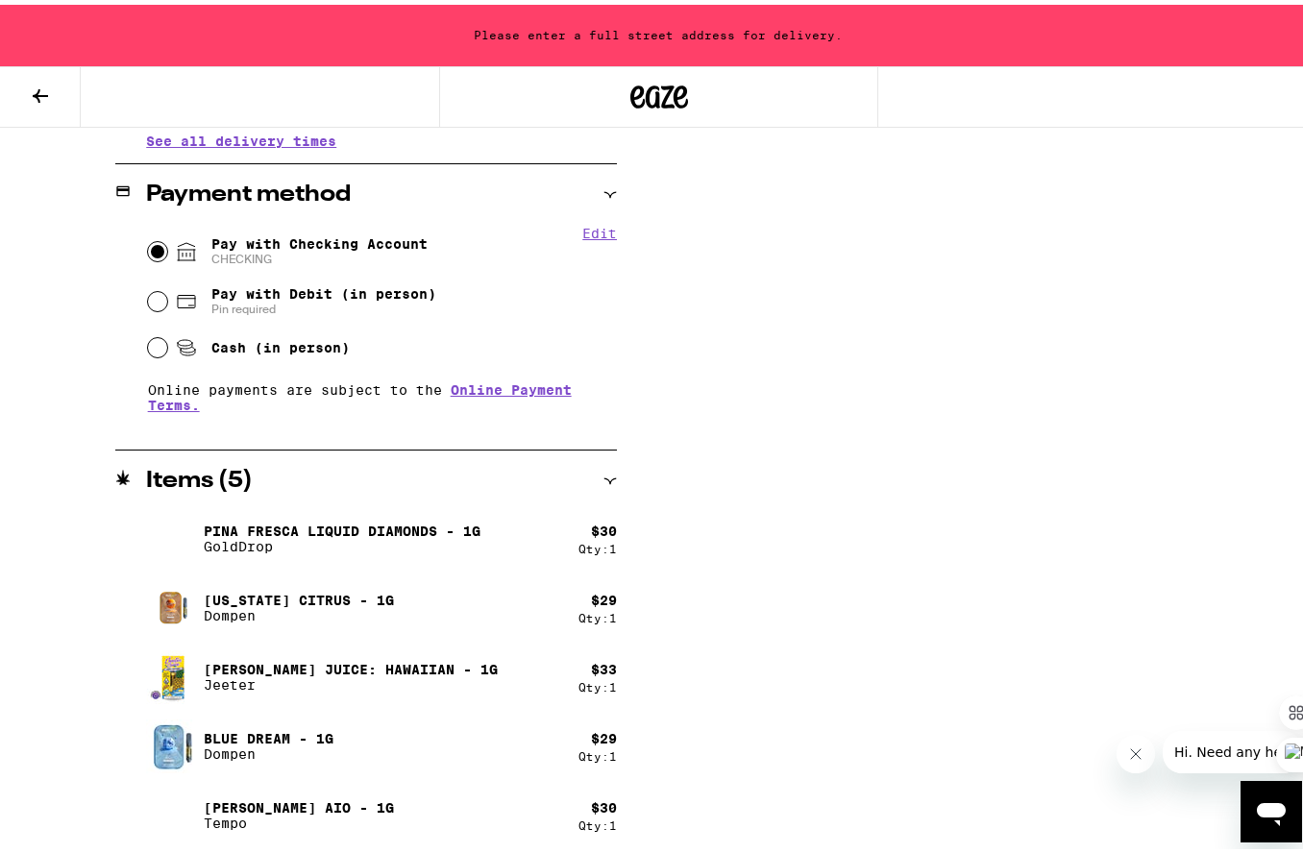
scroll to position [778, 0]
click at [164, 297] on div "Pay with Debit (in person) Pin required" at bounding box center [383, 296] width 470 height 50
click at [160, 300] on input "Pay with Debit (in person) Pin required" at bounding box center [157, 295] width 19 height 19
radio input "true"
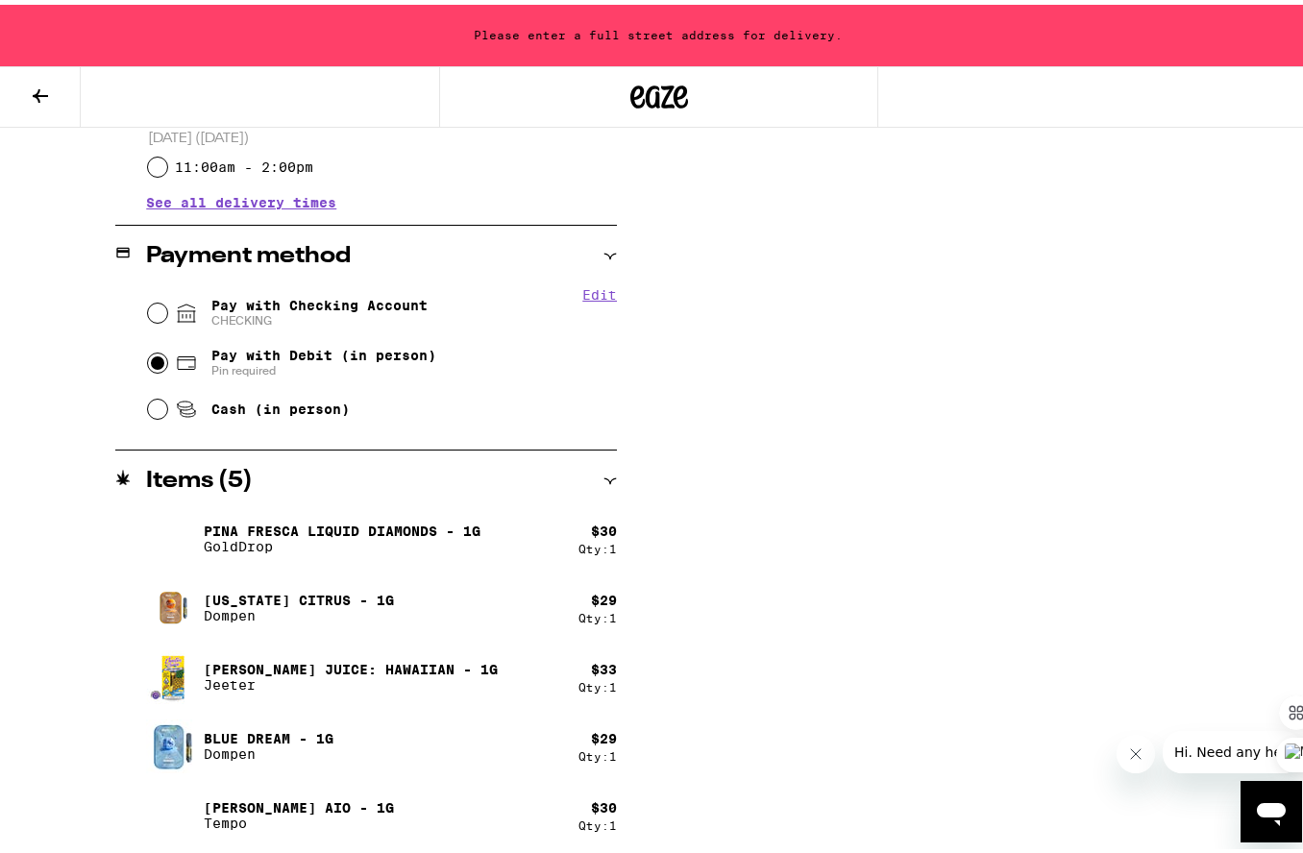
scroll to position [717, 0]
click at [152, 304] on input "Pay with Checking Account CHECKING" at bounding box center [157, 307] width 19 height 19
radio input "true"
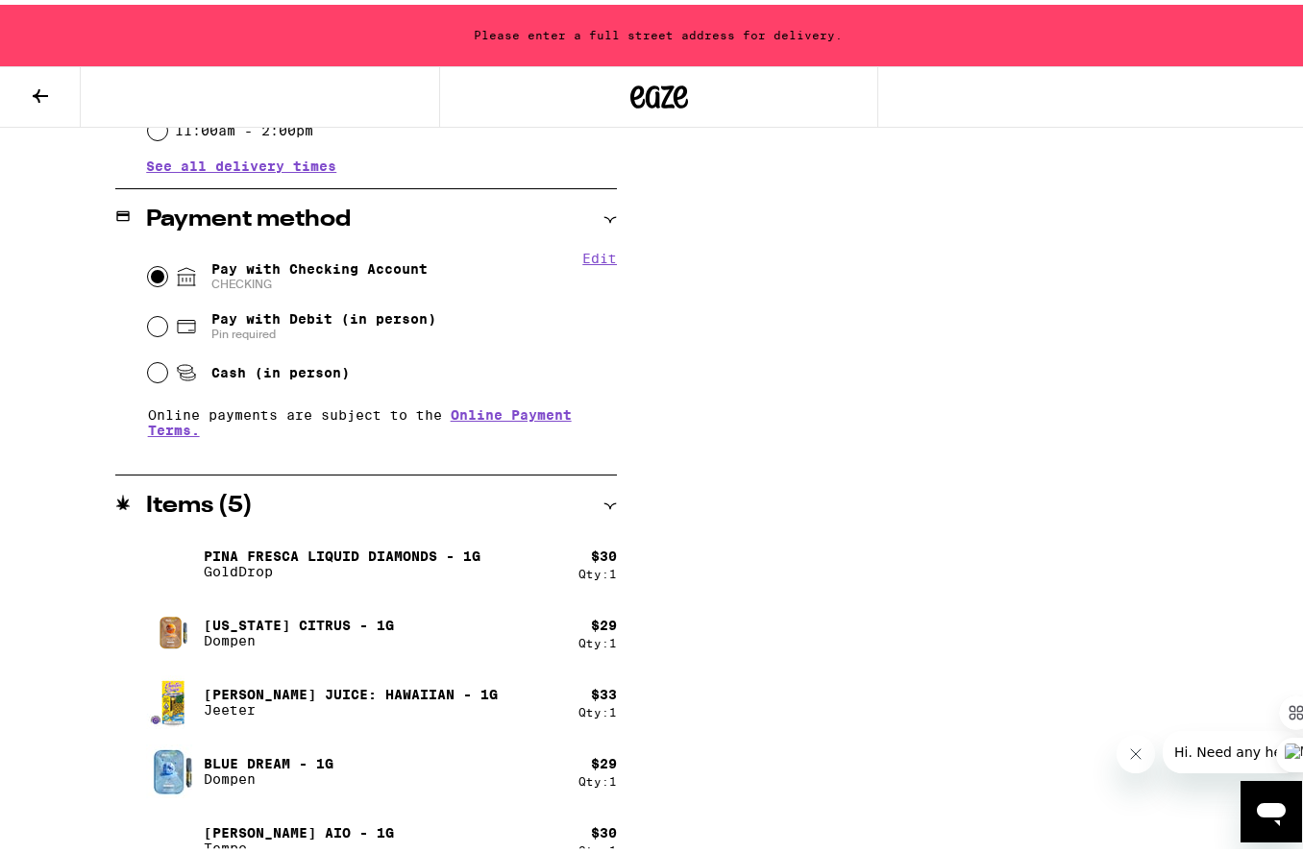
scroll to position [778, 0]
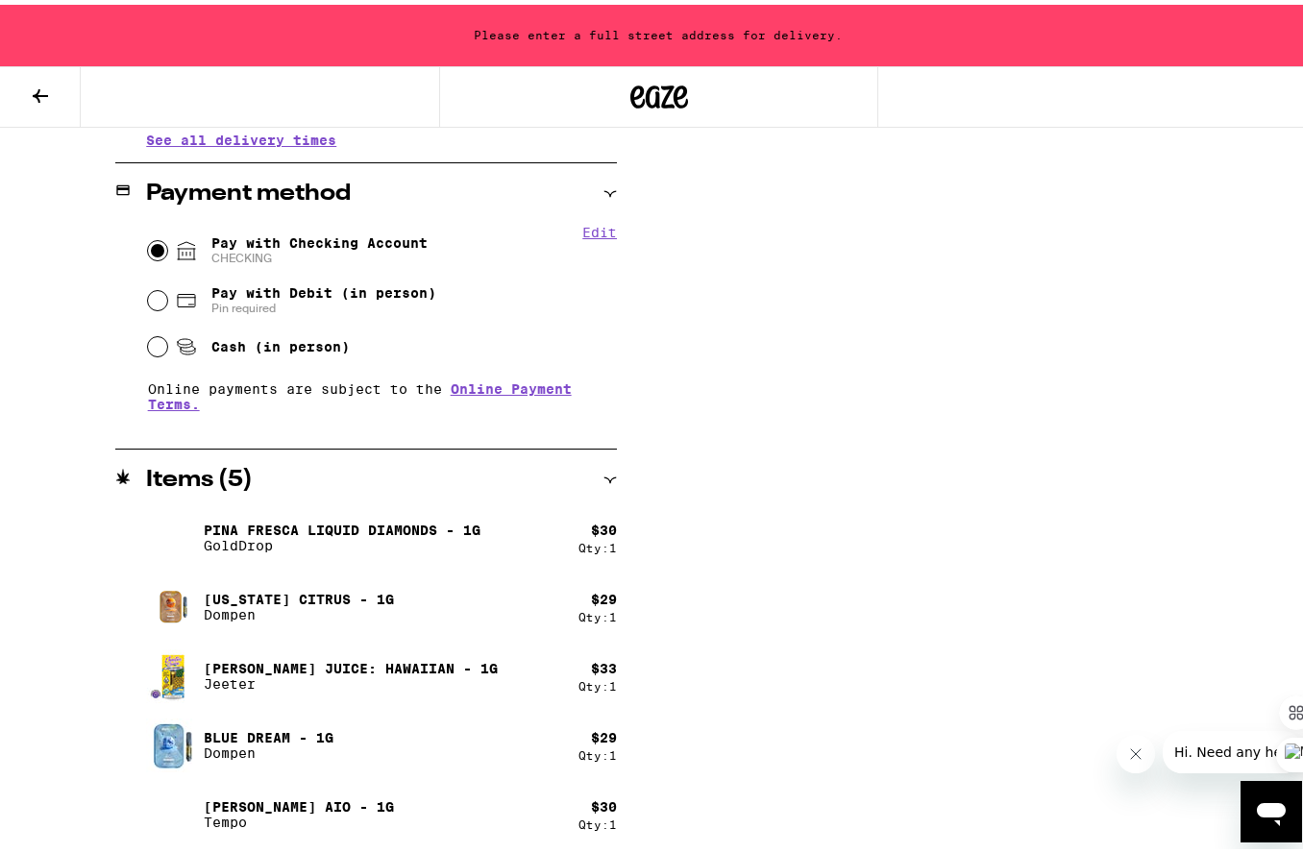
click at [889, 237] on div "Subtotal $151.00 Delivery $5.00 Free delivery for $75+ orders! Taxes & Fees Mor…" at bounding box center [1010, 185] width 384 height 1338
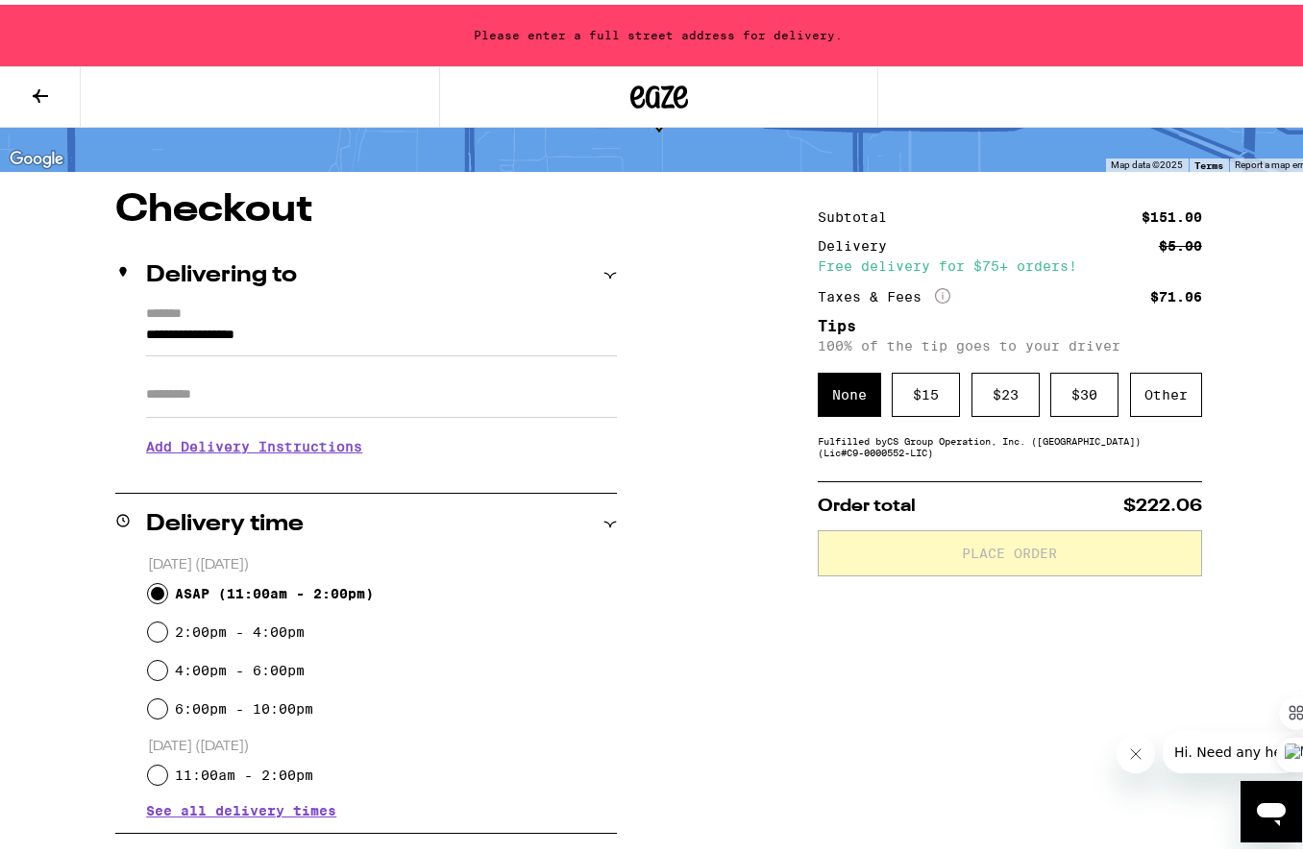
scroll to position [0, 0]
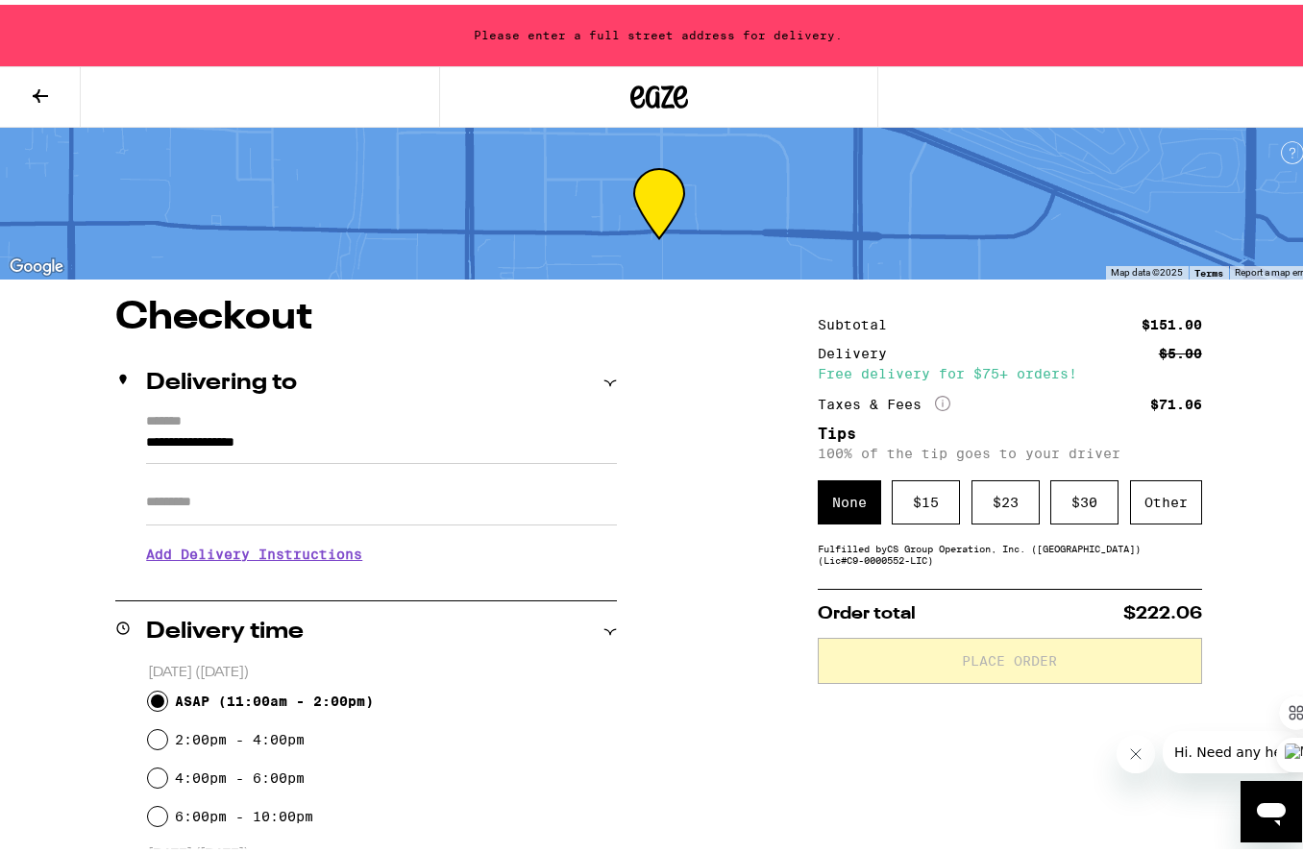
drag, startPoint x: 658, startPoint y: 492, endPoint x: 626, endPoint y: 414, distance: 84.4
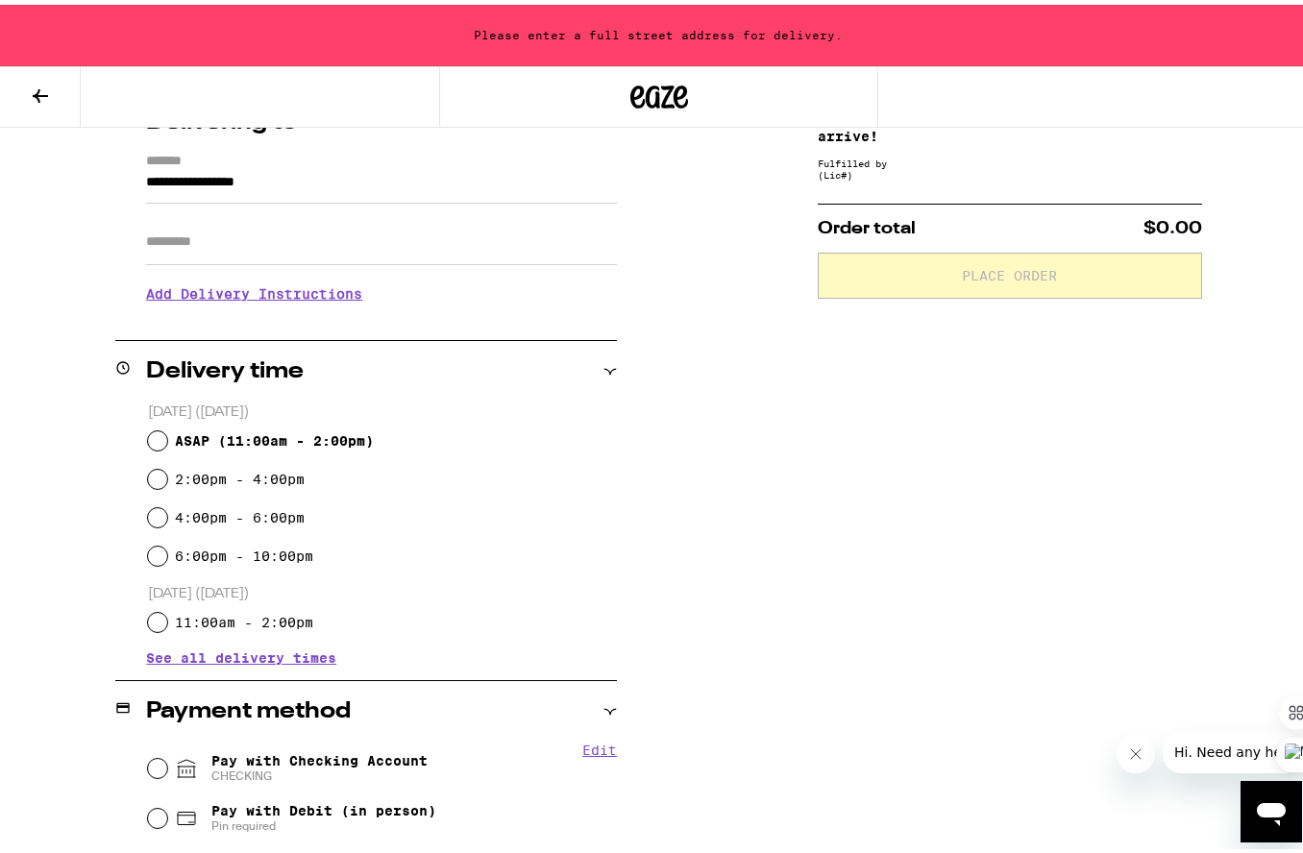
scroll to position [263, 0]
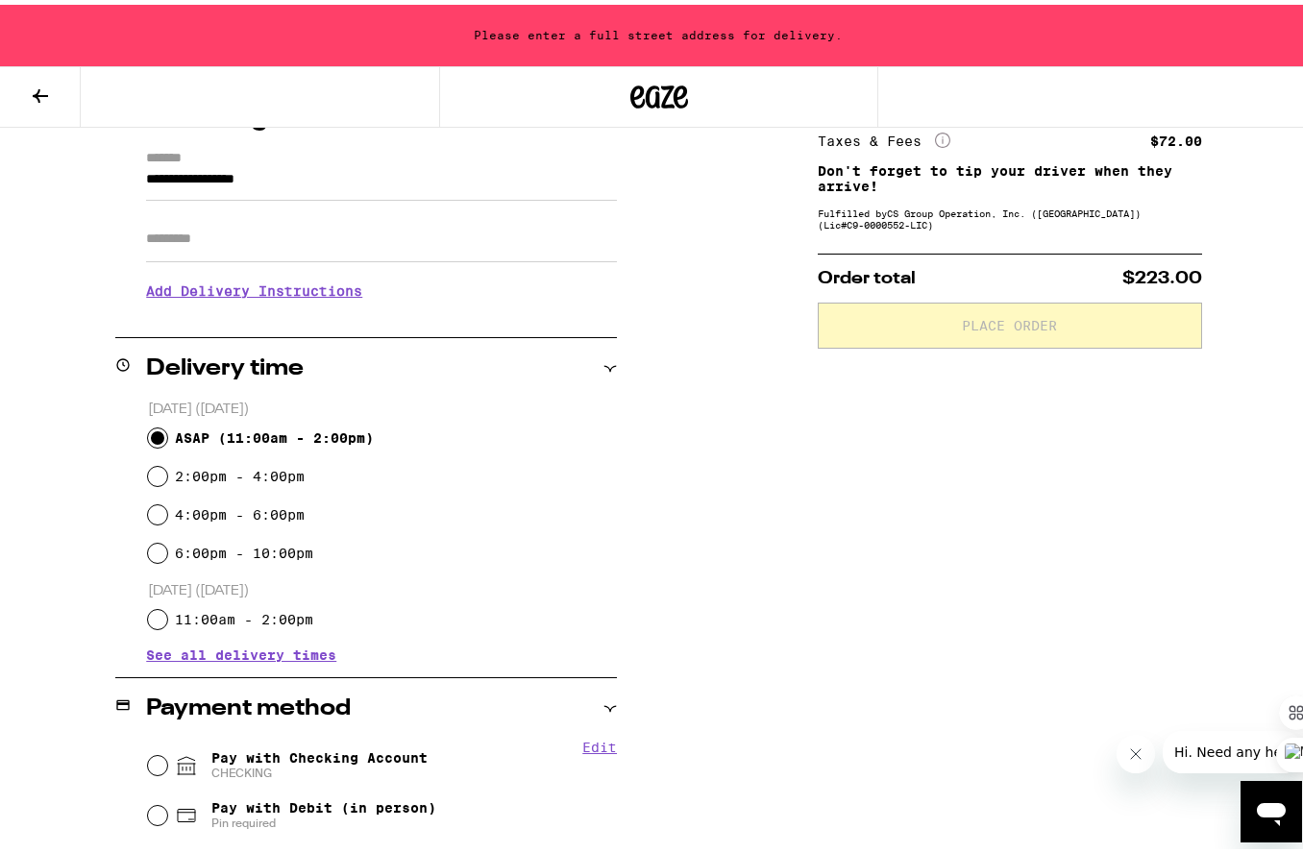
click at [150, 435] on input "ASAP ( 11:00am - 2:00pm )" at bounding box center [157, 433] width 19 height 19
radio input "true"
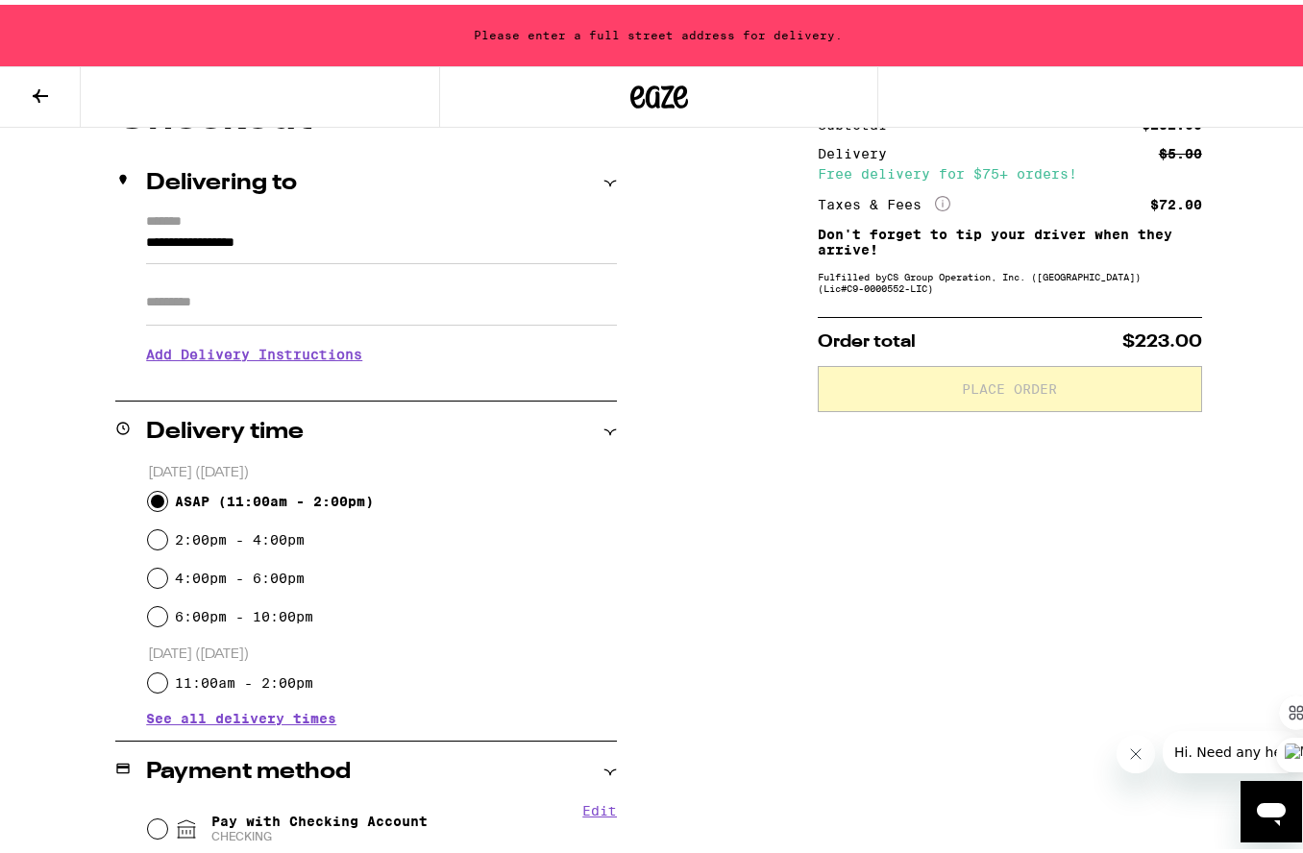
scroll to position [112, 0]
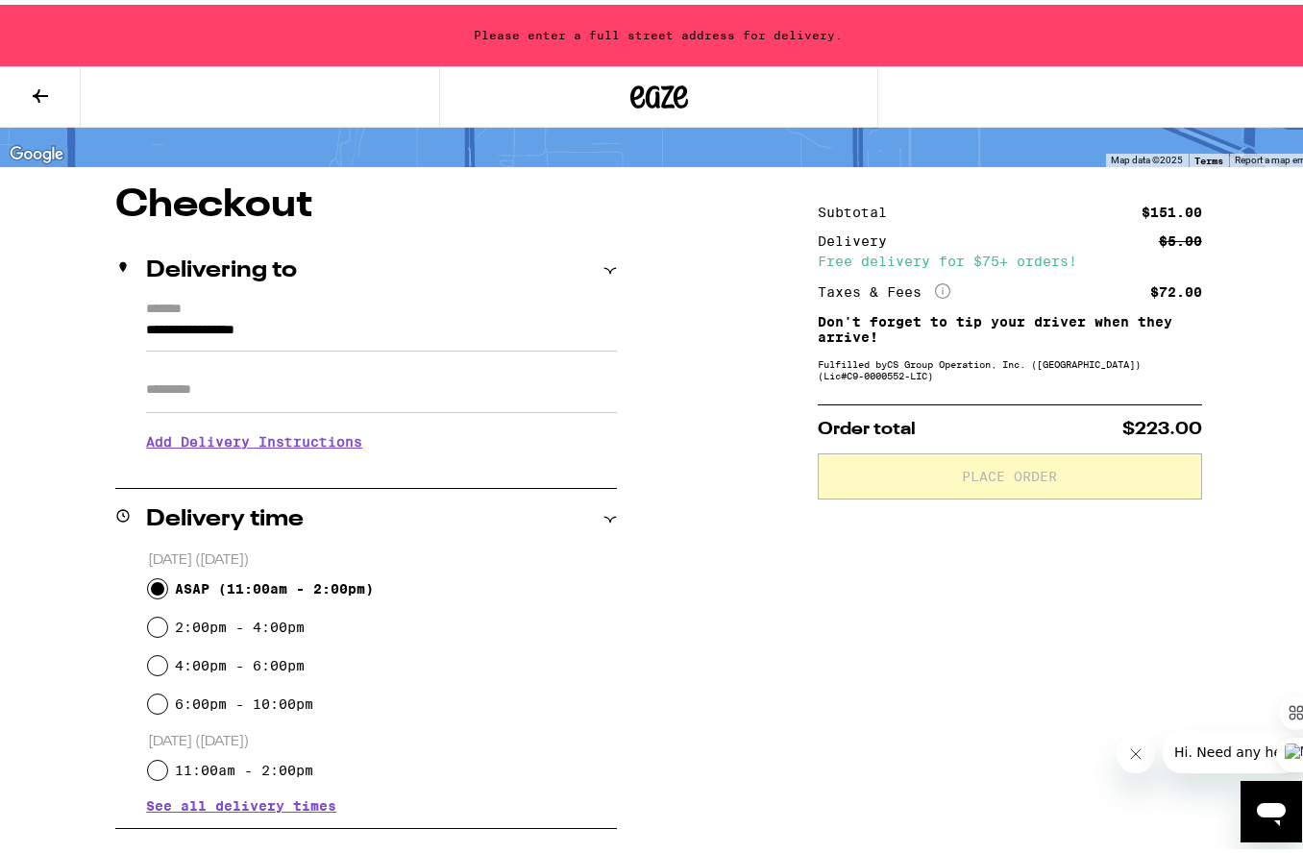
click at [146, 326] on input "**********" at bounding box center [381, 330] width 471 height 33
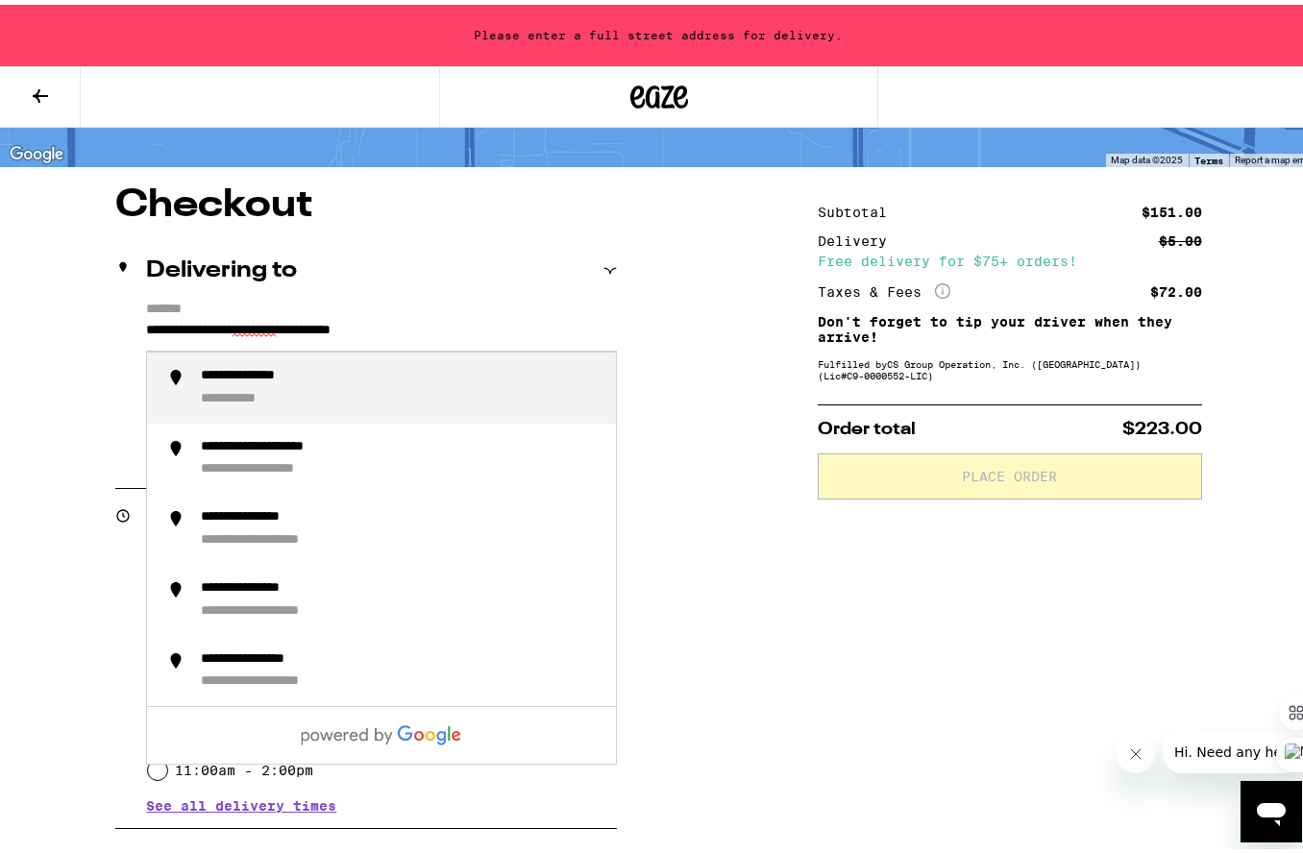
click at [272, 400] on div "**********" at bounding box center [248, 394] width 95 height 17
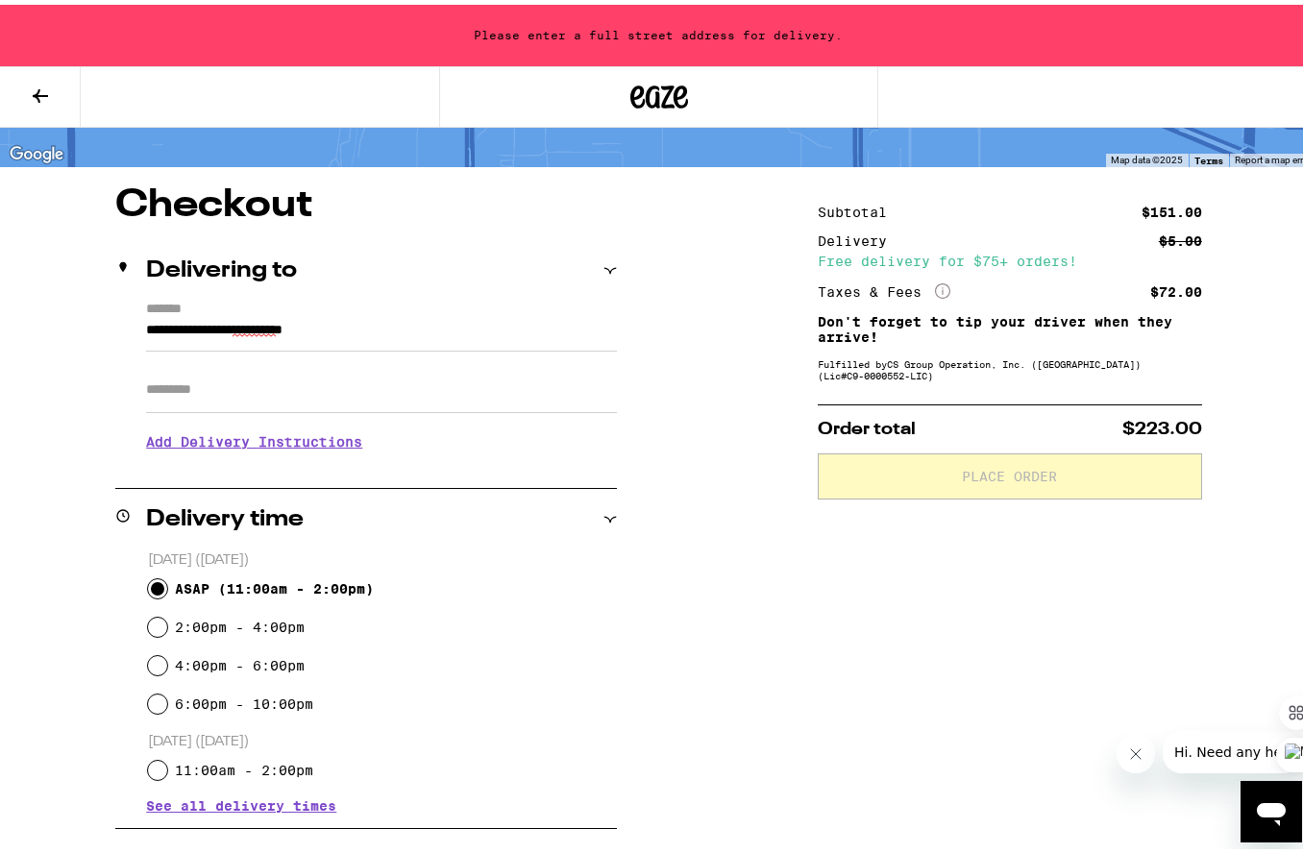
type input "**********"
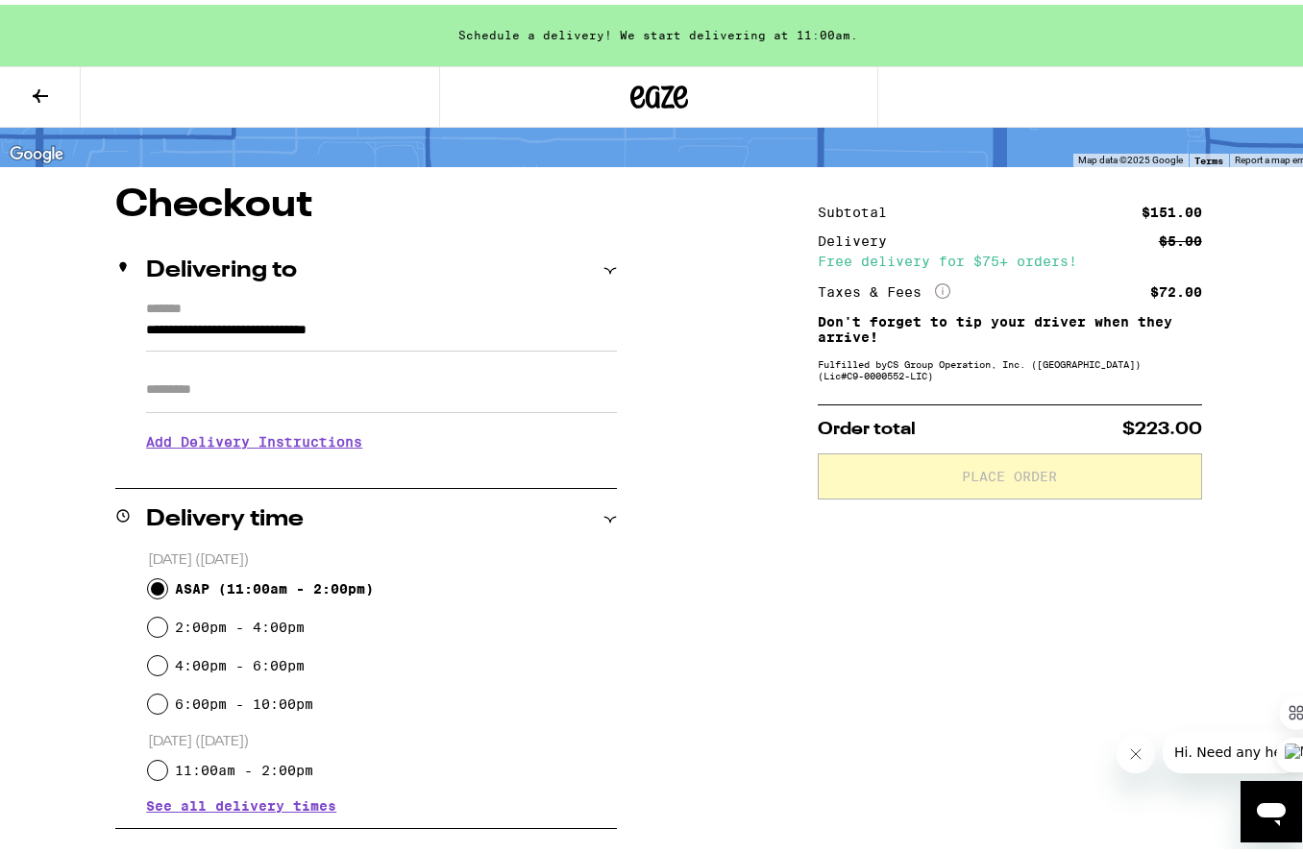
click at [235, 404] on input "Apt/Suite" at bounding box center [381, 385] width 471 height 46
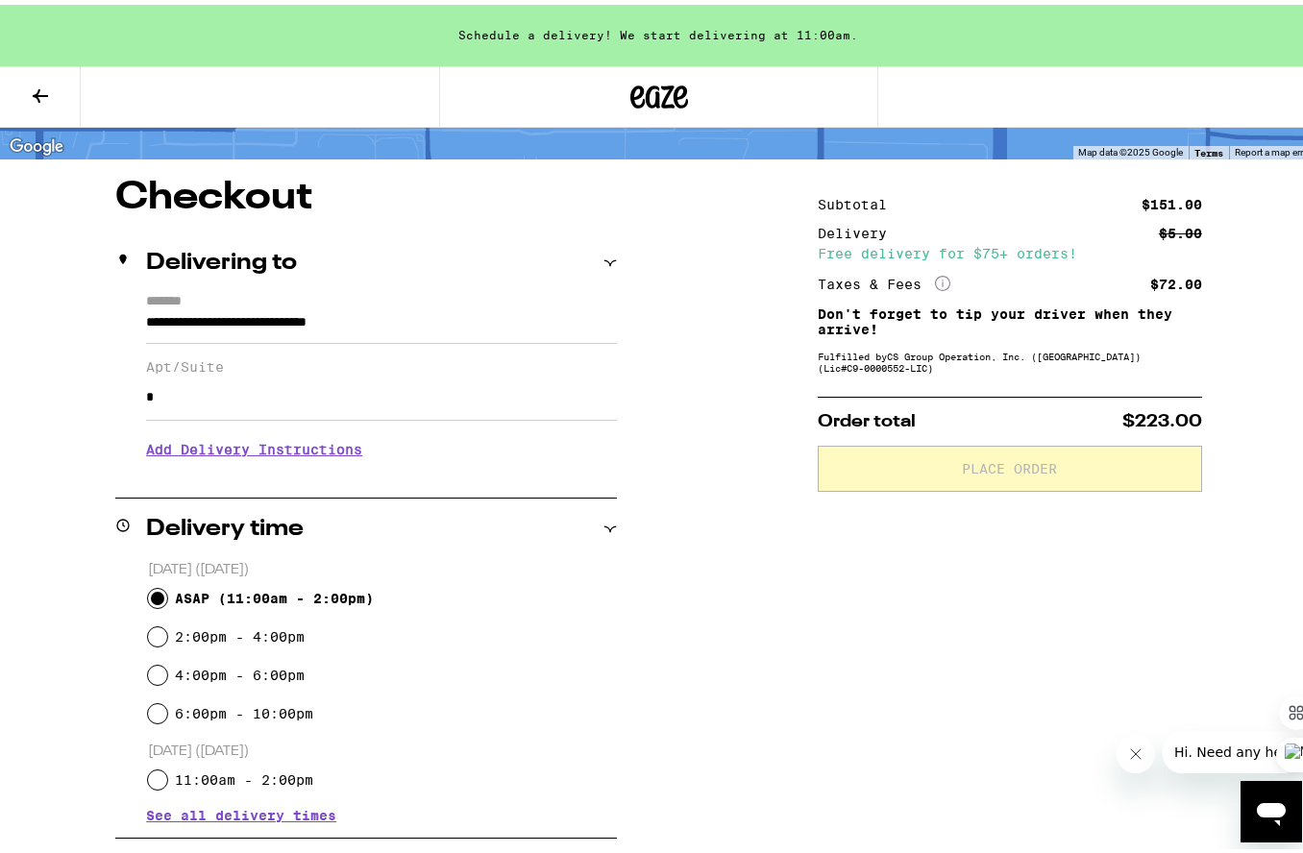
type input "*"
click at [697, 686] on div "**********" at bounding box center [658, 820] width 1317 height 1293
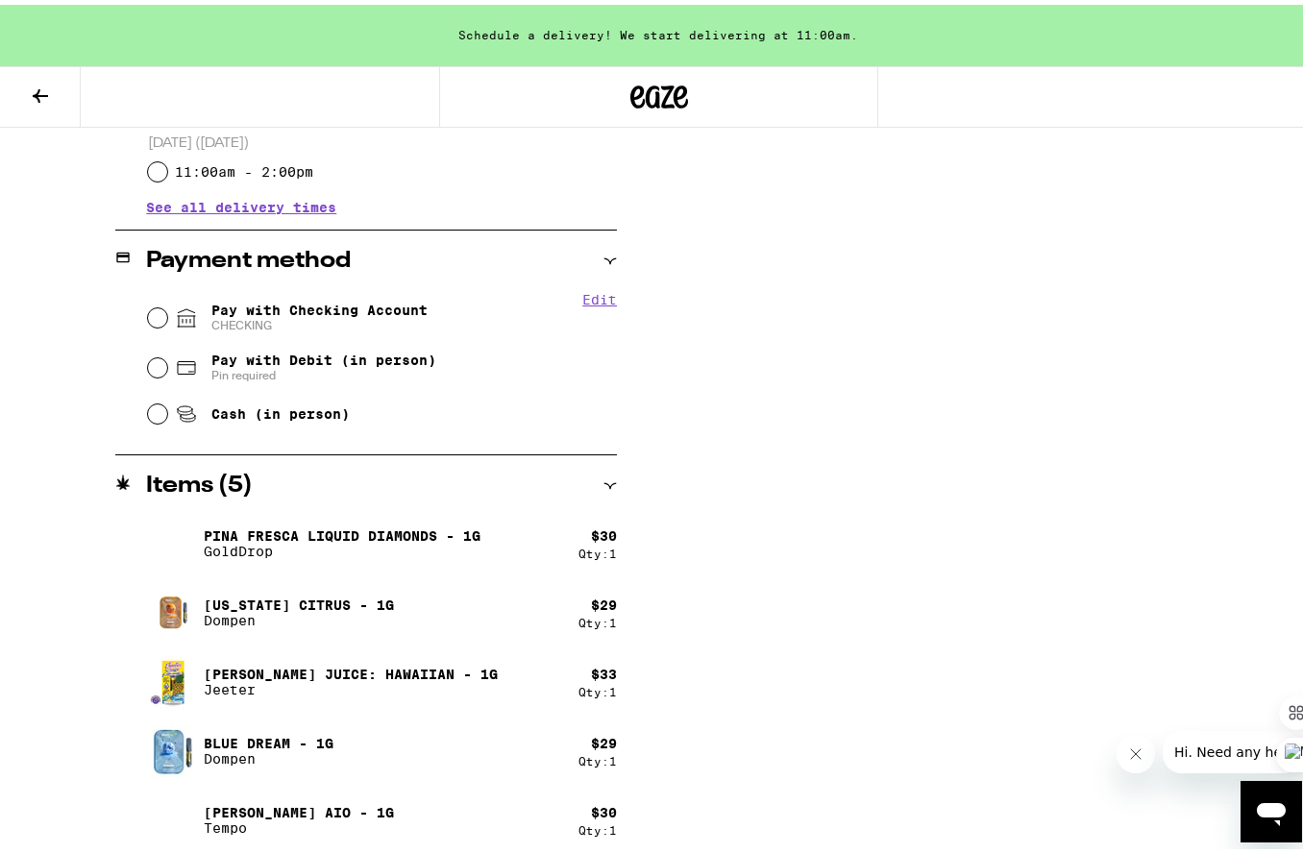
scroll to position [734, 0]
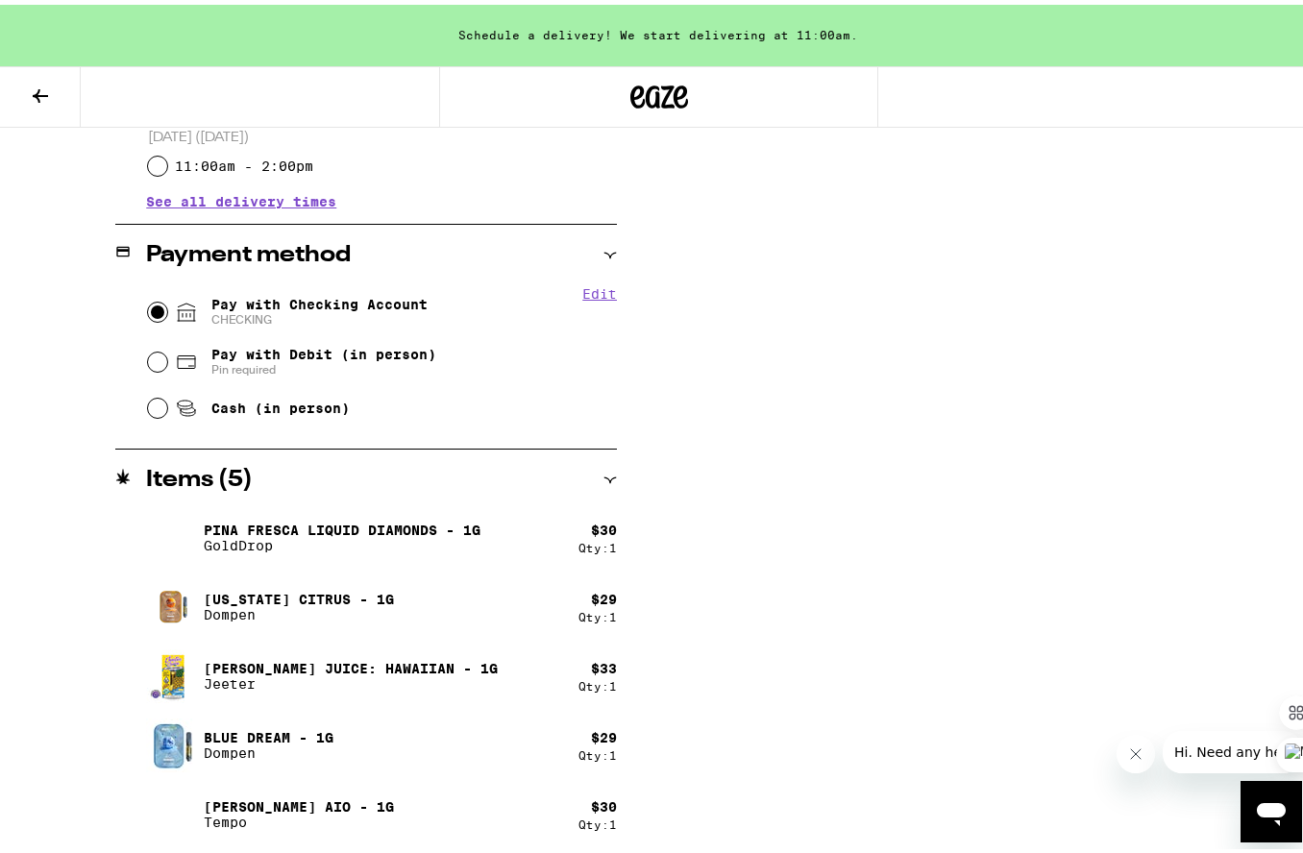
click at [152, 308] on input "Pay with Checking Account CHECKING" at bounding box center [157, 307] width 19 height 19
radio input "true"
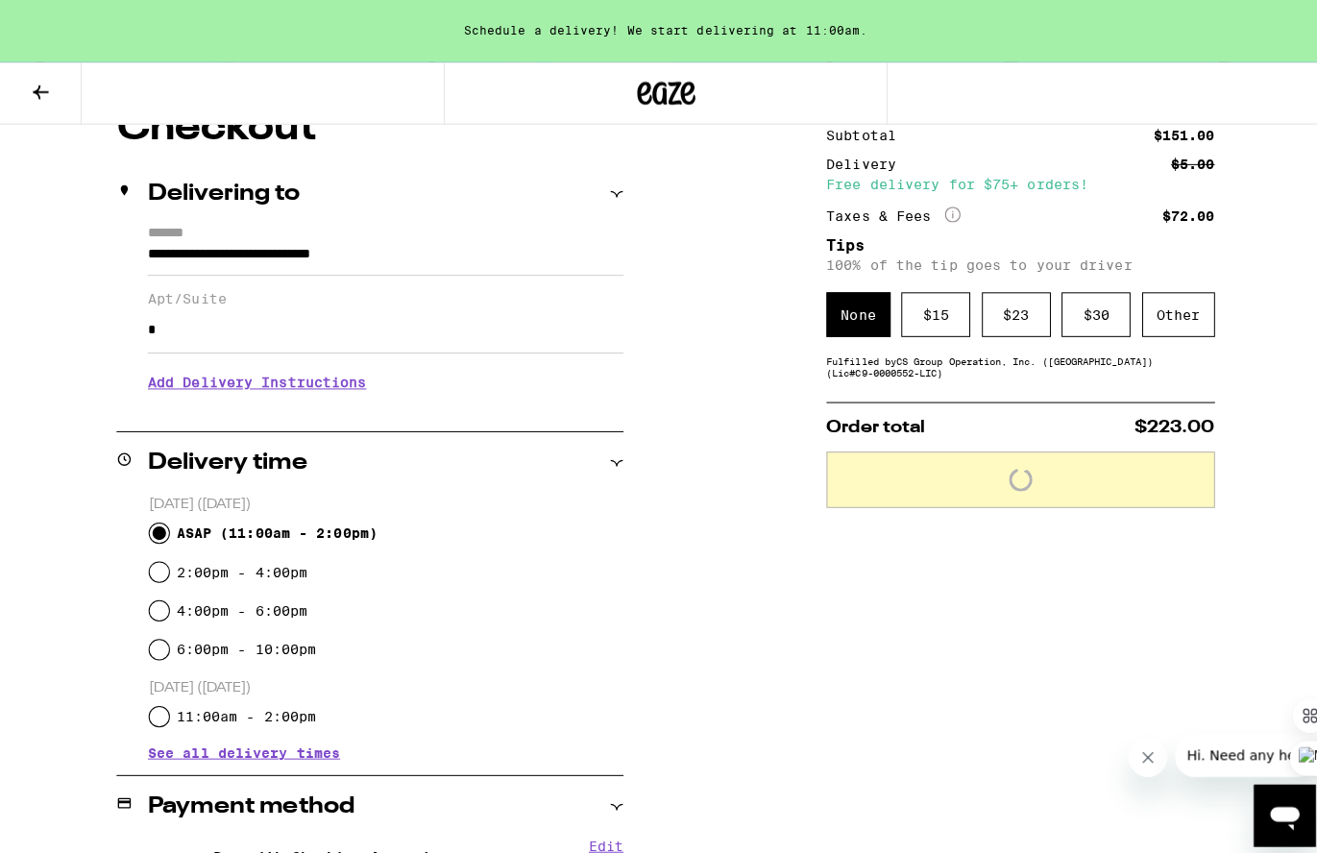
scroll to position [0, 0]
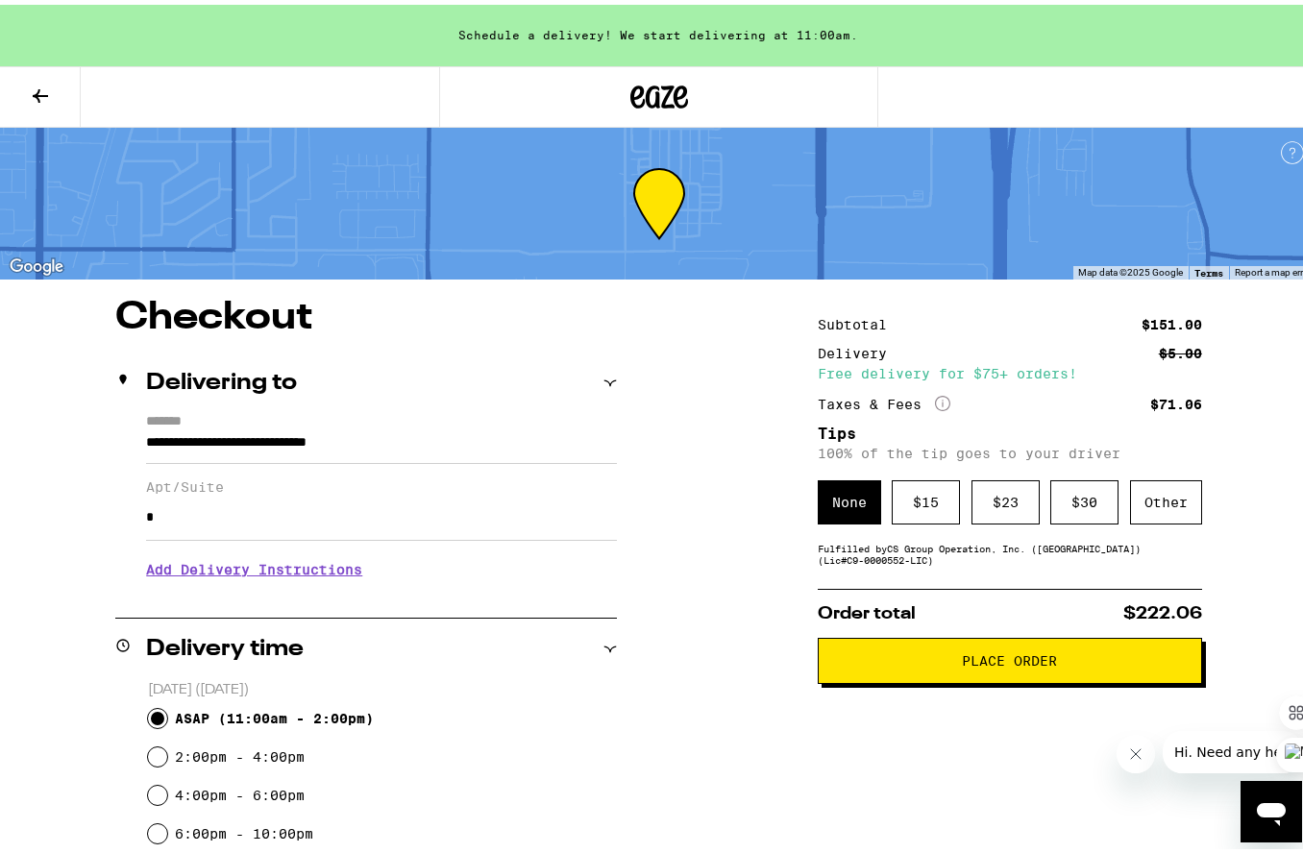
click at [1002, 663] on span "Place Order" at bounding box center [1009, 656] width 95 height 13
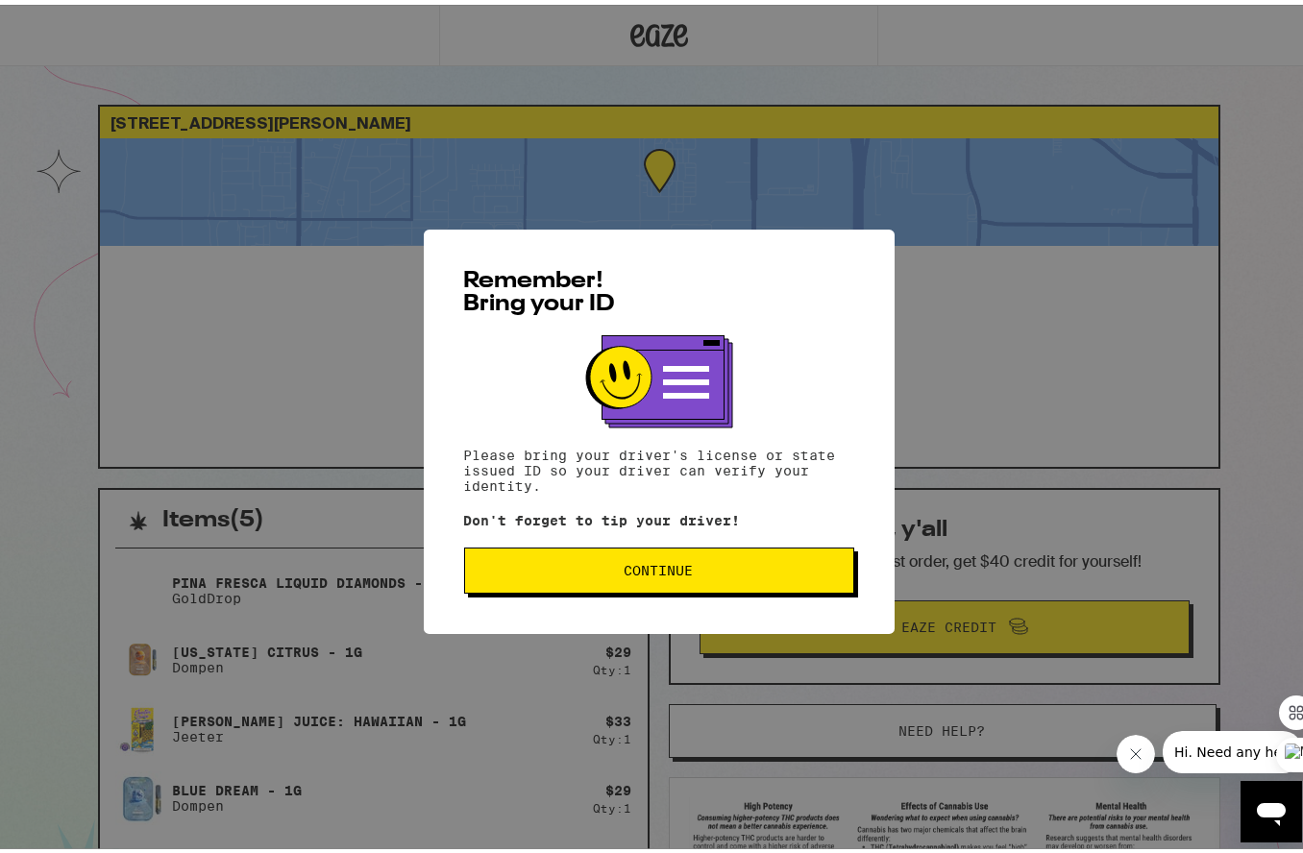
click at [630, 573] on span "Continue" at bounding box center [659, 565] width 69 height 13
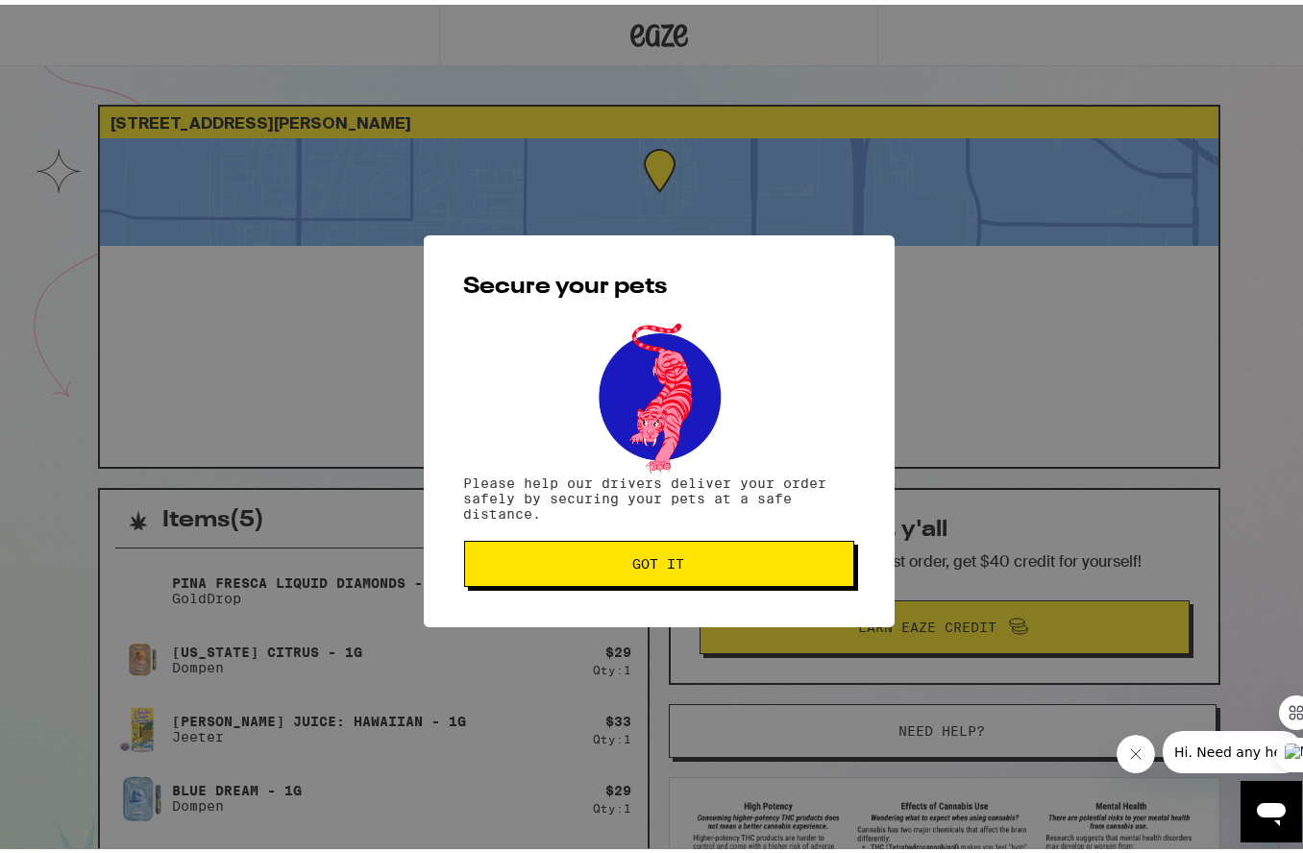
click at [695, 575] on button "Got it" at bounding box center [659, 559] width 390 height 46
